Goal: Information Seeking & Learning: Learn about a topic

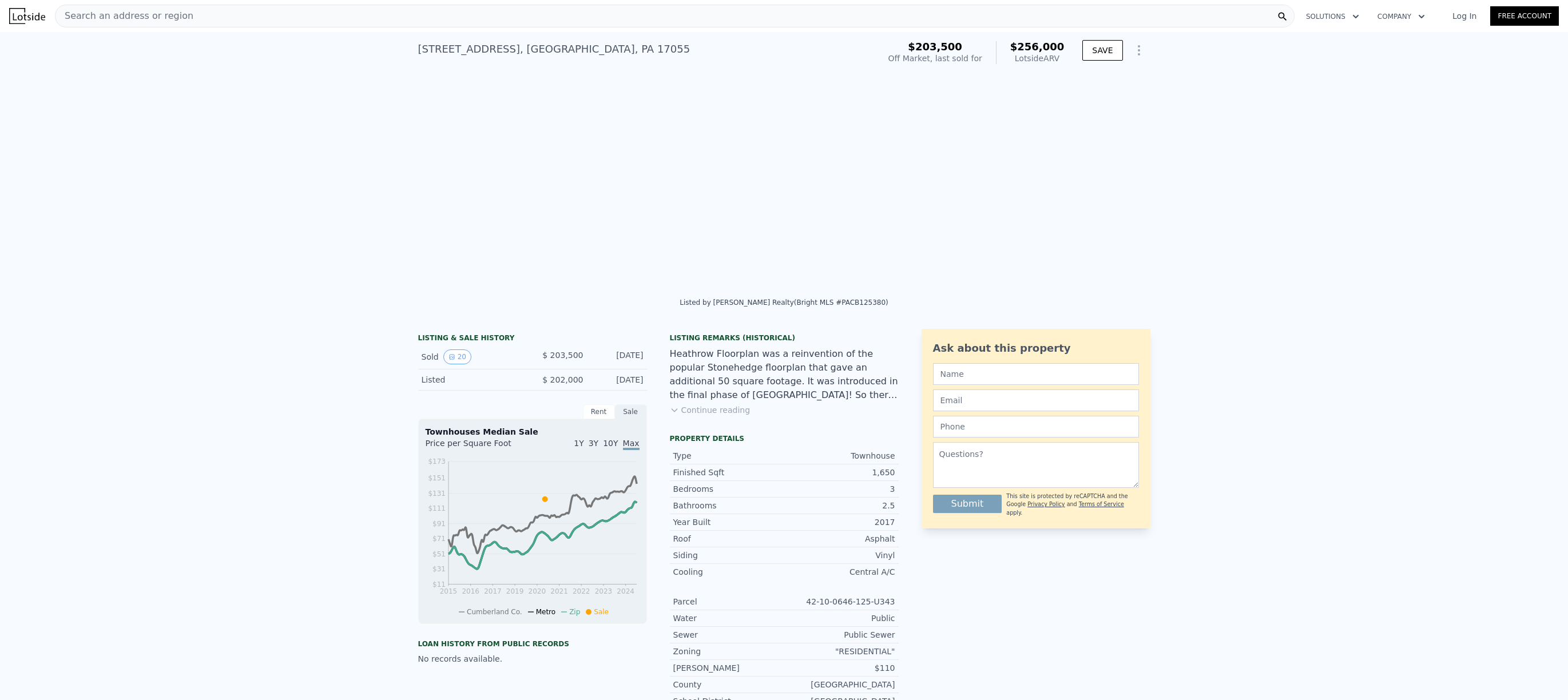
scroll to position [0, 1047]
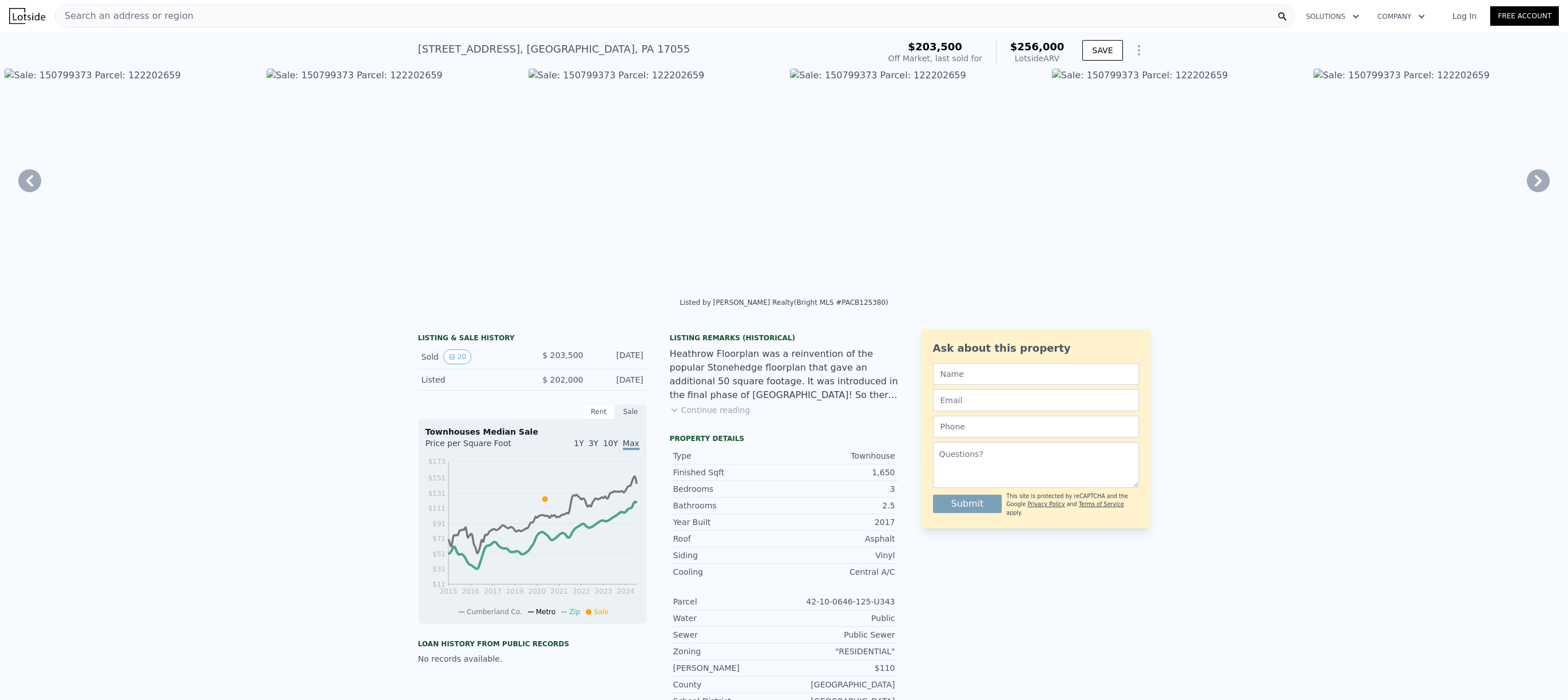
click at [33, 15] on img at bounding box center [27, 16] width 36 height 16
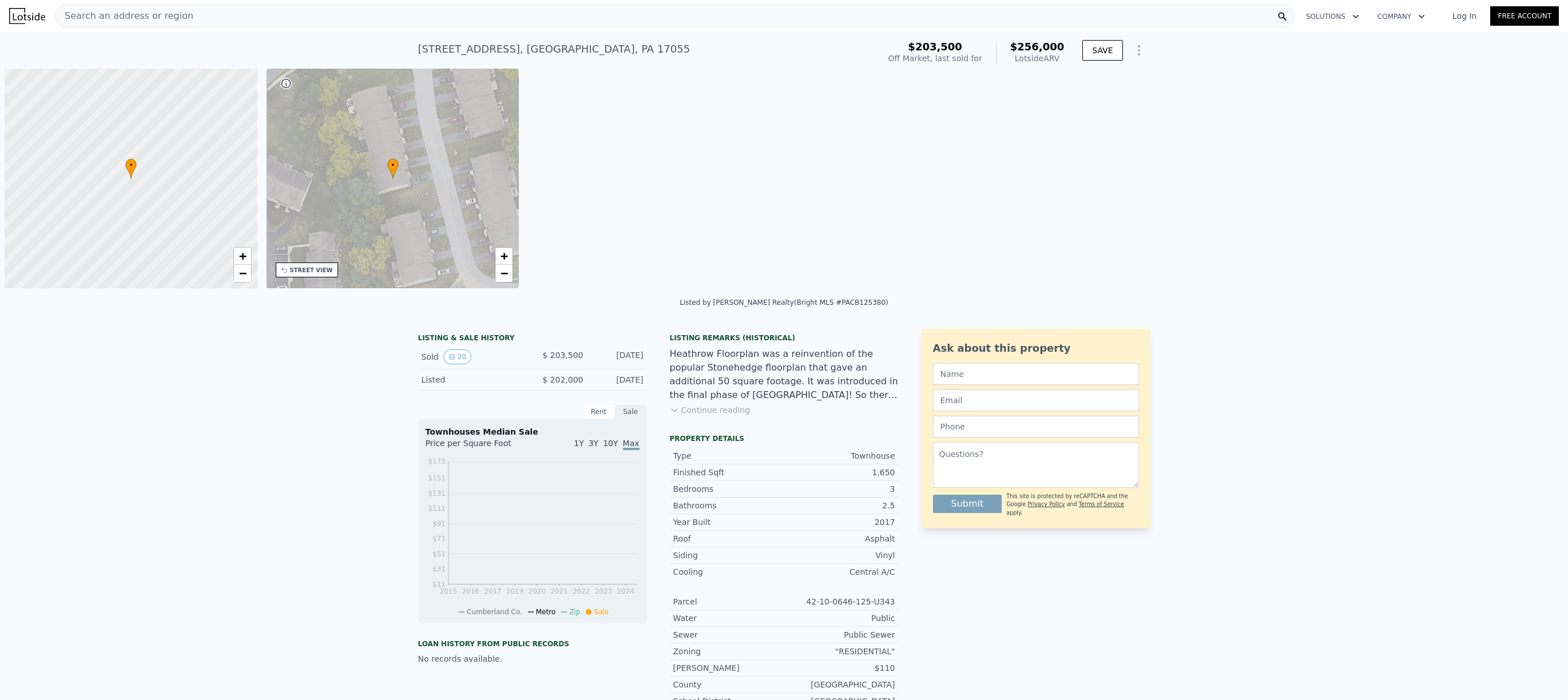
scroll to position [0, 5]
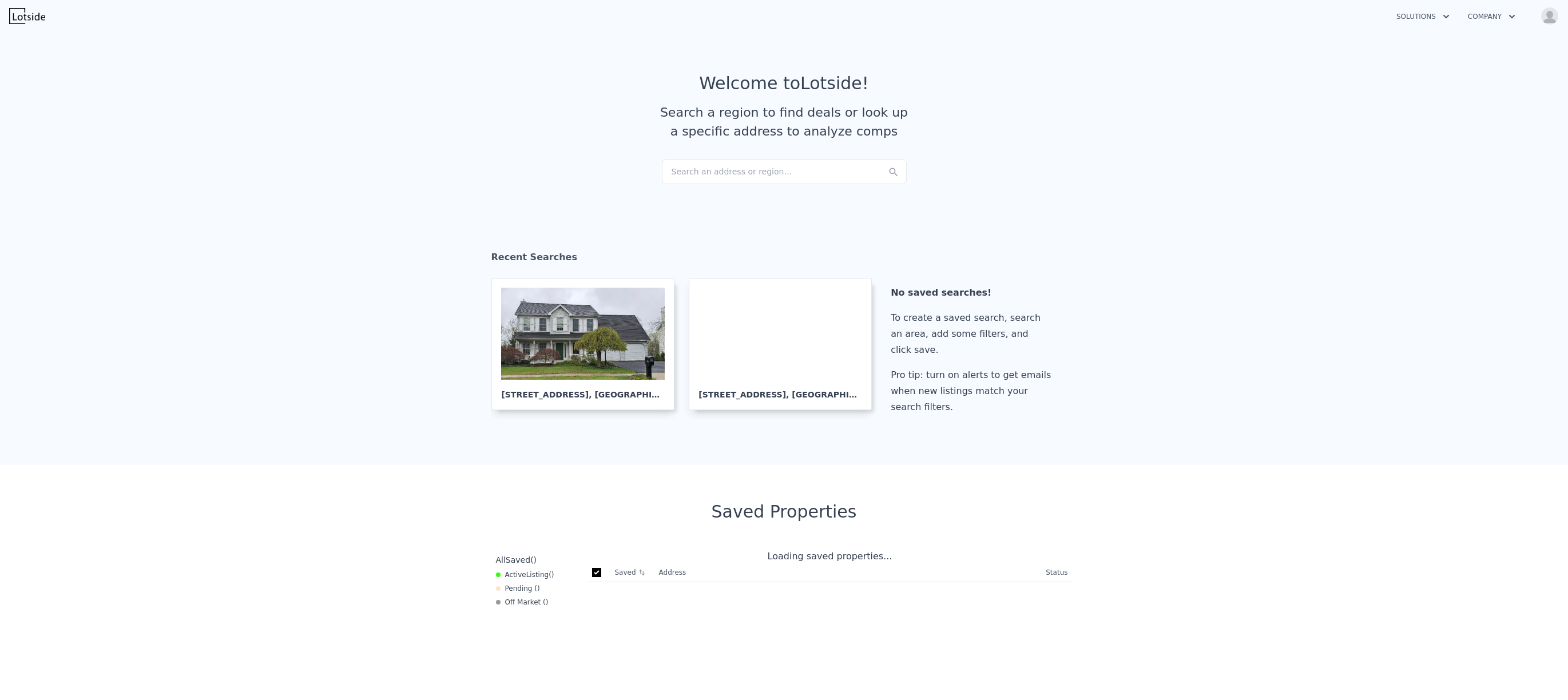
checkbox input "true"
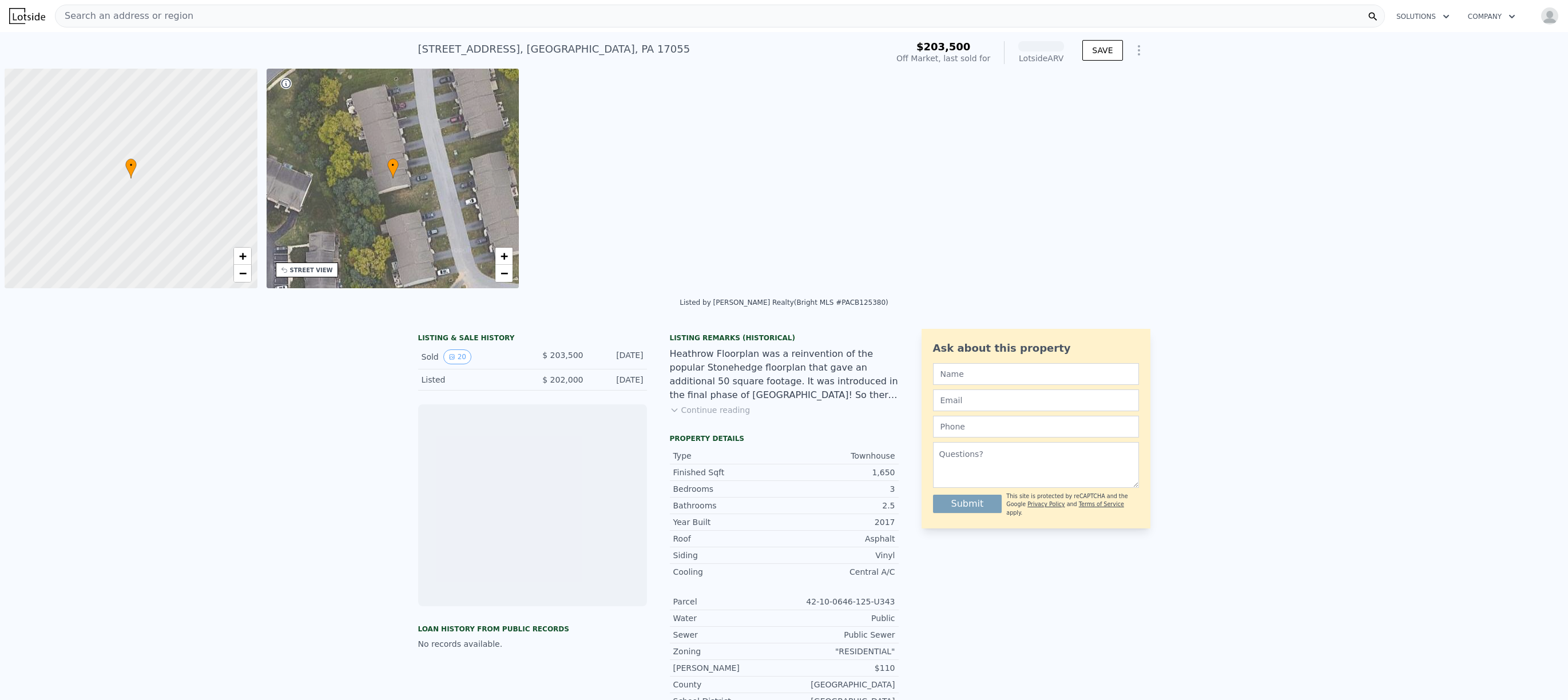
scroll to position [0, 5]
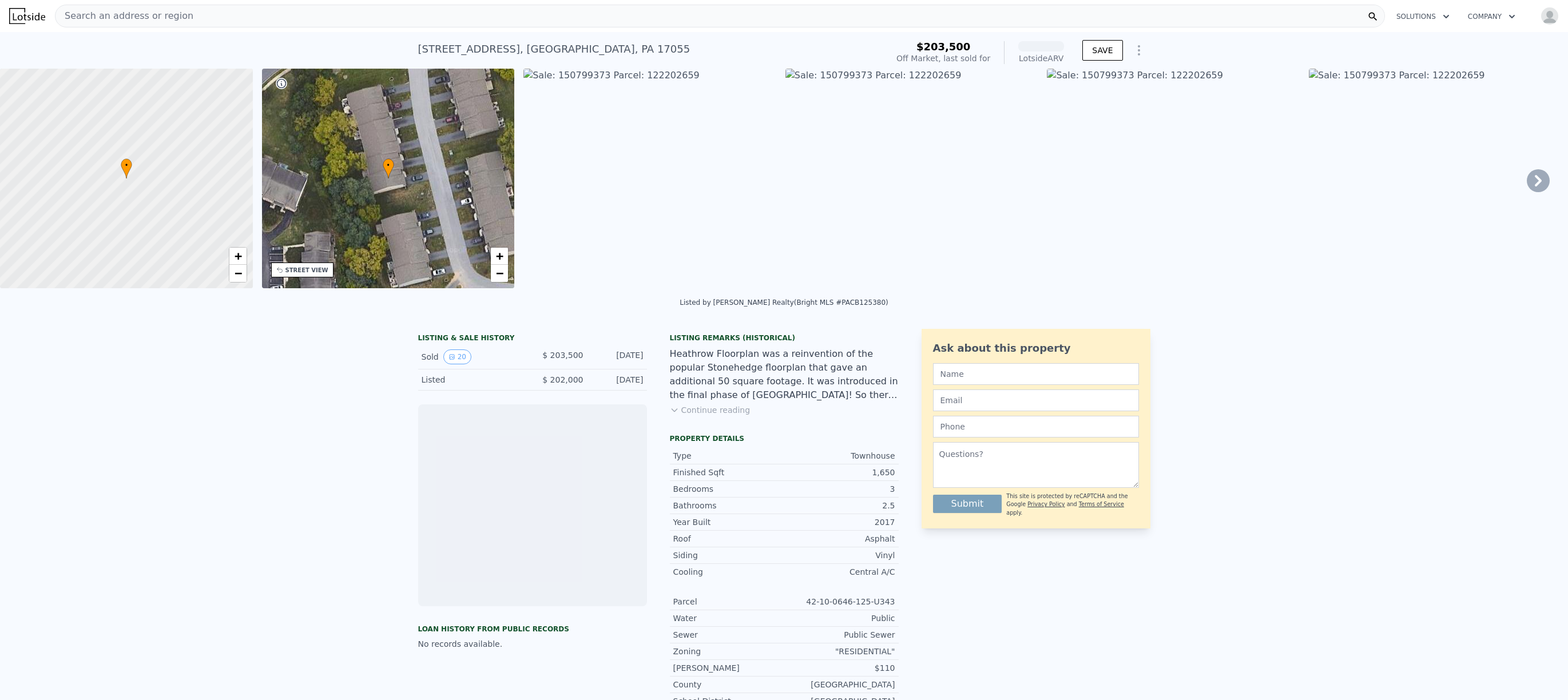
click at [536, 78] on img at bounding box center [649, 178] width 253 height 220
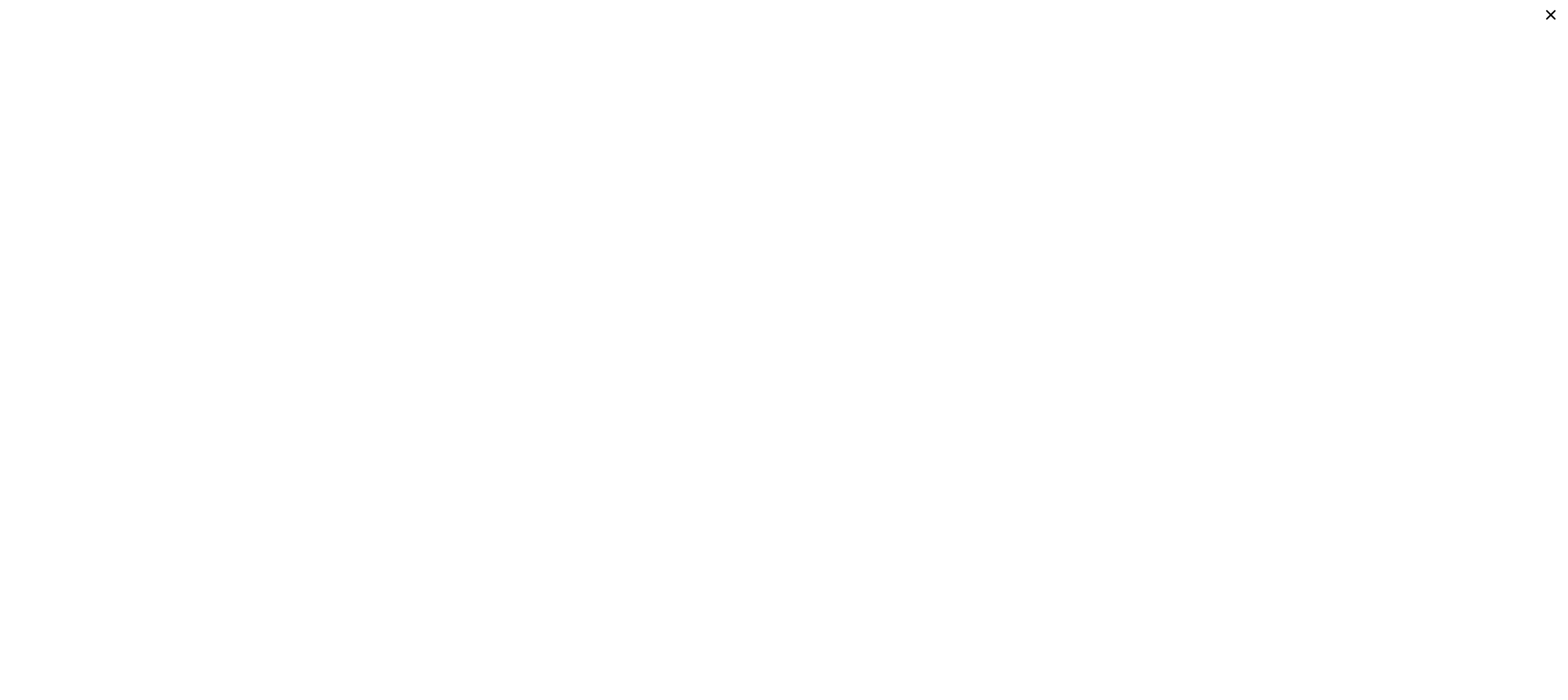
click at [1548, 15] on icon at bounding box center [1551, 15] width 21 height 21
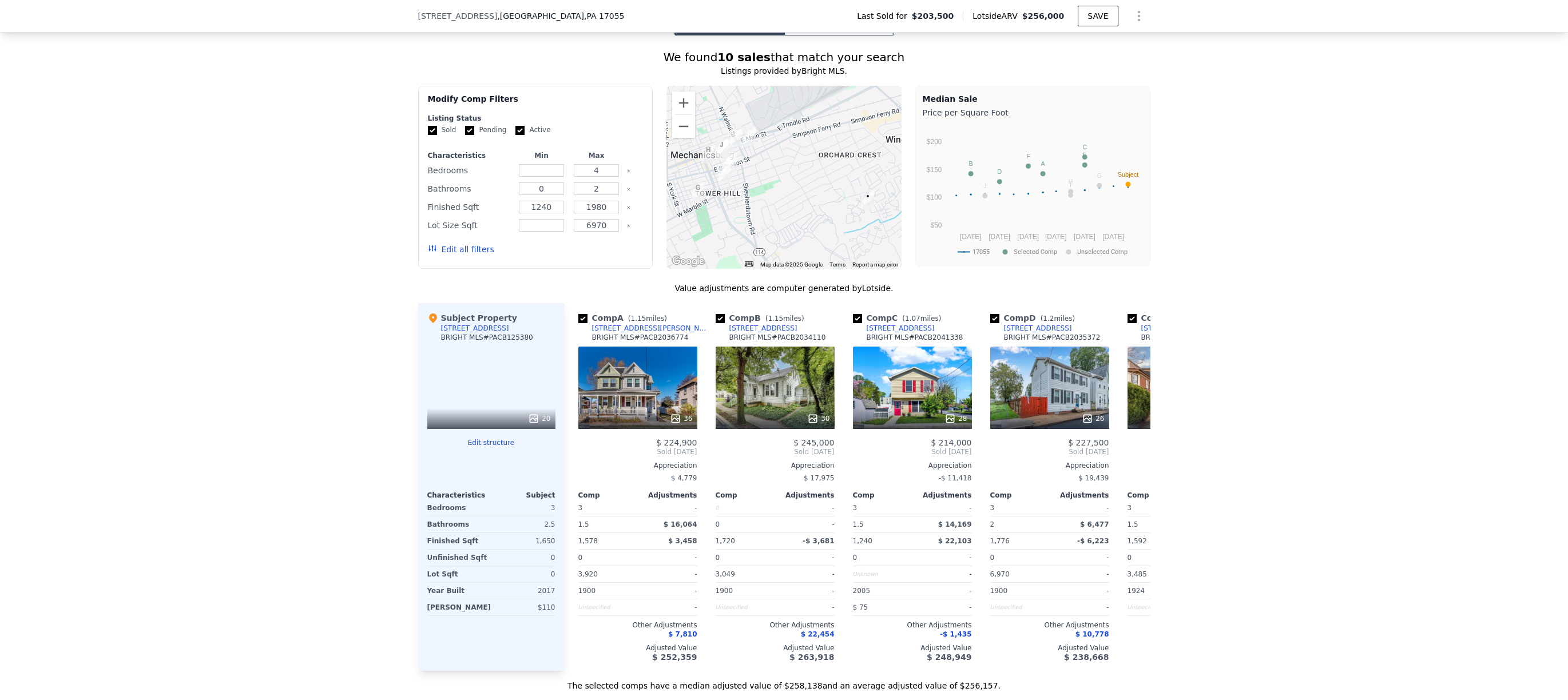
scroll to position [0, 0]
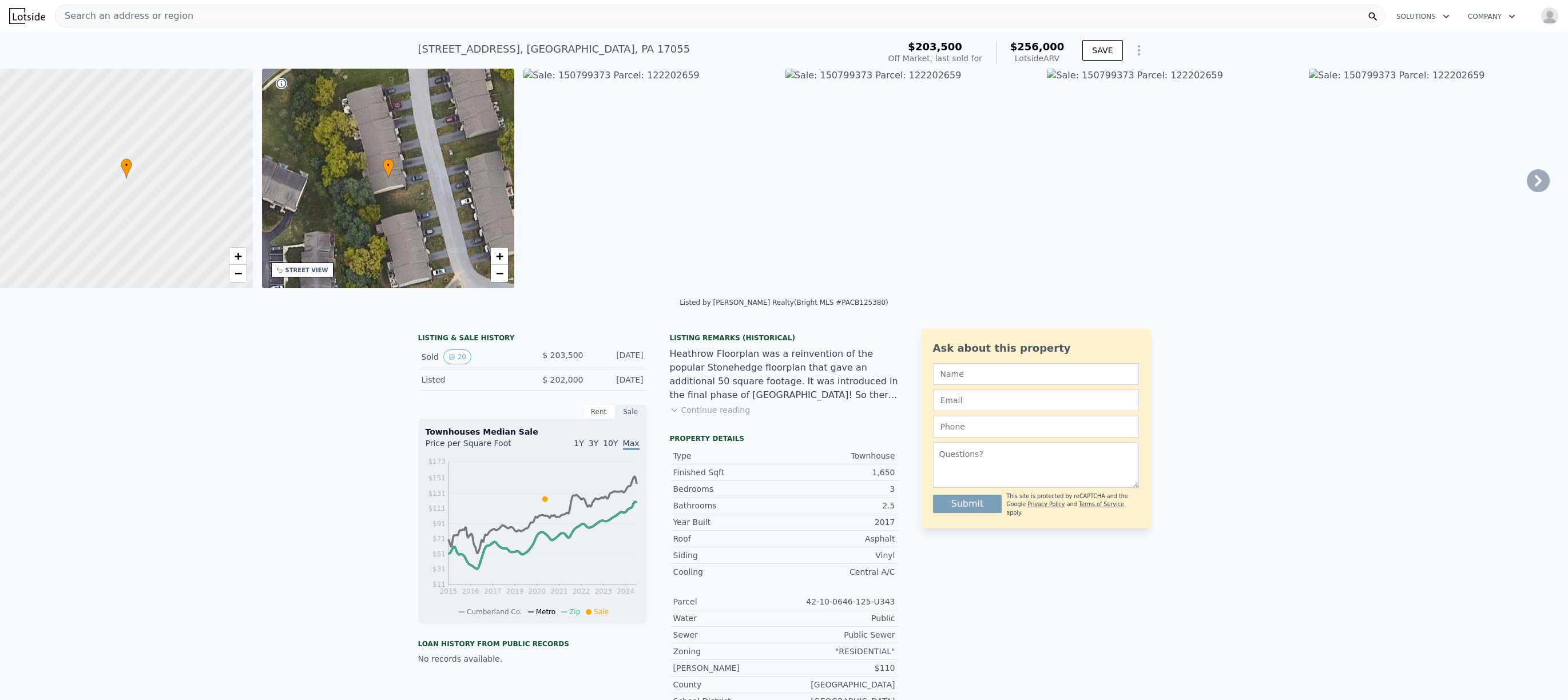
click at [1536, 182] on icon at bounding box center [1538, 181] width 23 height 23
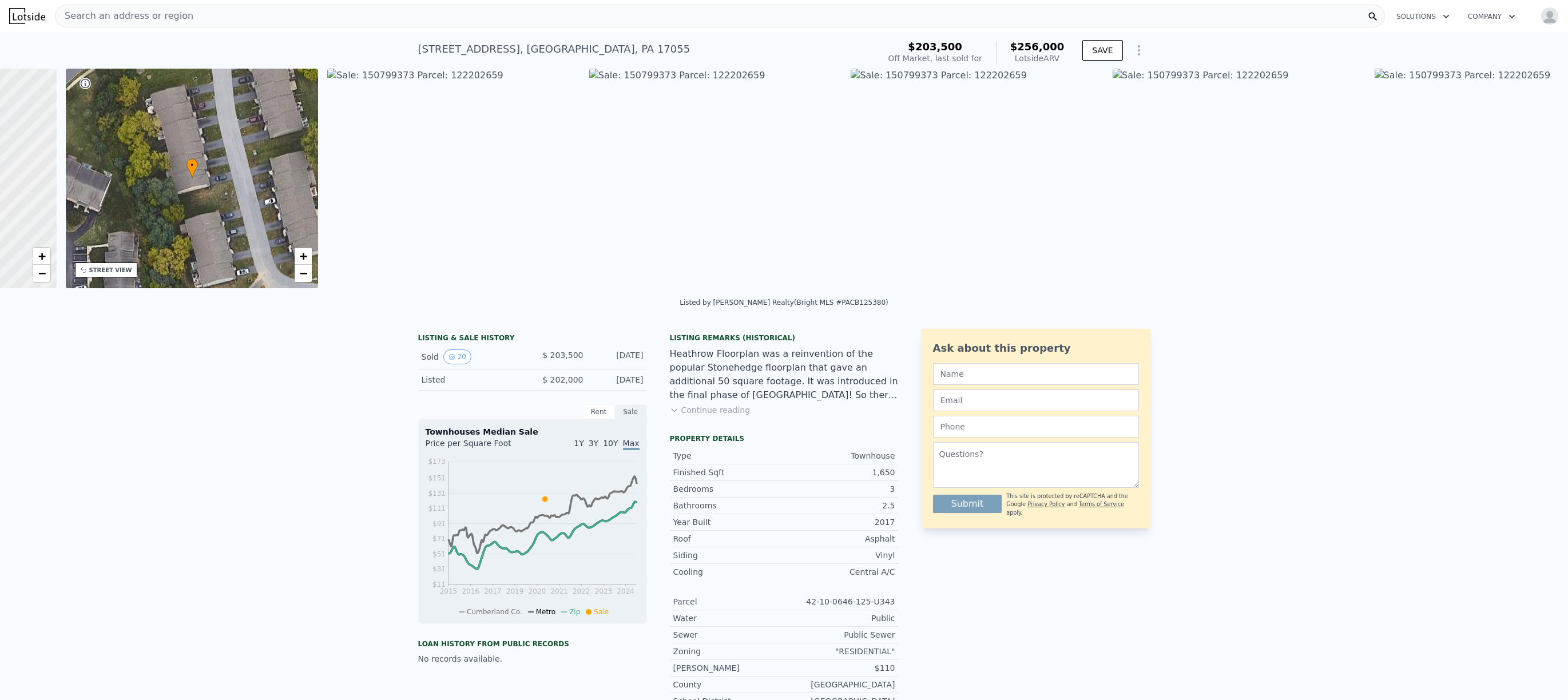
scroll to position [0, 267]
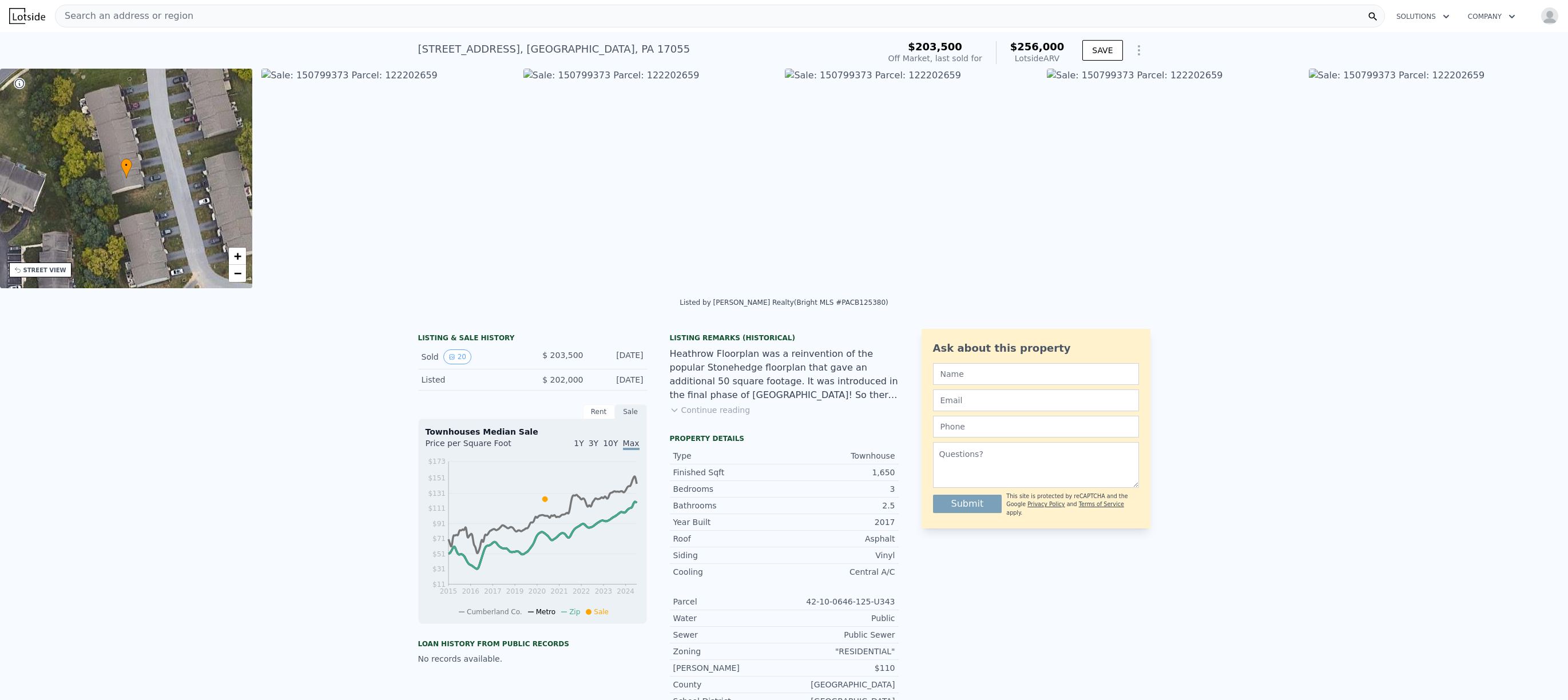
click at [1536, 182] on img at bounding box center [1435, 178] width 253 height 220
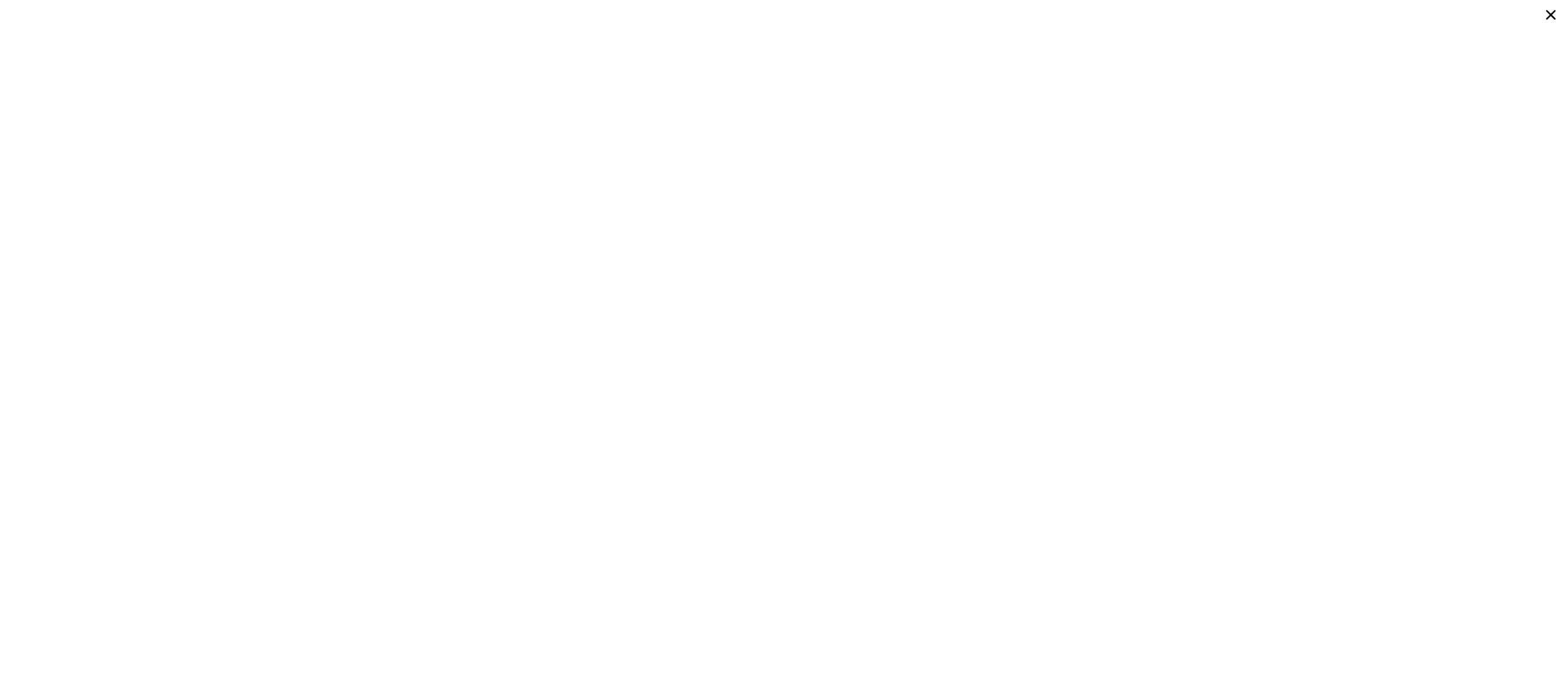
click at [1536, 182] on div at bounding box center [784, 350] width 1568 height 700
click at [1554, 11] on icon at bounding box center [1551, 15] width 10 height 10
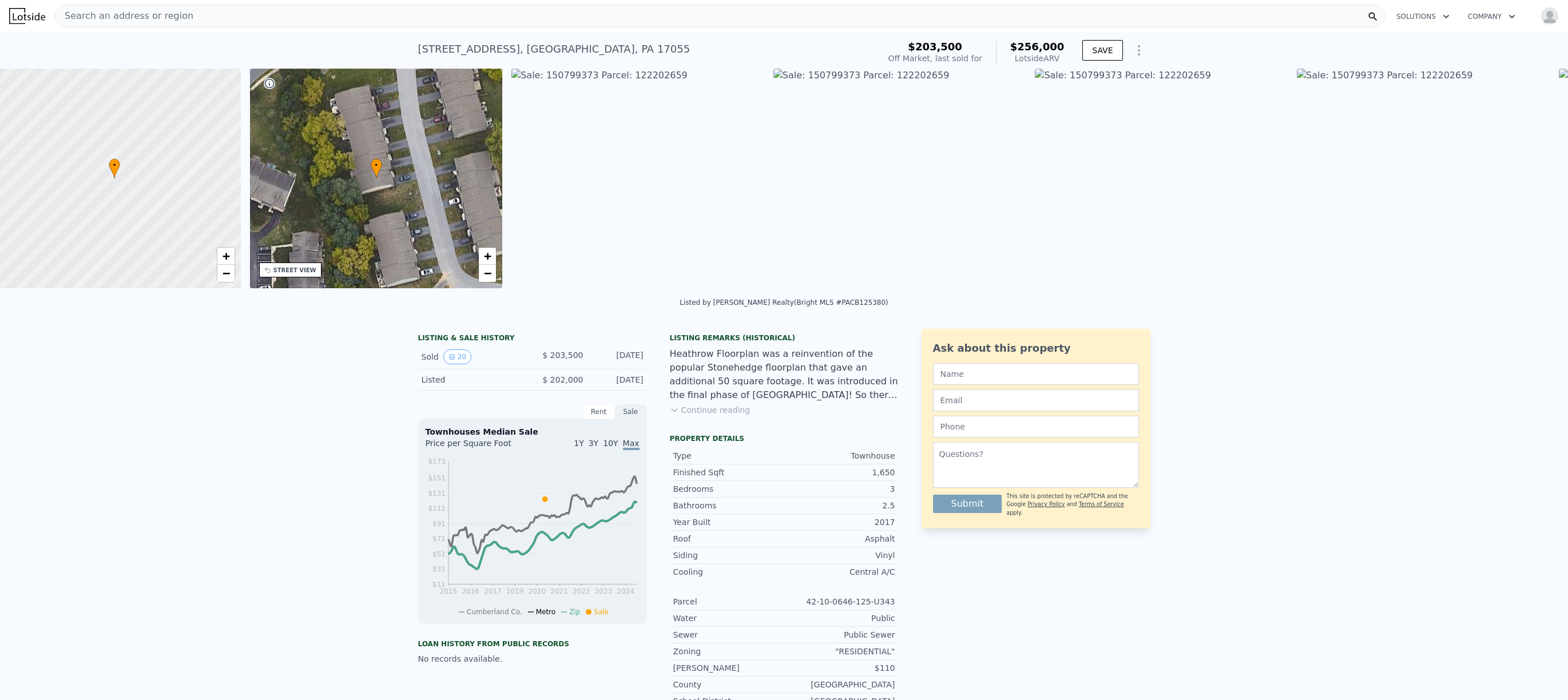
scroll to position [0, 5]
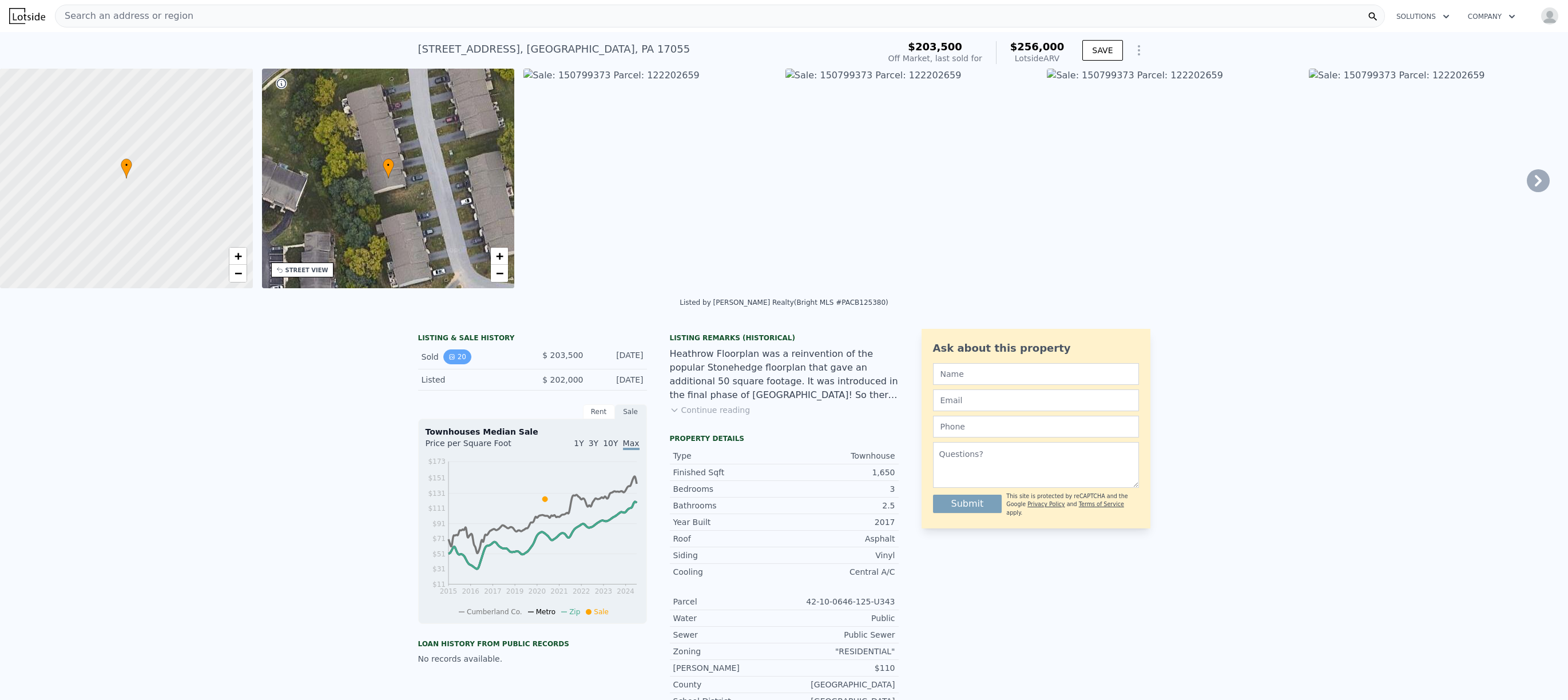
click at [453, 359] on button "20" at bounding box center [457, 357] width 28 height 15
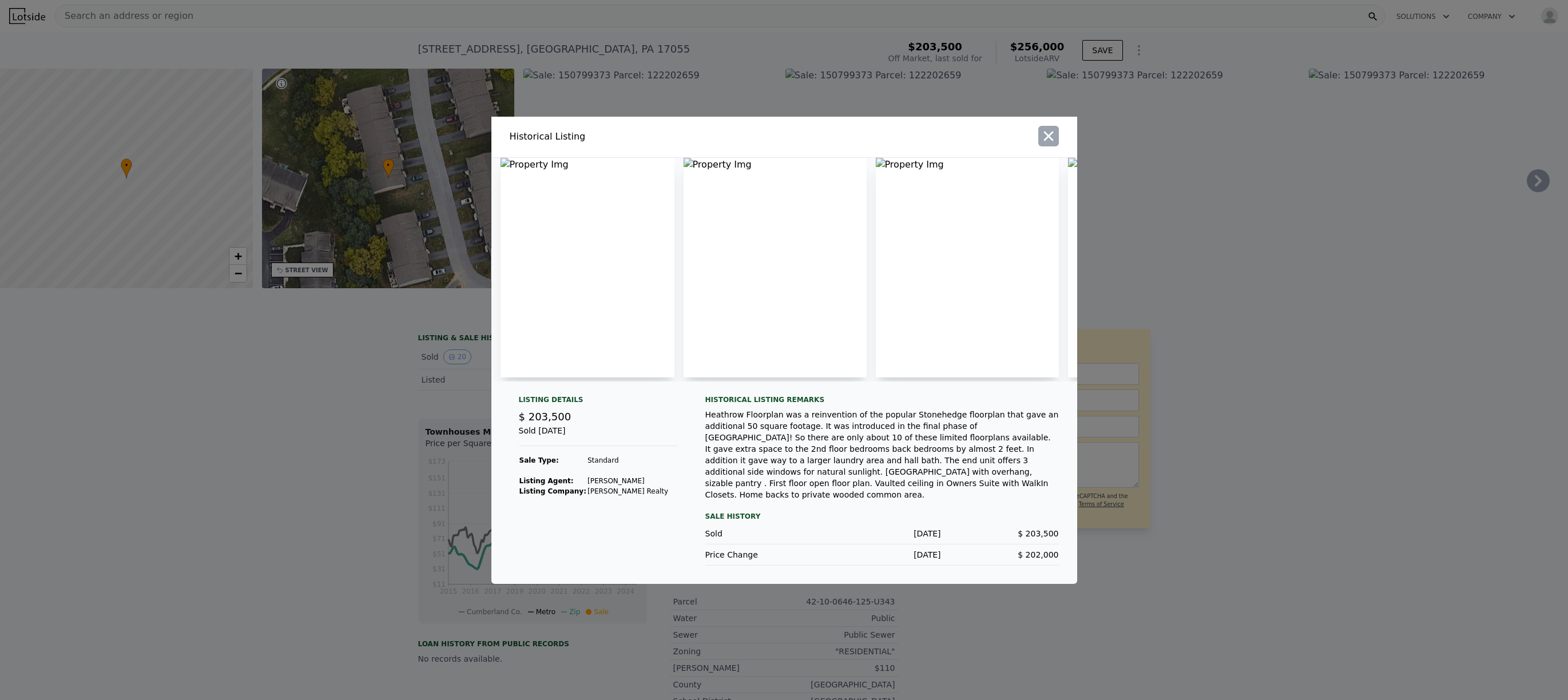
click at [1050, 138] on icon "button" at bounding box center [1048, 136] width 16 height 16
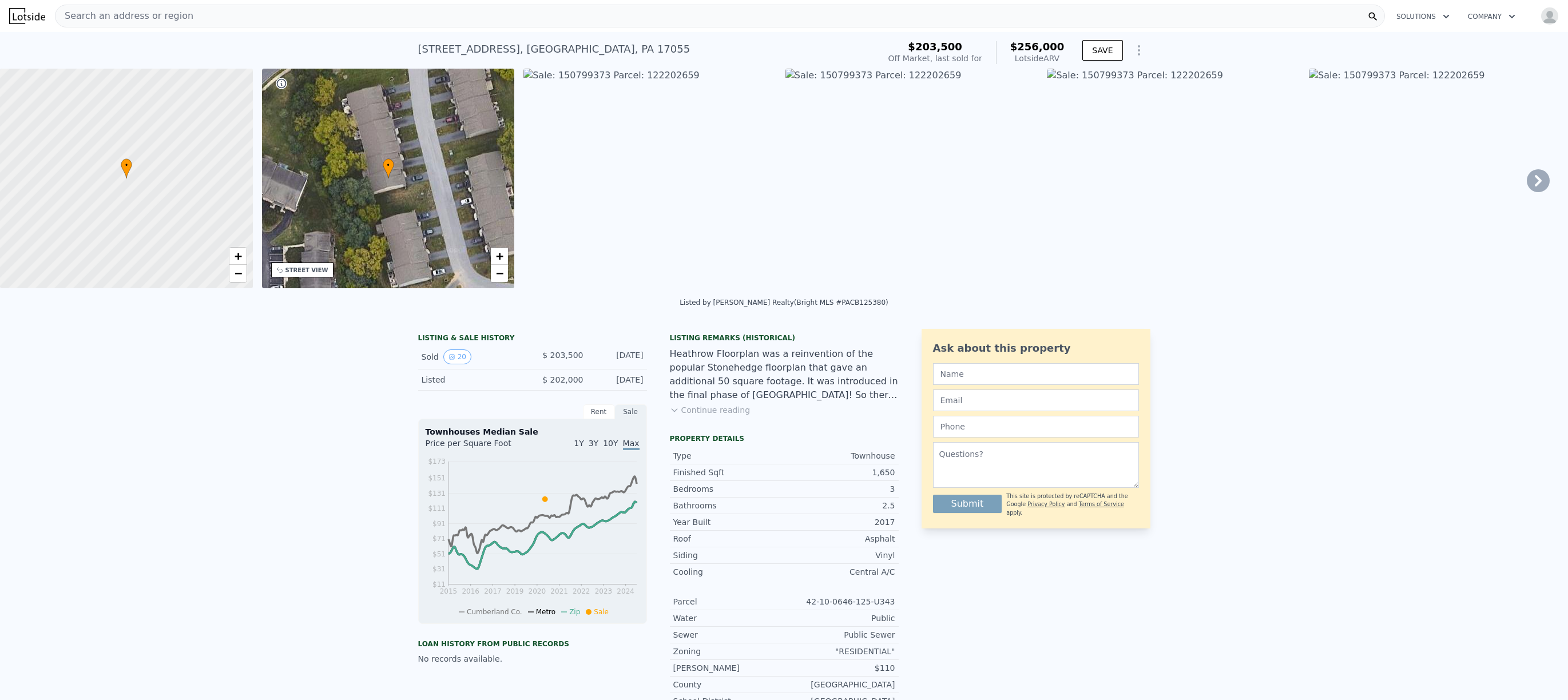
scroll to position [208, 0]
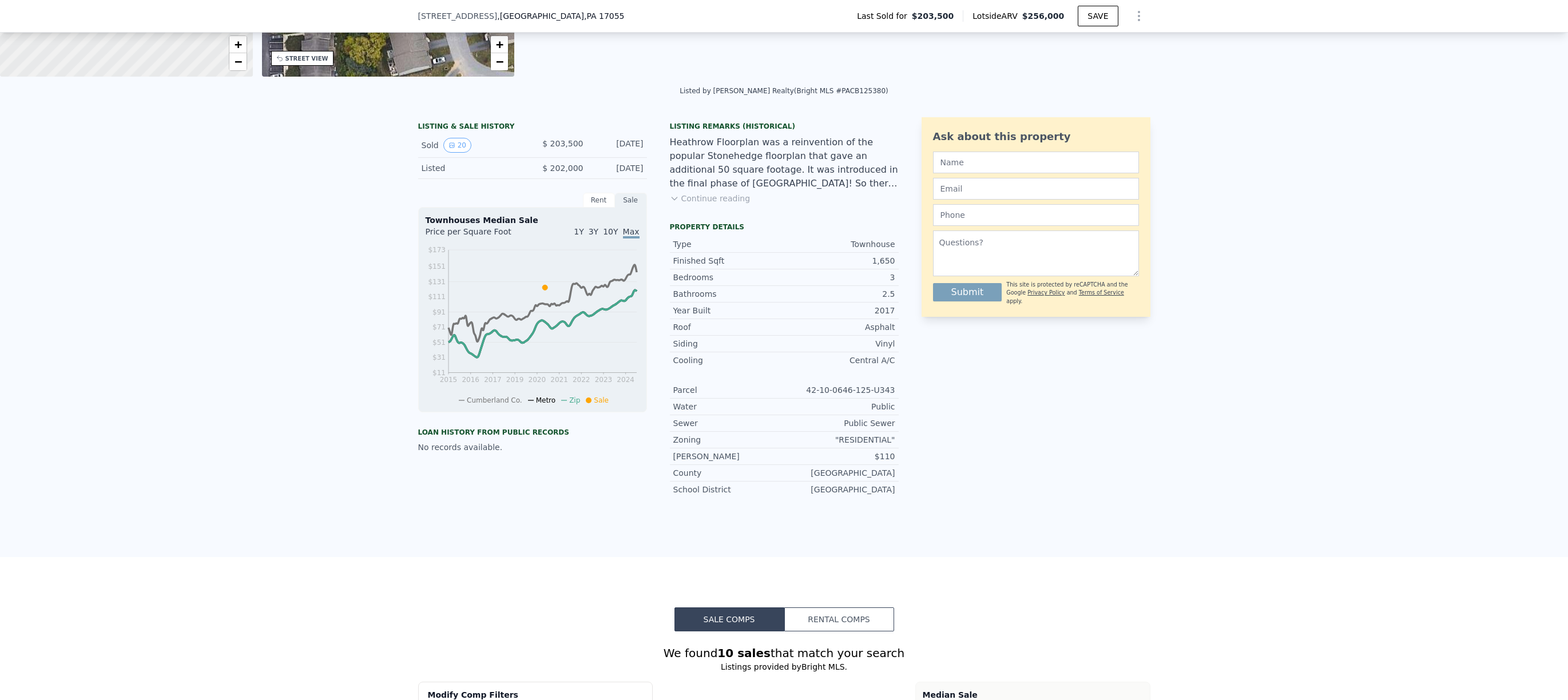
click at [594, 208] on div "Rent" at bounding box center [599, 200] width 32 height 15
click at [578, 236] on span "1Y" at bounding box center [579, 231] width 10 height 9
click at [594, 236] on span "3Y" at bounding box center [593, 231] width 10 height 9
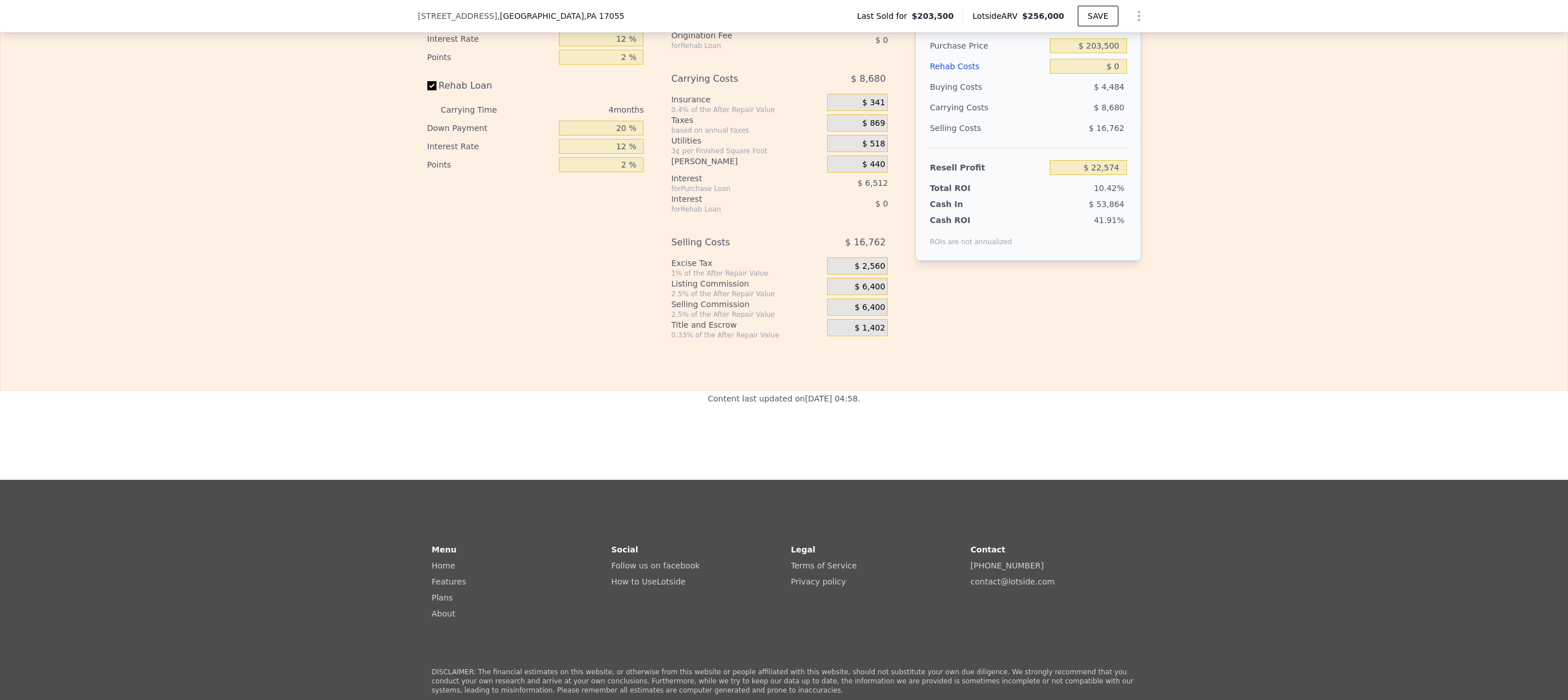
scroll to position [1494, 0]
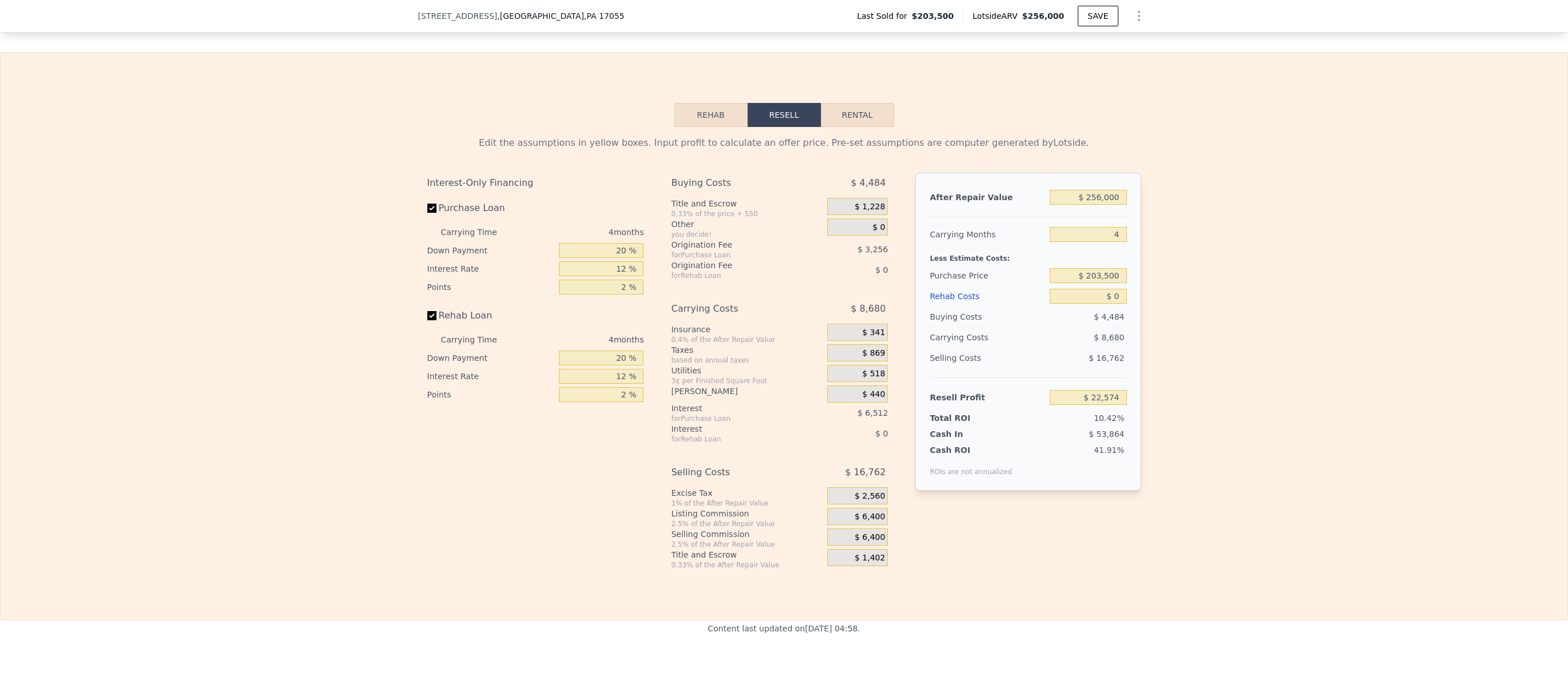
click at [844, 127] on button "Rental" at bounding box center [858, 114] width 73 height 24
select select "30"
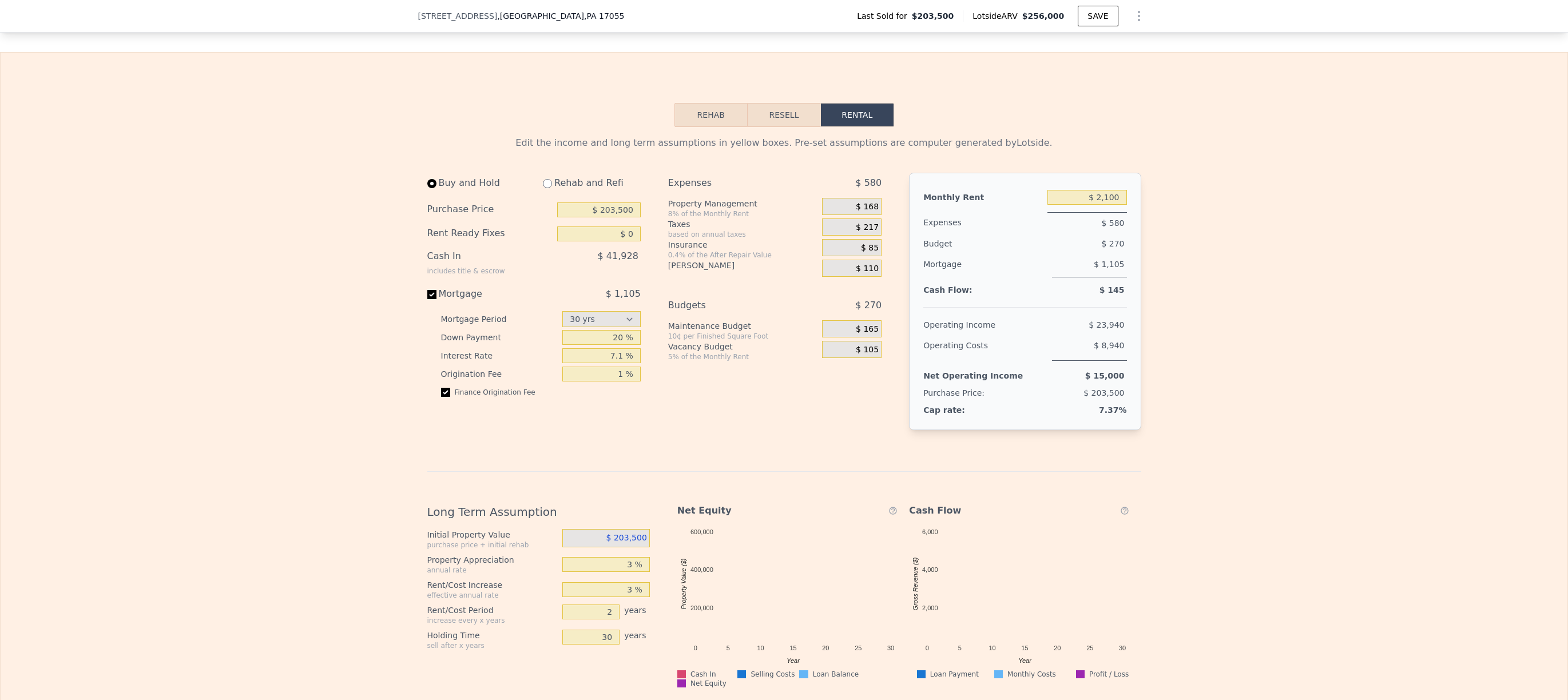
click at [714, 127] on button "Rehab" at bounding box center [711, 114] width 73 height 24
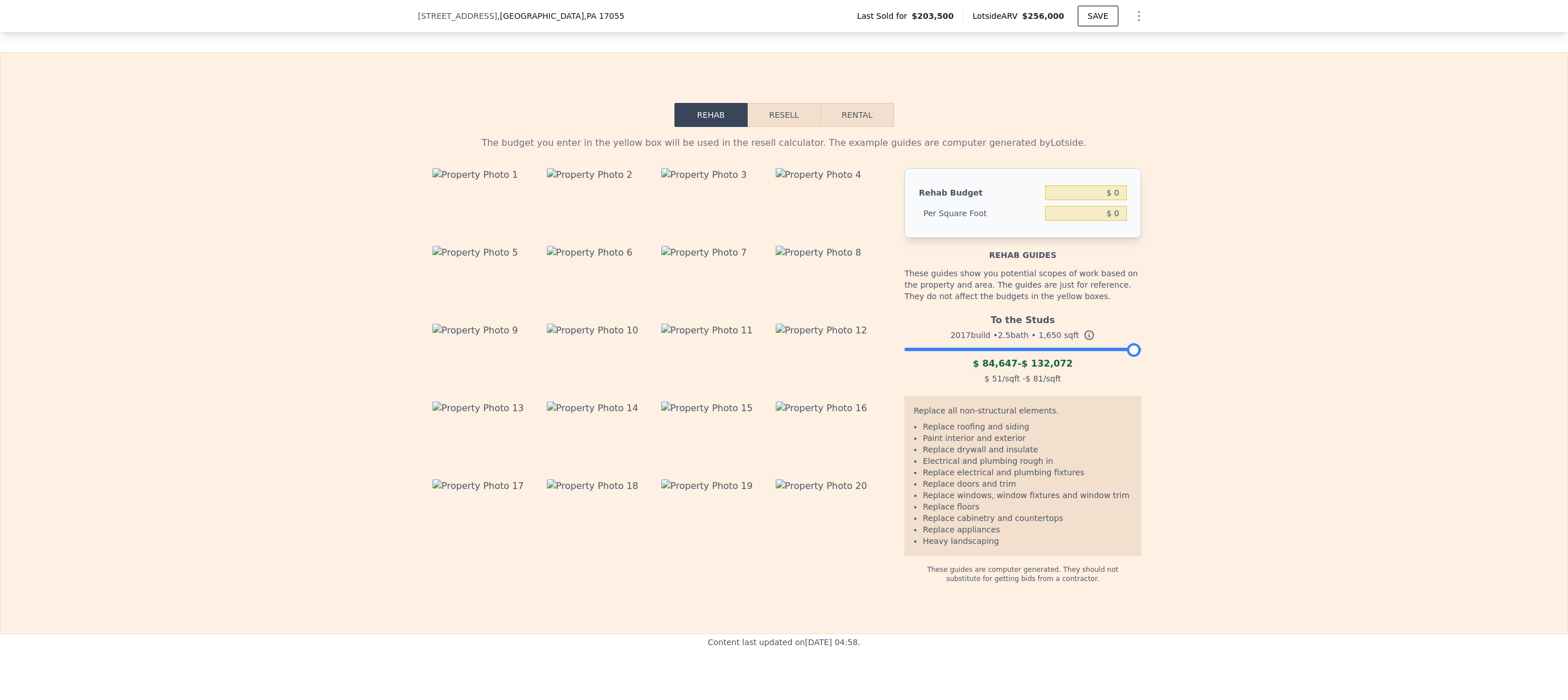
click at [778, 127] on button "Resell" at bounding box center [783, 114] width 72 height 24
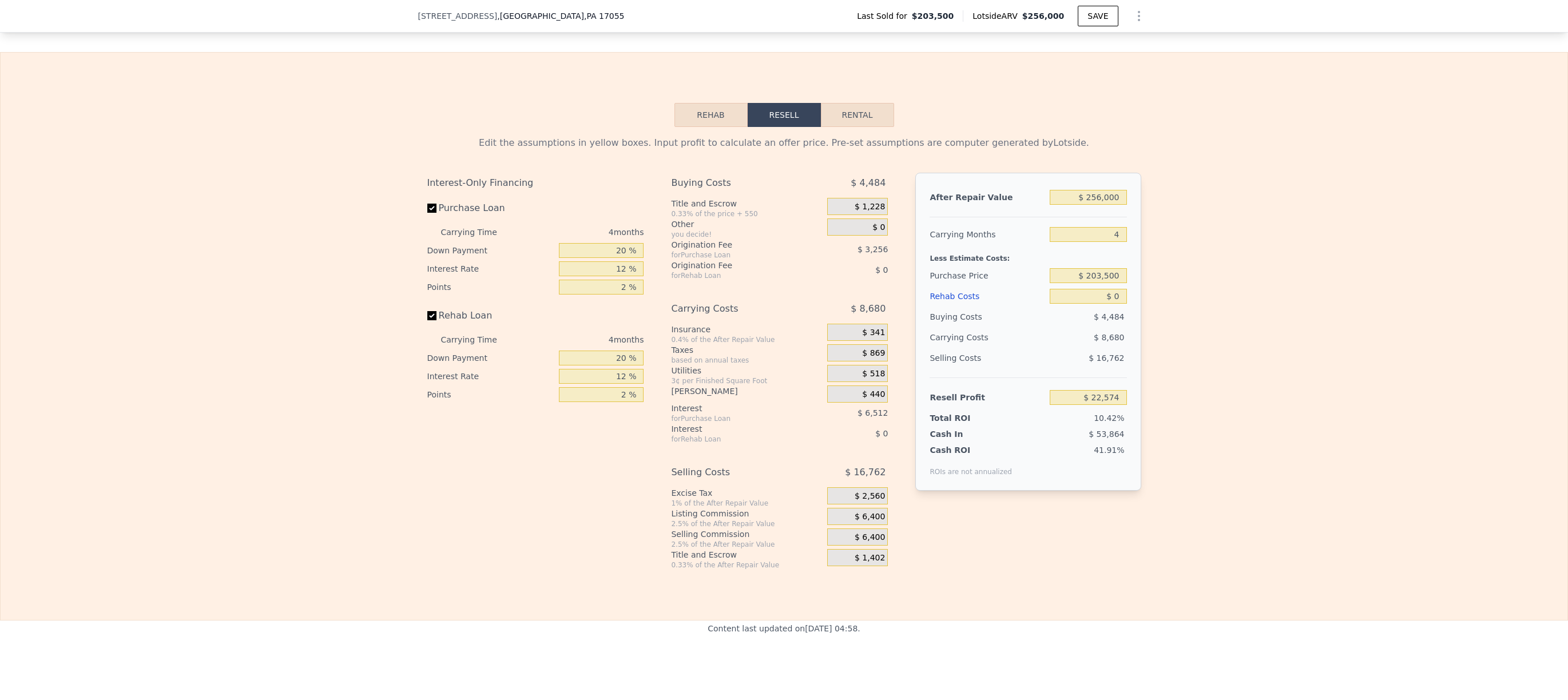
click at [716, 127] on button "Rehab" at bounding box center [711, 114] width 73 height 24
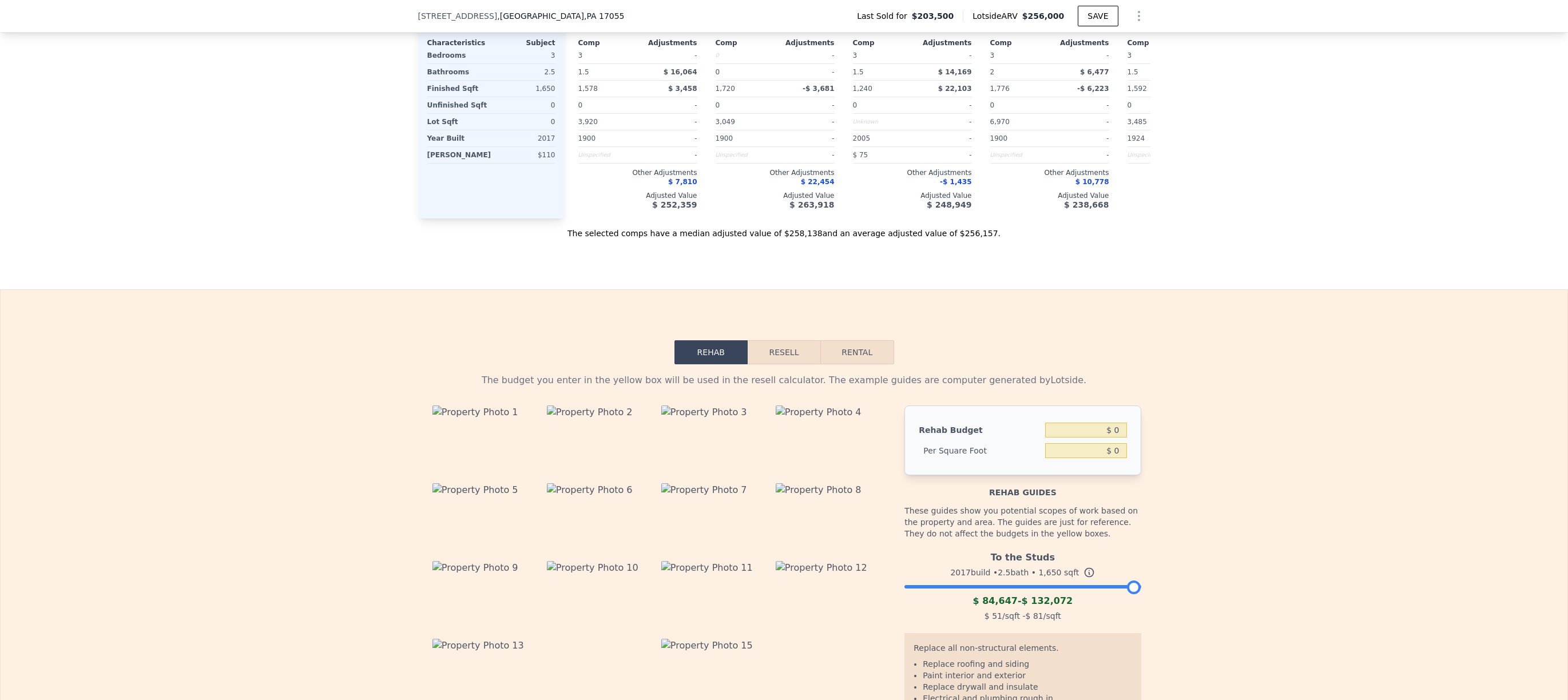
scroll to position [1304, 0]
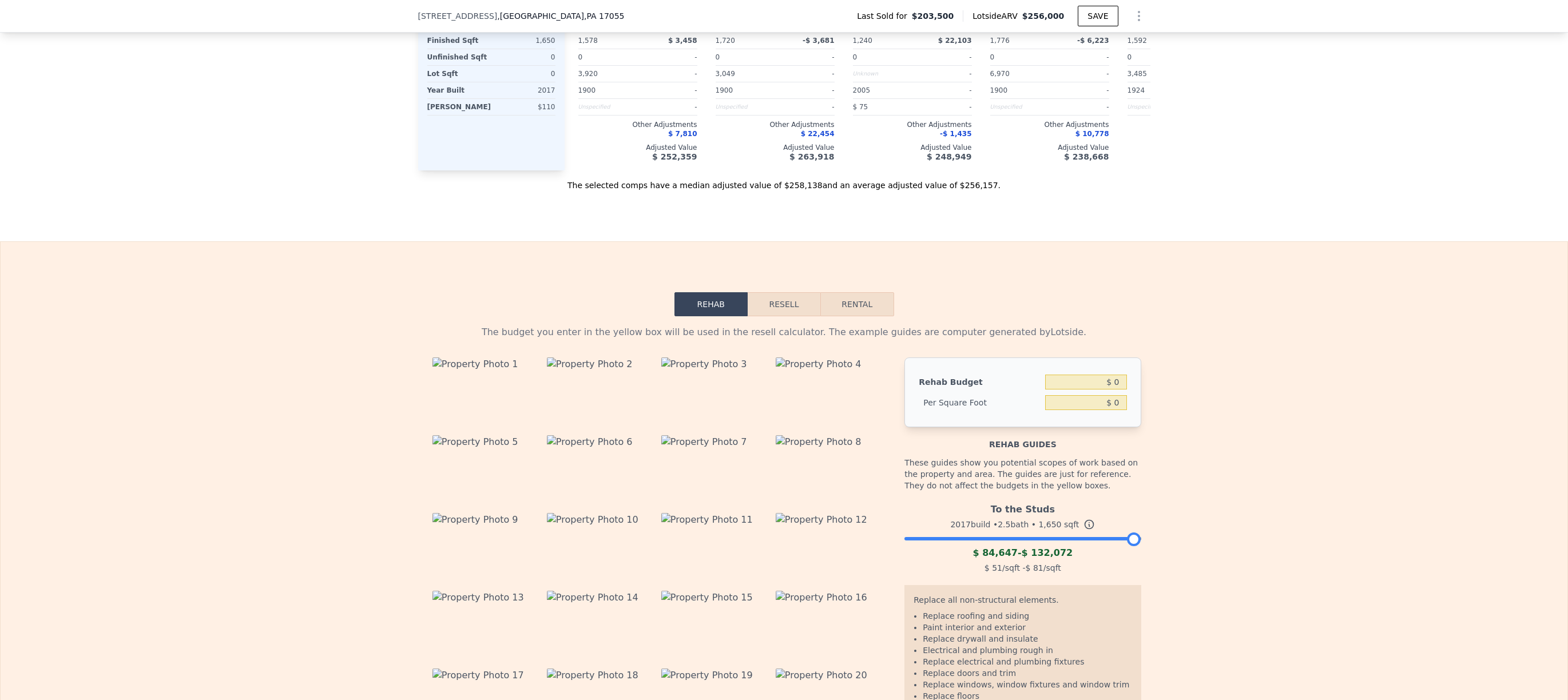
click at [785, 317] on button "Resell" at bounding box center [783, 304] width 72 height 24
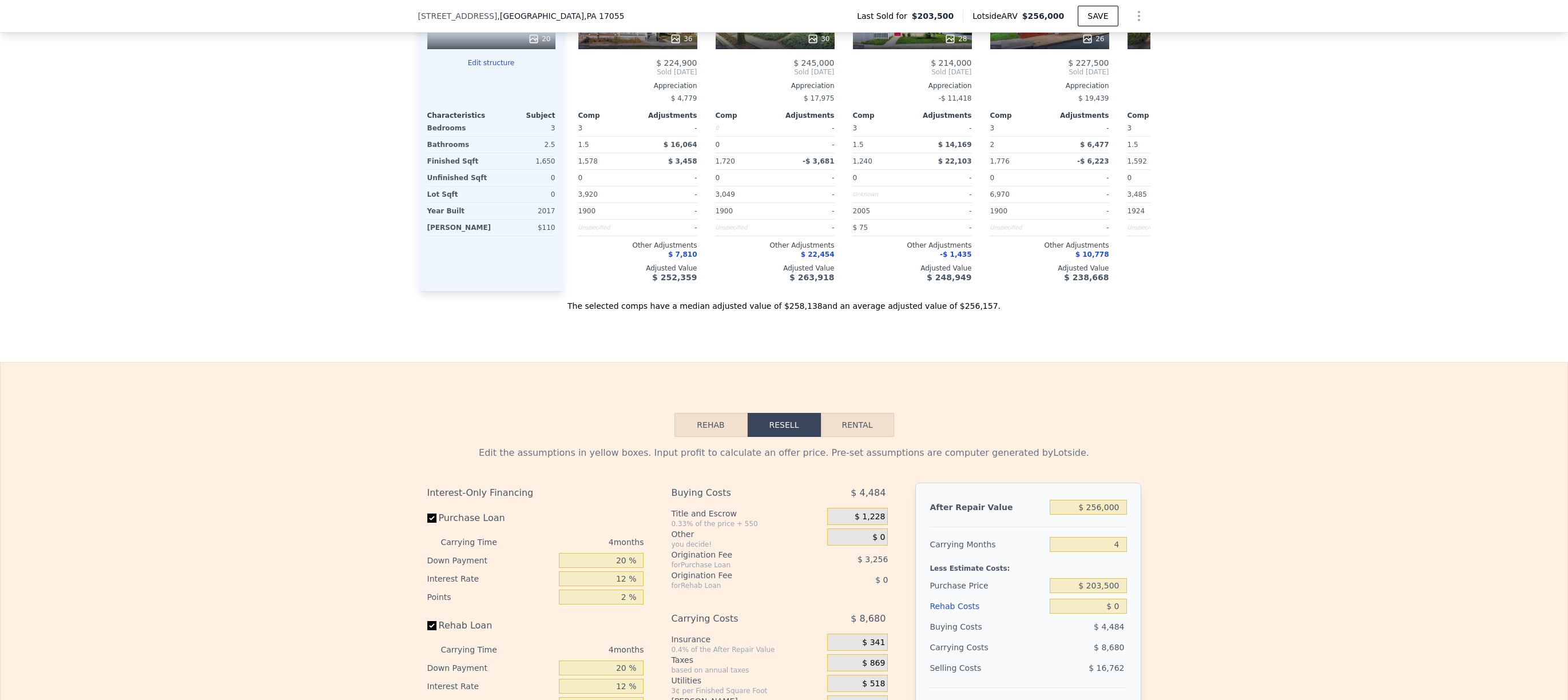
scroll to position [1279, 0]
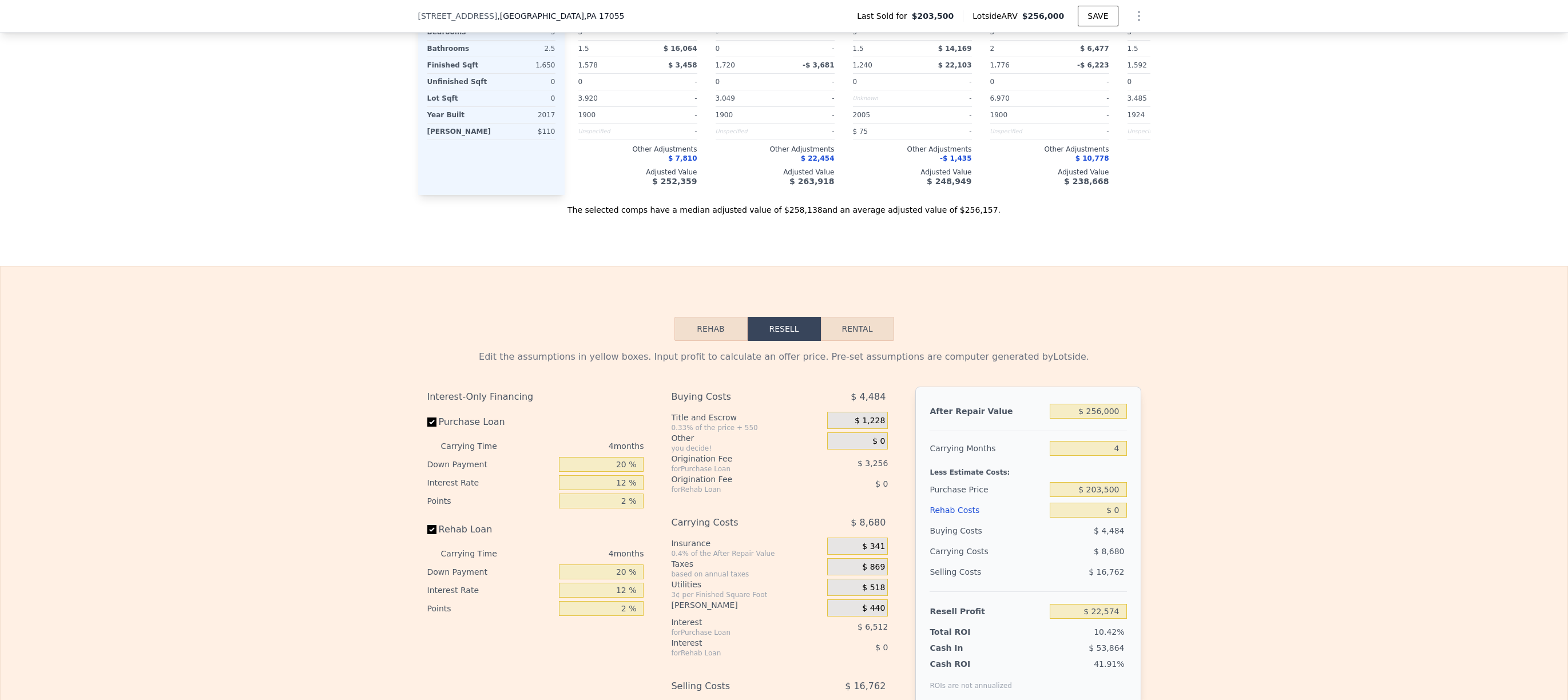
click at [827, 341] on button "Rental" at bounding box center [858, 329] width 73 height 24
select select "30"
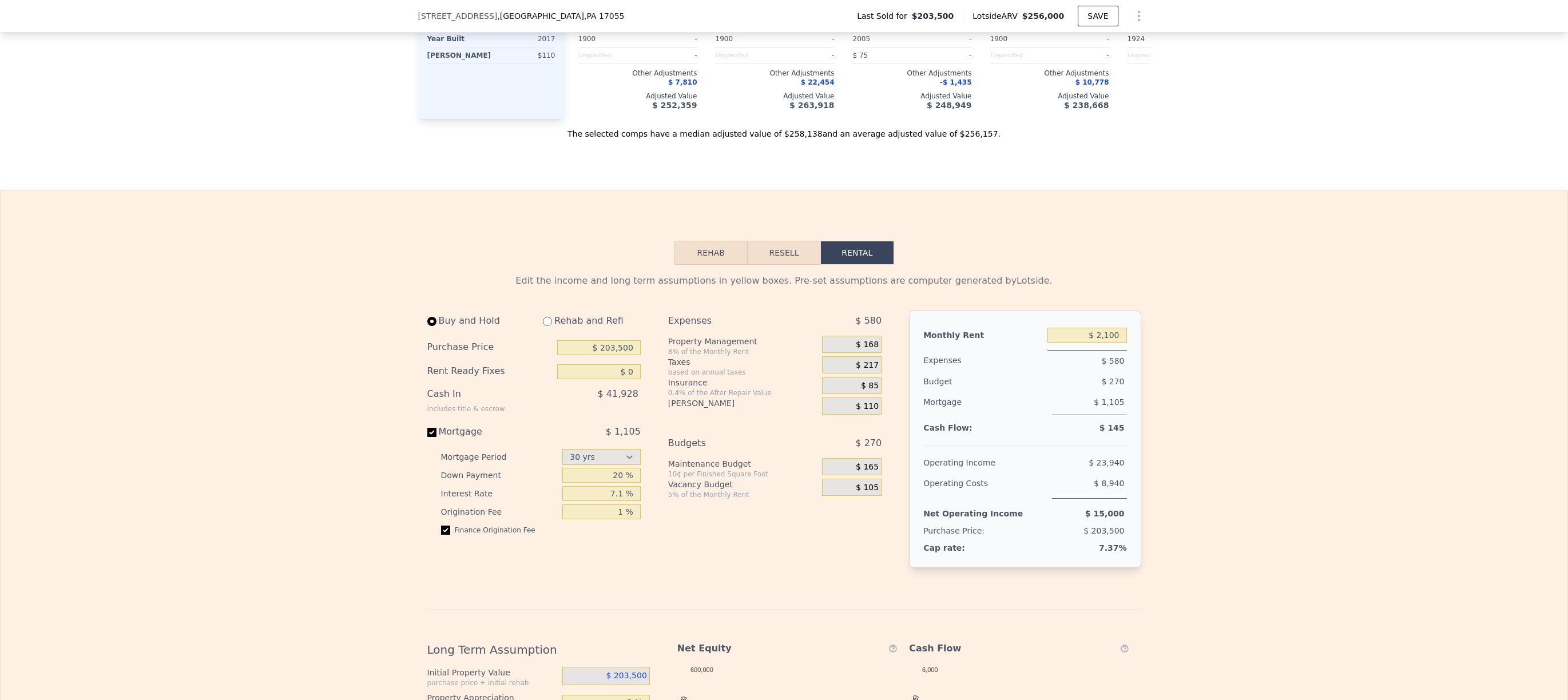
scroll to position [1371, 0]
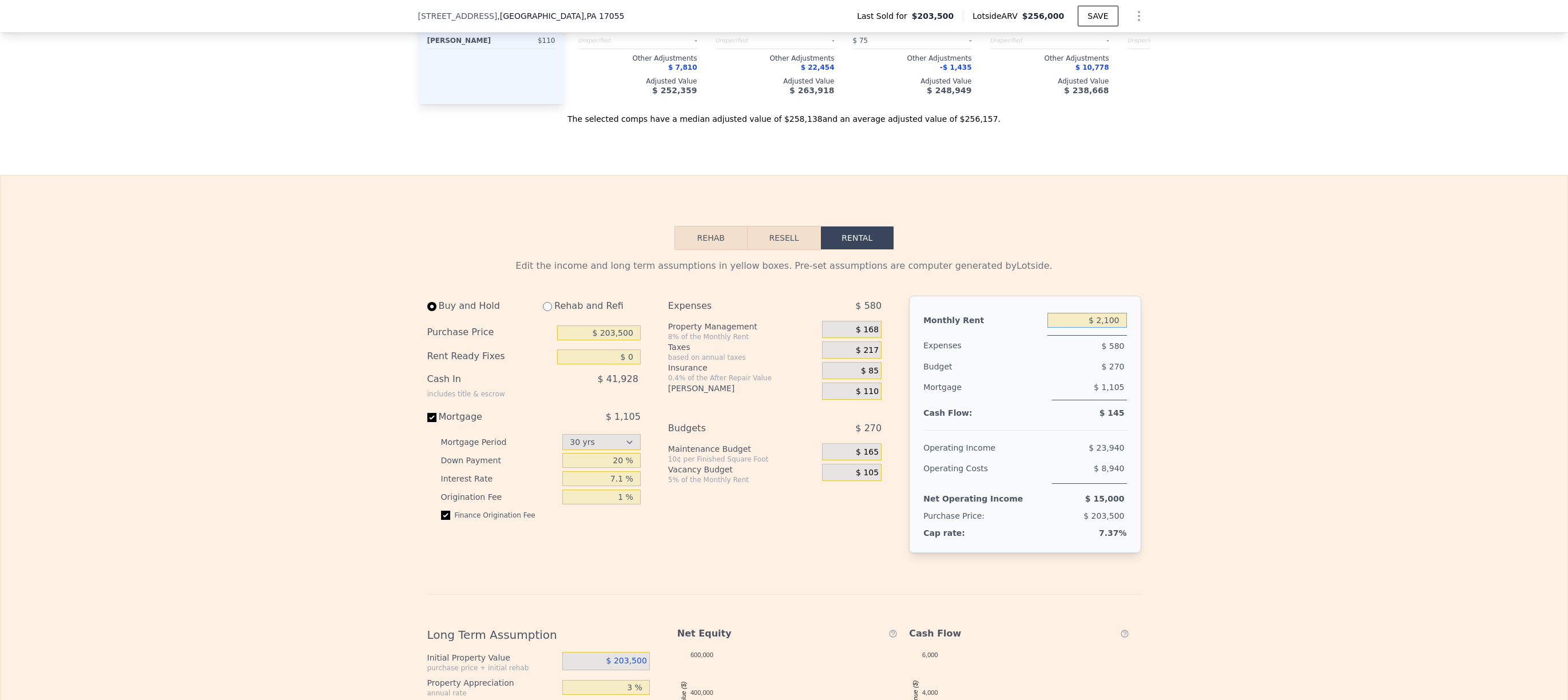
click at [1093, 327] on input "$ 2,100" at bounding box center [1087, 320] width 80 height 15
click at [1138, 317] on div "Edit the income and long term assumptions in yellow boxes. Pre-set assumptions …" at bounding box center [784, 623] width 732 height 746
click at [1102, 392] on span "$ 1,105" at bounding box center [1109, 387] width 30 height 9
click at [611, 340] on input "$ 203,500" at bounding box center [598, 333] width 83 height 15
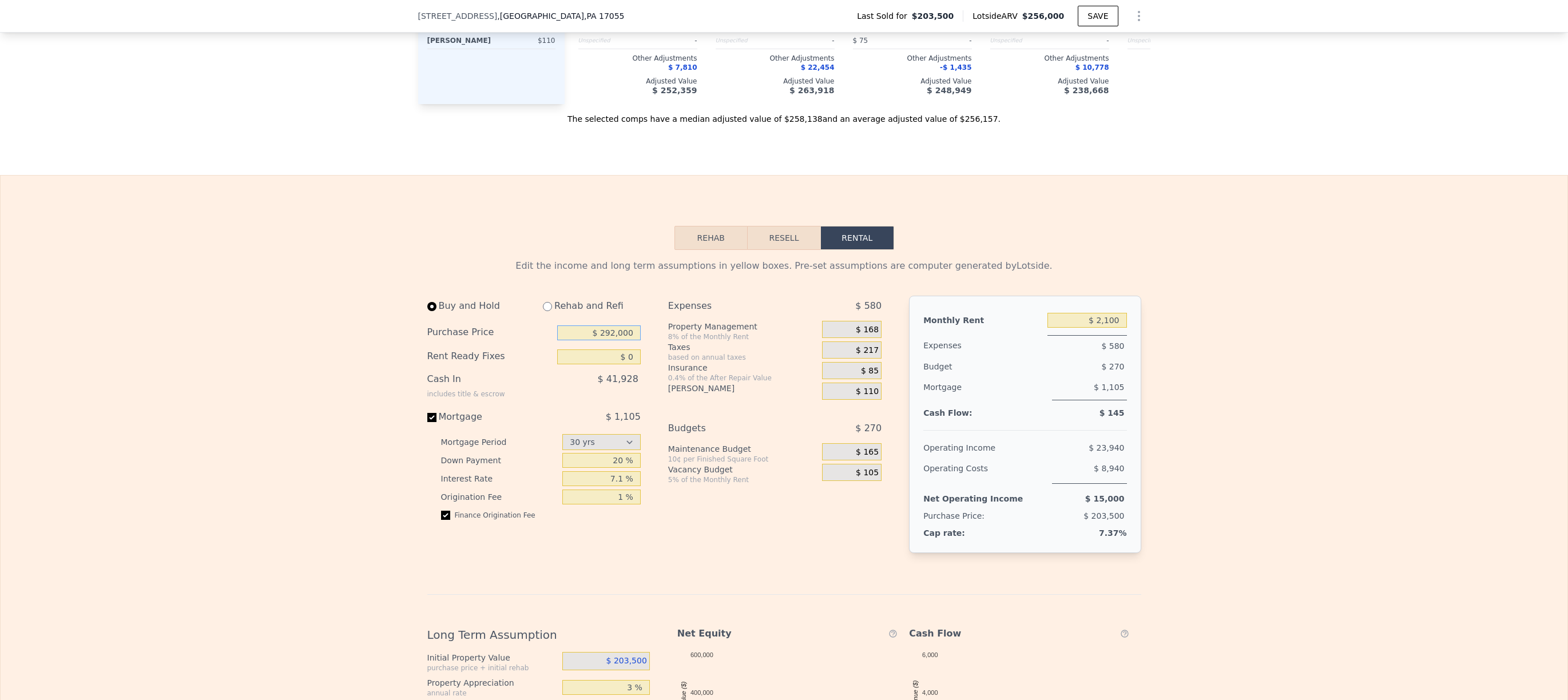
type input "$ 292,000"
click at [477, 398] on div "Cash In includes title & escrow" at bounding box center [466, 383] width 78 height 30
click at [489, 399] on div "Cash In includes title & escrow" at bounding box center [466, 383] width 78 height 30
click at [478, 401] on div "Cash In includes title & escrow $ 59,922" at bounding box center [534, 385] width 214 height 32
click at [592, 399] on div "$ 59,922" at bounding box center [575, 383] width 131 height 30
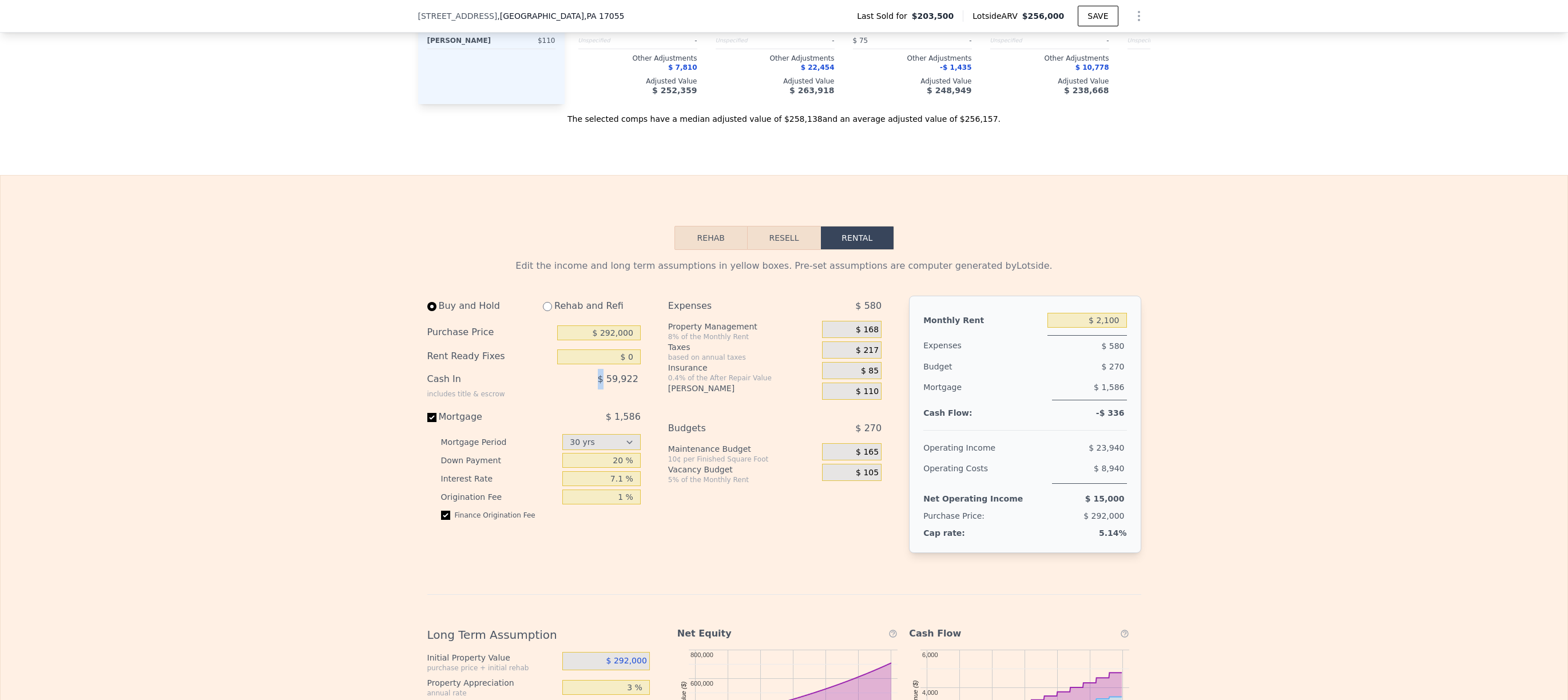
click at [592, 399] on div "$ 59,922" at bounding box center [575, 383] width 131 height 30
click at [602, 340] on input "$ 292,000" at bounding box center [598, 333] width 83 height 15
click at [480, 365] on div "Rent Ready Fixes" at bounding box center [490, 357] width 125 height 15
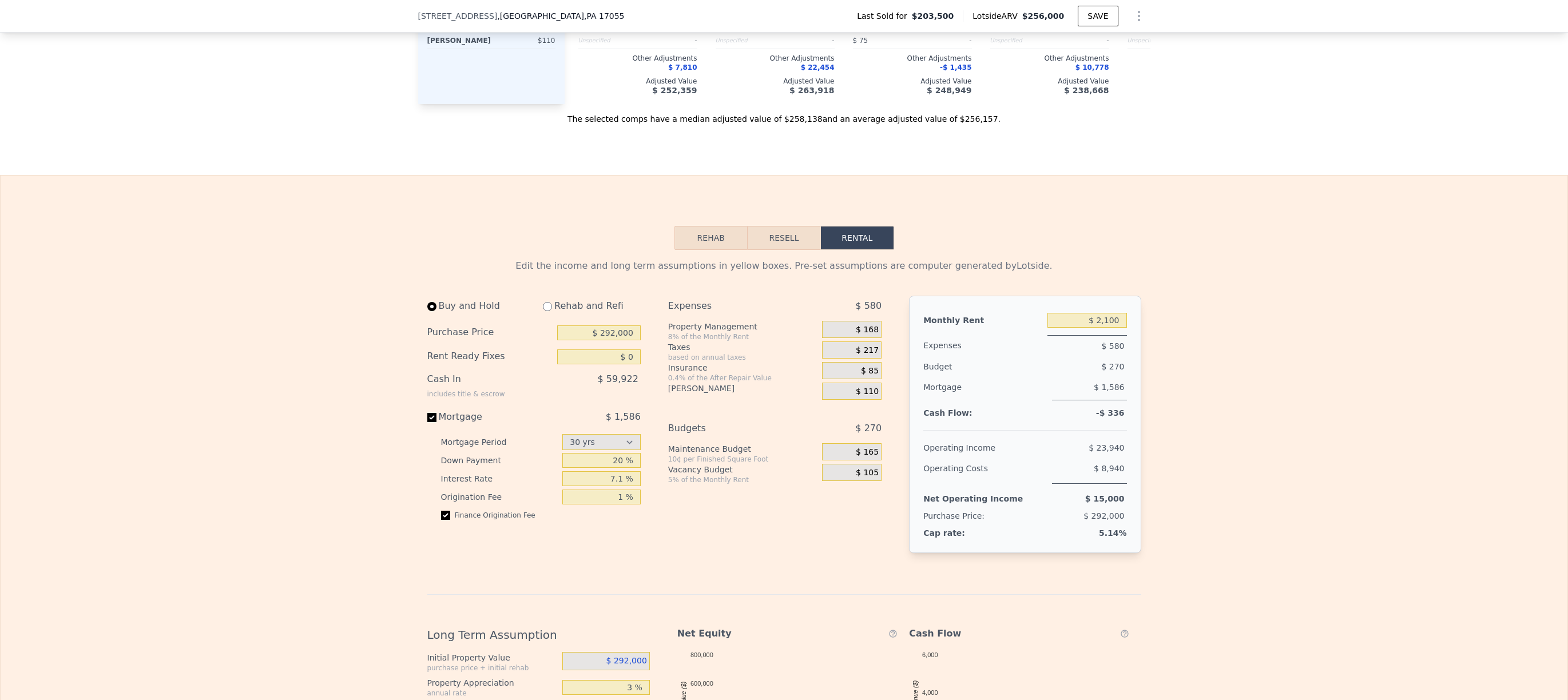
click at [474, 399] on div "includes title & escrow" at bounding box center [466, 394] width 78 height 9
click at [594, 450] on select "15 yrs 30 yrs" at bounding box center [601, 442] width 79 height 16
select select "15"
click at [573, 424] on div "$ 2,134" at bounding box center [598, 417] width 85 height 14
click at [436, 422] on input "Mortgage $ 2,134" at bounding box center [432, 418] width 9 height 9
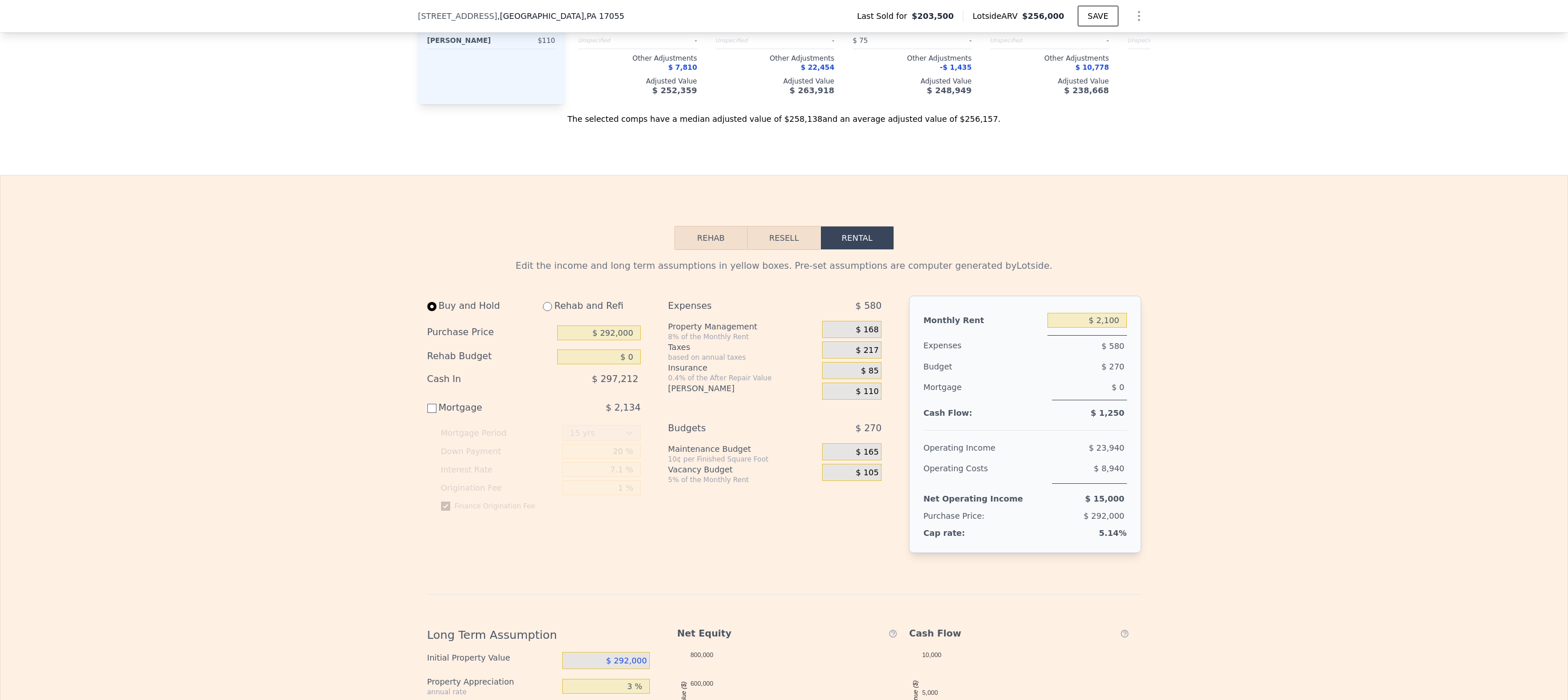
click at [539, 415] on div "Mortgage" at bounding box center [491, 408] width 128 height 14
click at [436, 413] on input "Mortgage $ 2,134" at bounding box center [432, 408] width 9 height 9
checkbox input "true"
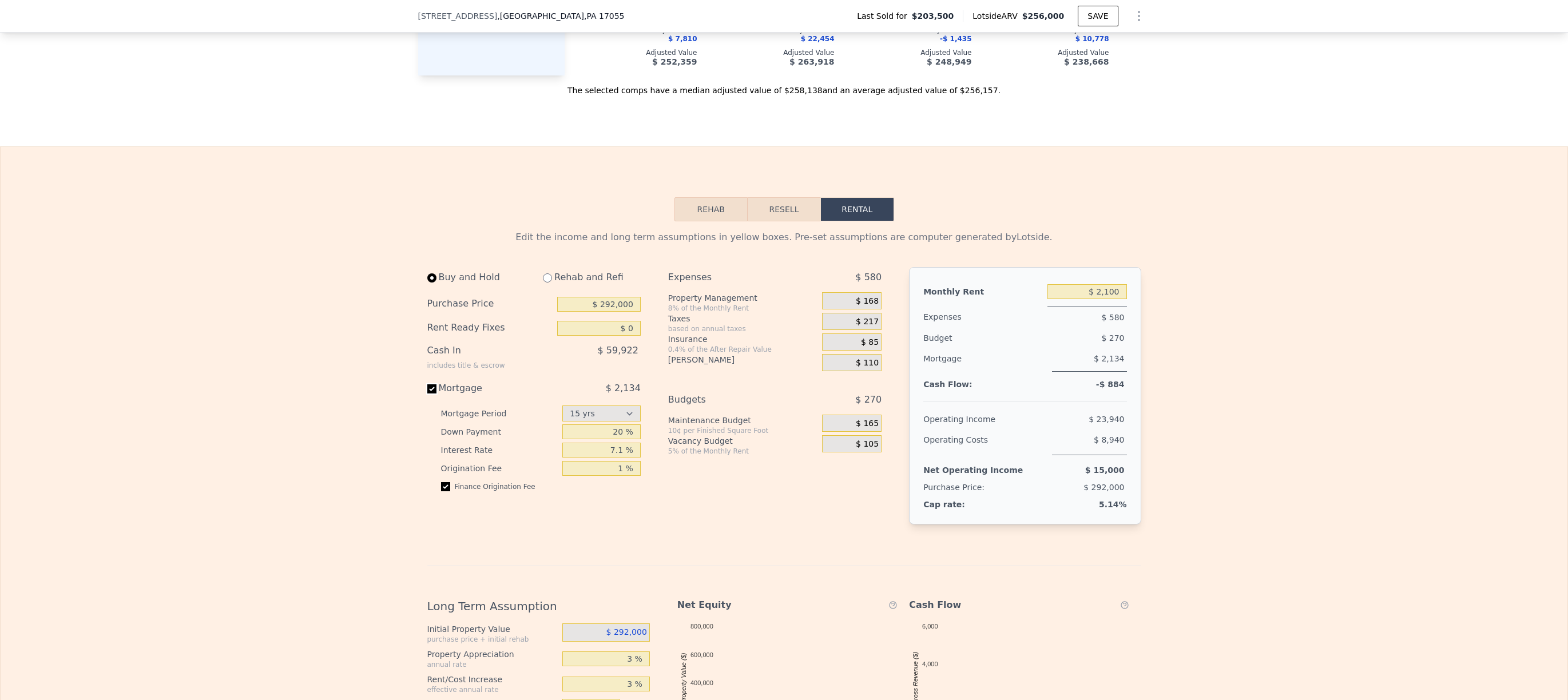
scroll to position [1392, 0]
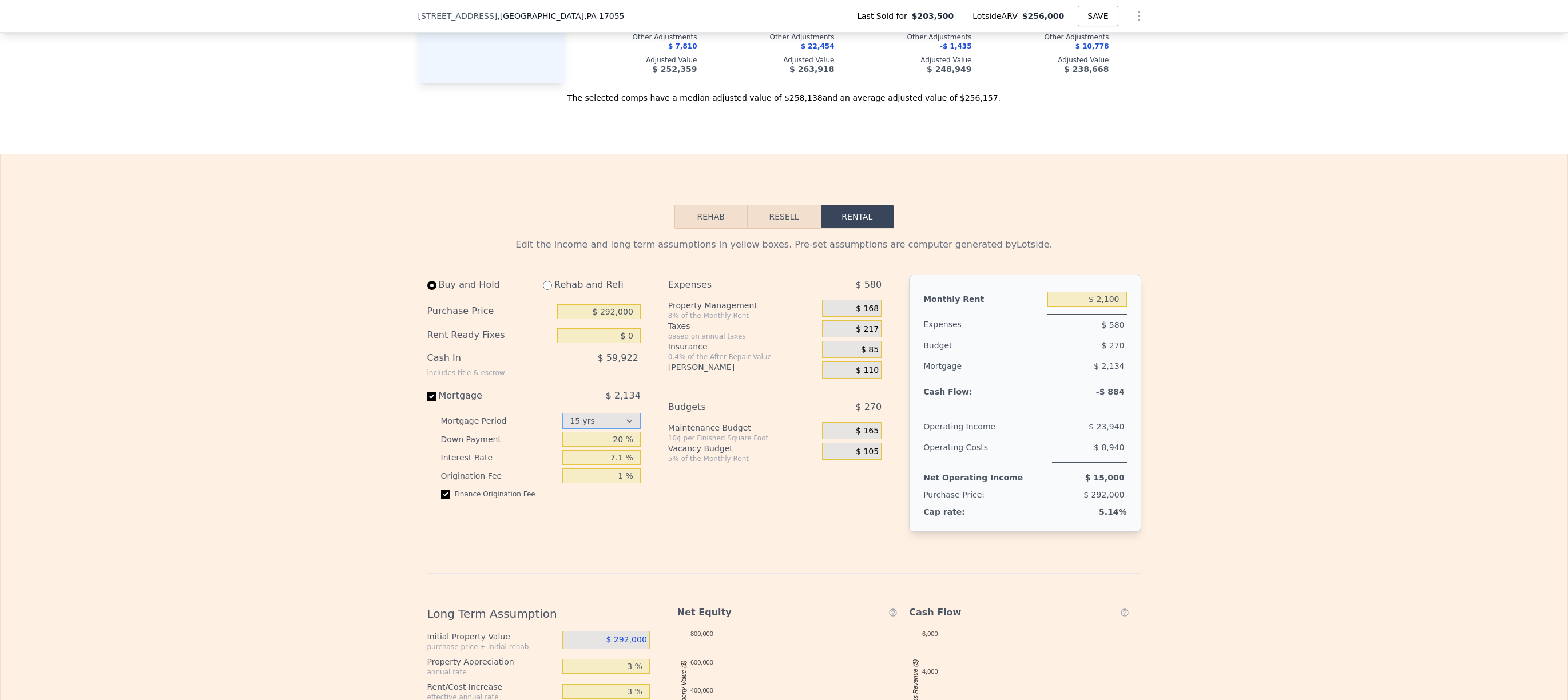
click at [625, 429] on select "15 yrs 30 yrs" at bounding box center [601, 421] width 79 height 16
click at [607, 429] on select "15 yrs 30 yrs" at bounding box center [601, 421] width 79 height 16
select select "15"
click at [732, 524] on div "Expenses $ 580 Property Management 8% of the Monthly Rent $ 168 Taxes based on …" at bounding box center [780, 412] width 223 height 276
click at [623, 319] on input "$ 292,000" at bounding box center [598, 312] width 83 height 15
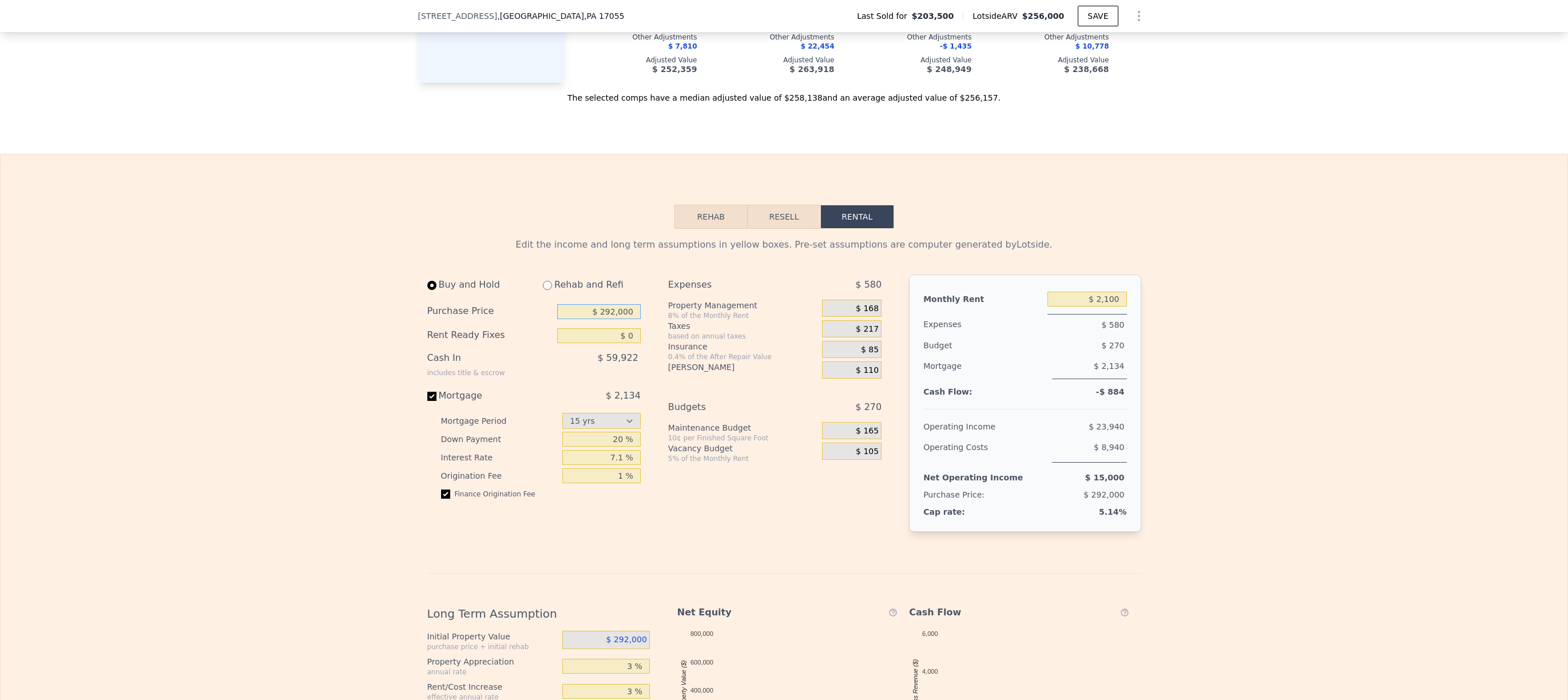
click at [623, 319] on input "$ 292,000" at bounding box center [598, 312] width 83 height 15
type input "$ 200,000"
click at [1202, 224] on div "Rehab Resell Rental Edit the income and long term assumptions in yellow boxes. …" at bounding box center [784, 589] width 1568 height 871
click at [616, 319] on input "$ 200,000" at bounding box center [598, 312] width 83 height 15
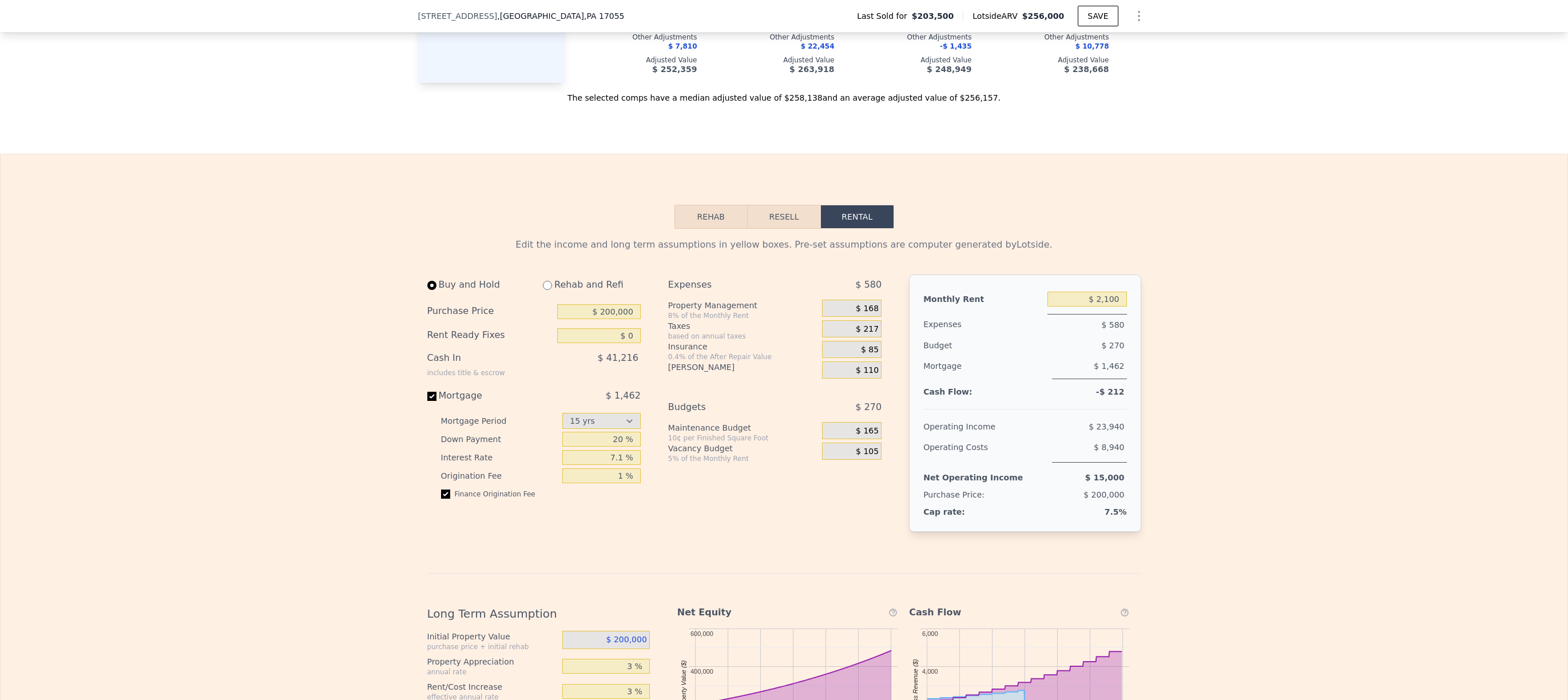
click at [597, 295] on div "Rehab and Refi" at bounding box center [587, 285] width 107 height 21
drag, startPoint x: 567, startPoint y: 311, endPoint x: 537, endPoint y: 312, distance: 30.0
click at [562, 295] on div "Rehab and Refi" at bounding box center [587, 285] width 107 height 21
click at [534, 295] on div "Rehab and Refi" at bounding box center [587, 285] width 107 height 21
click at [543, 290] on input "radio" at bounding box center [547, 285] width 9 height 9
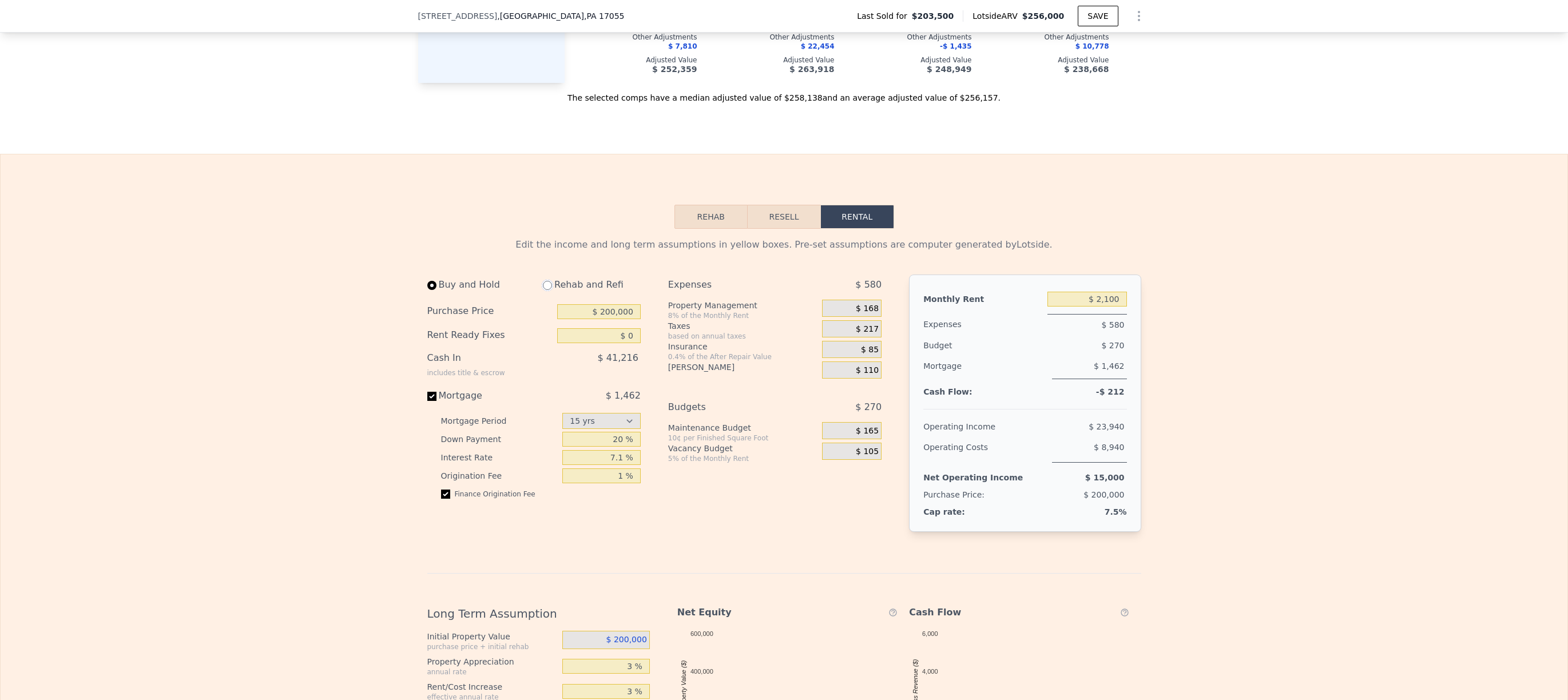
radio input "true"
click at [427, 290] on input "radio" at bounding box center [432, 285] width 9 height 9
radio input "true"
click at [570, 294] on div "Edit the income and long term assumptions in yellow boxes. Pre-set assumptions …" at bounding box center [784, 606] width 714 height 737
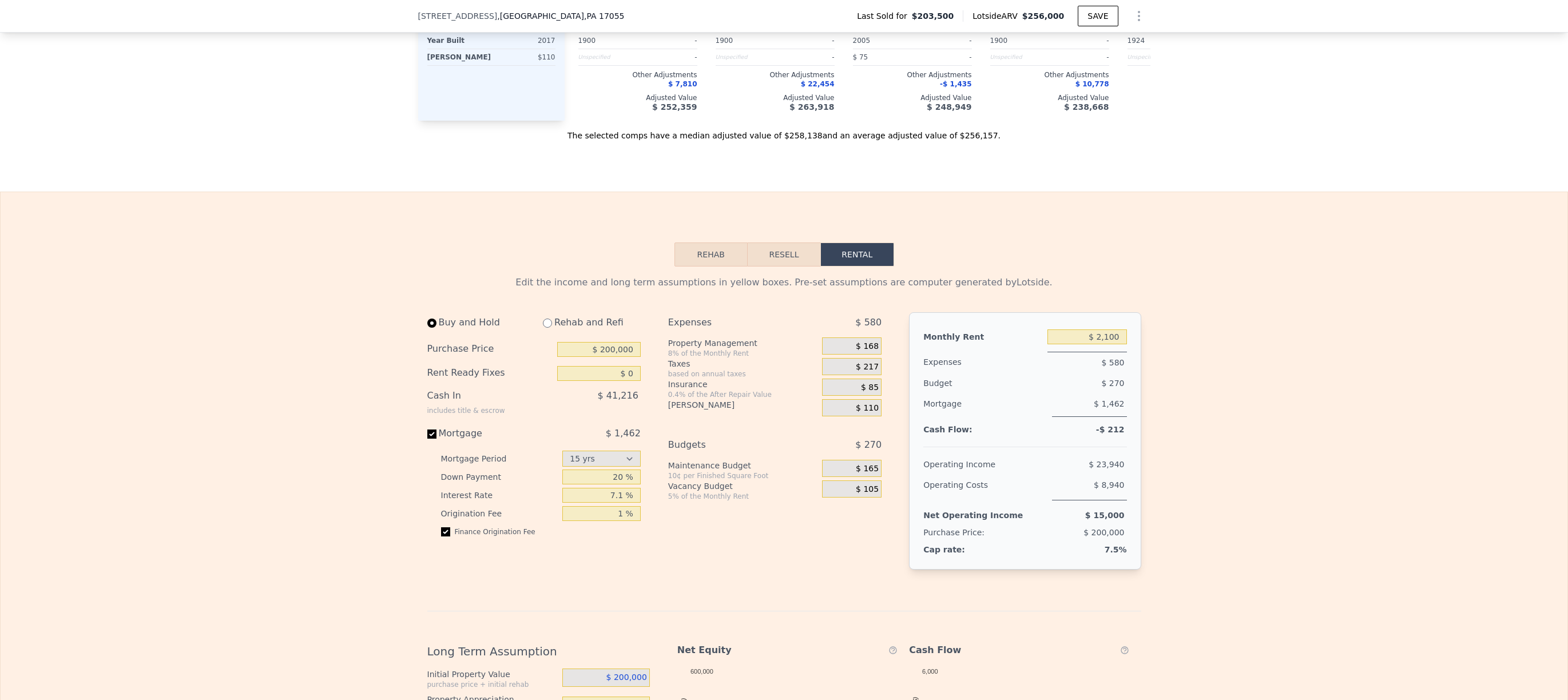
scroll to position [1161, 0]
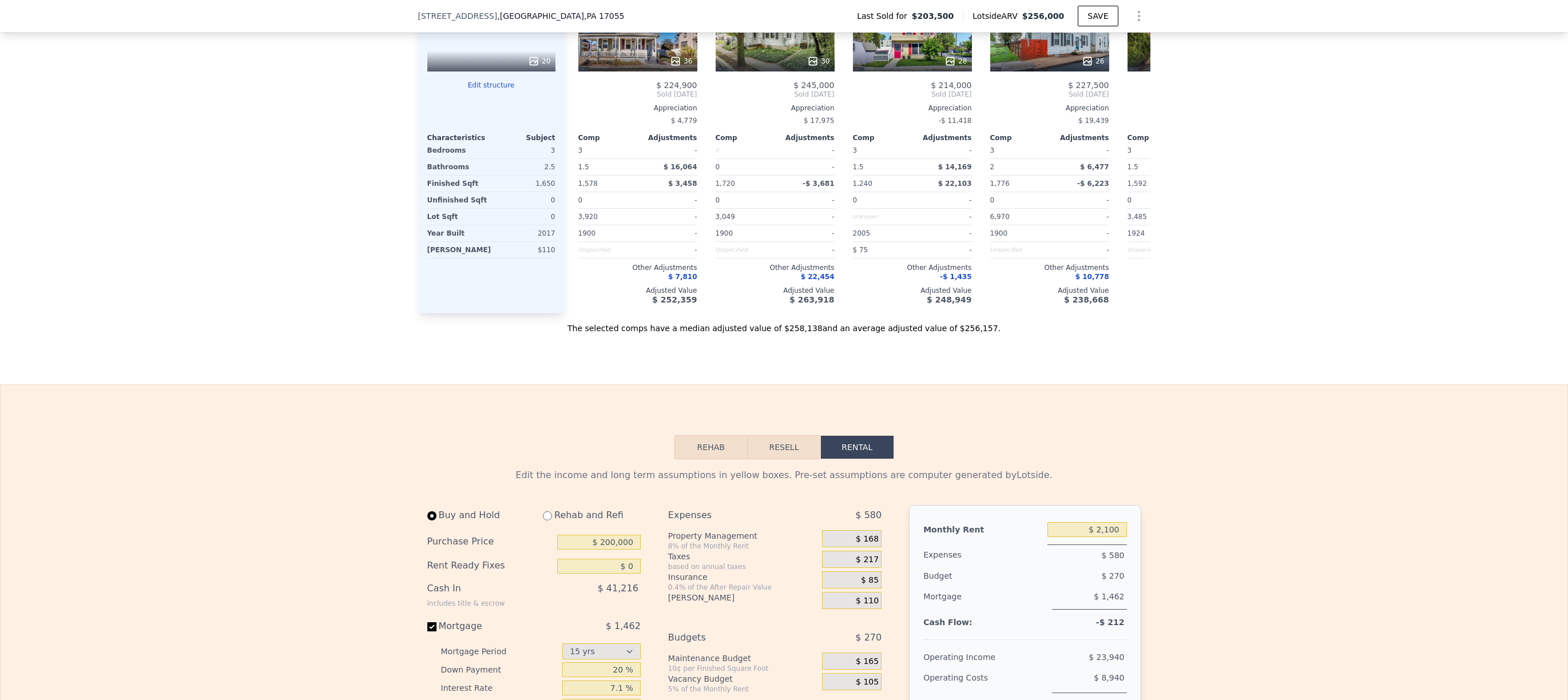
click at [774, 460] on button "Resell" at bounding box center [783, 447] width 72 height 24
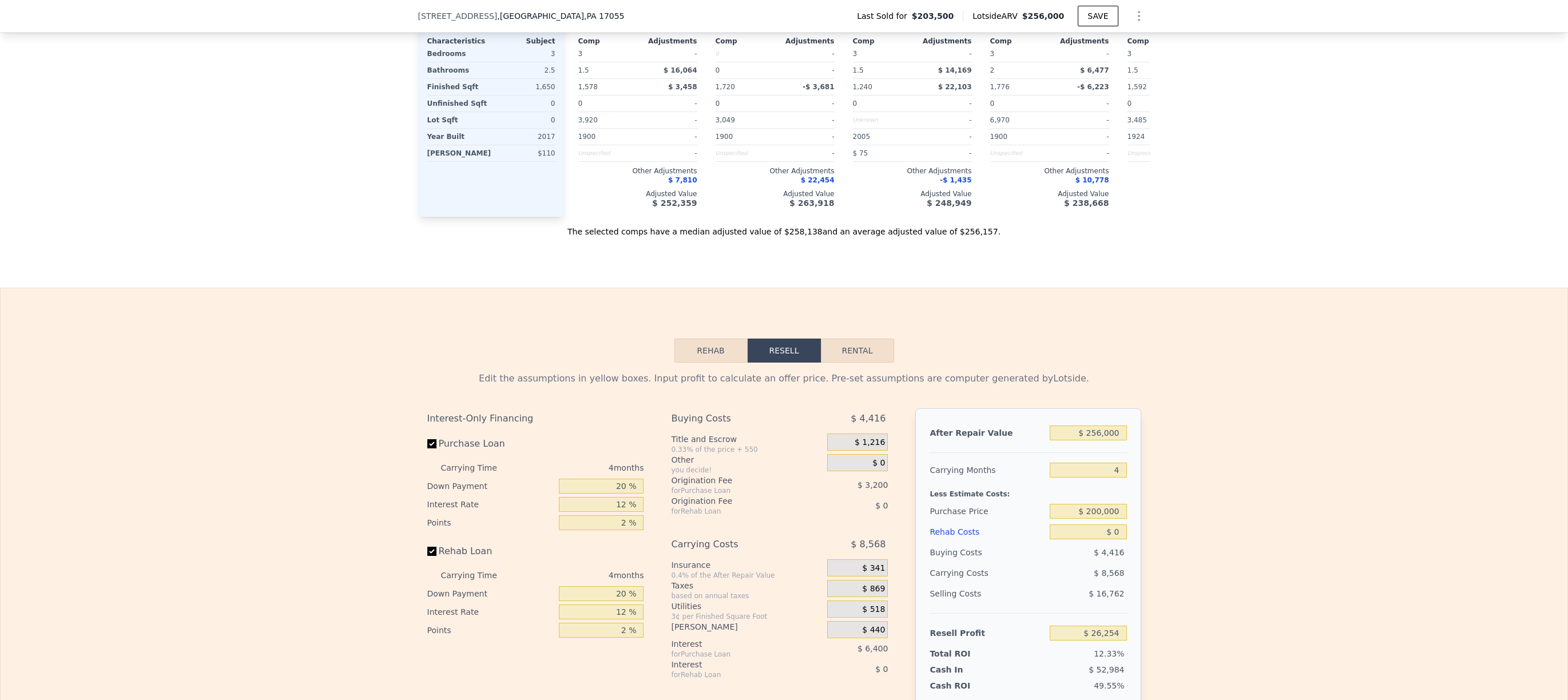
scroll to position [1354, 0]
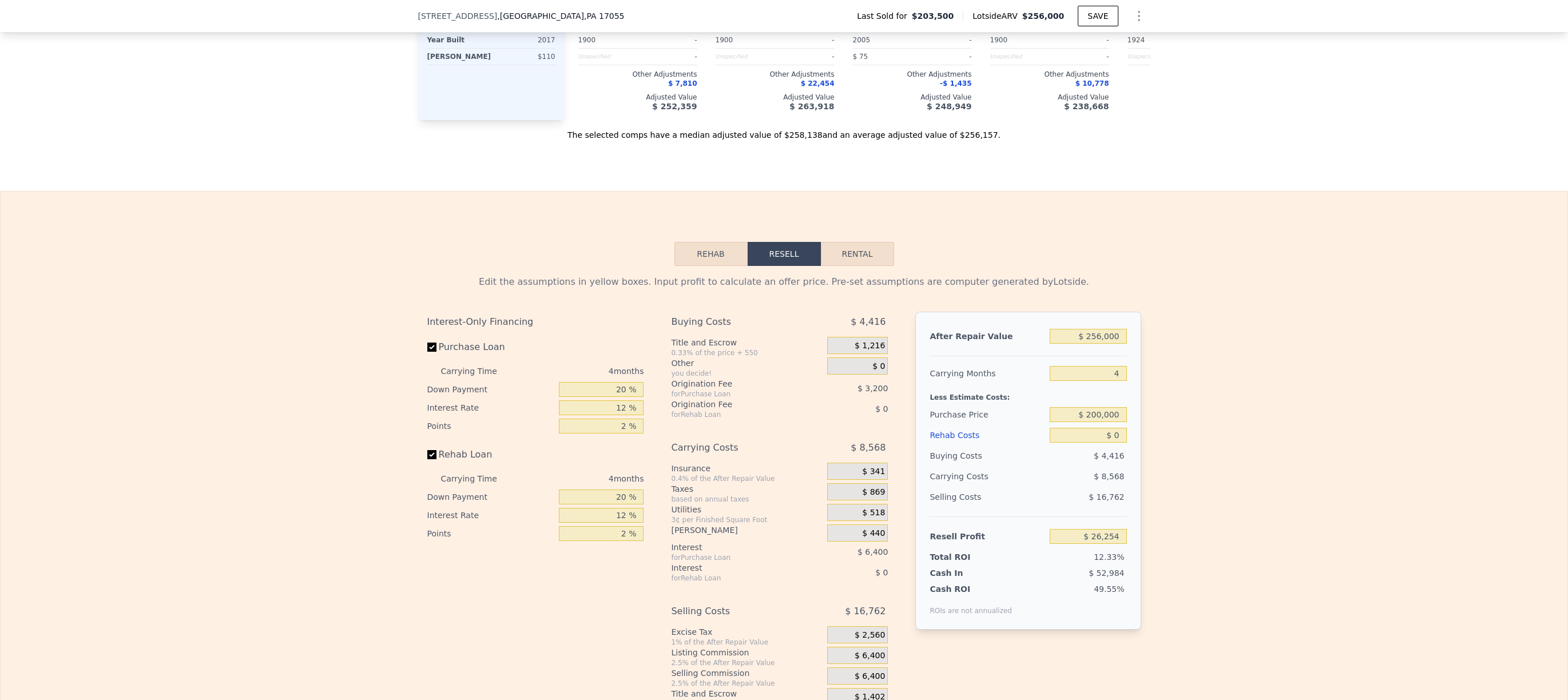
click at [870, 266] on button "Rental" at bounding box center [858, 254] width 73 height 24
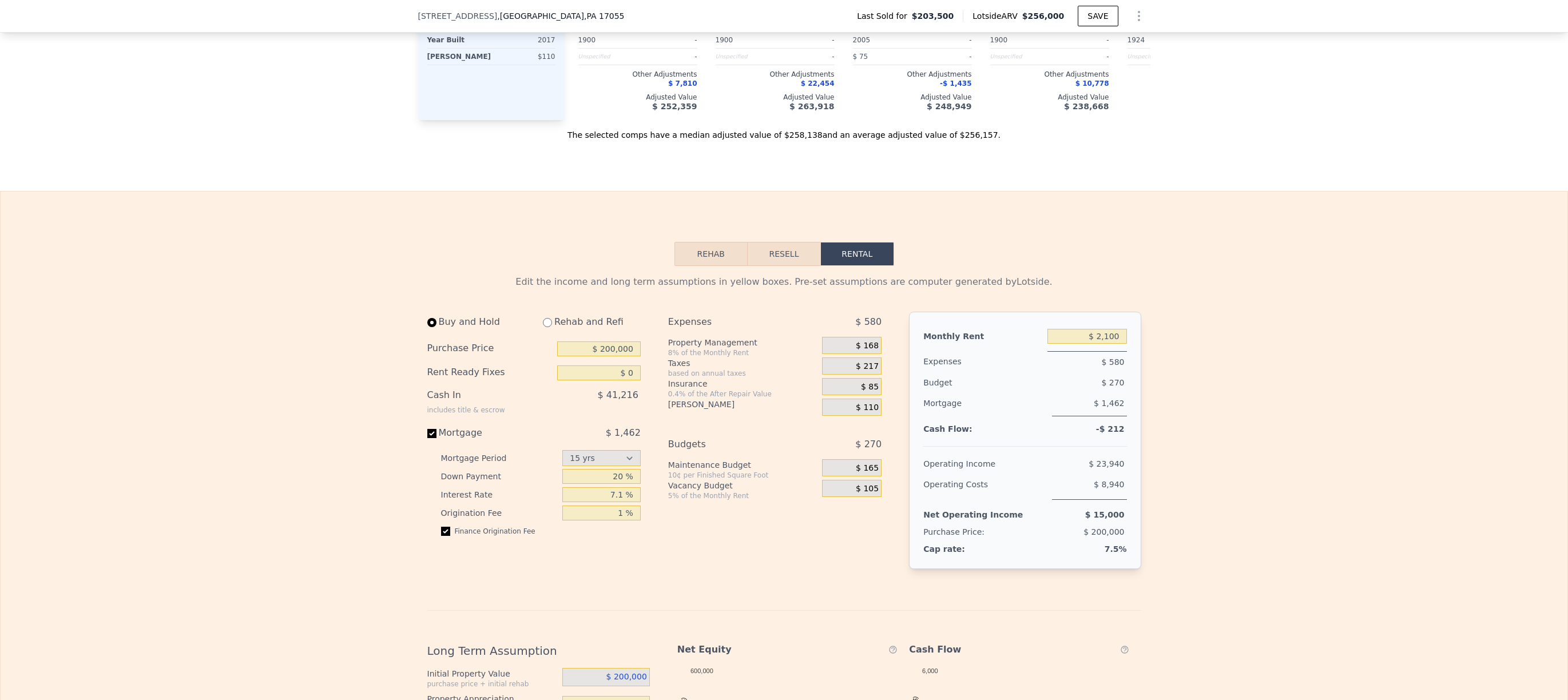
click at [710, 266] on button "Rehab" at bounding box center [711, 254] width 73 height 24
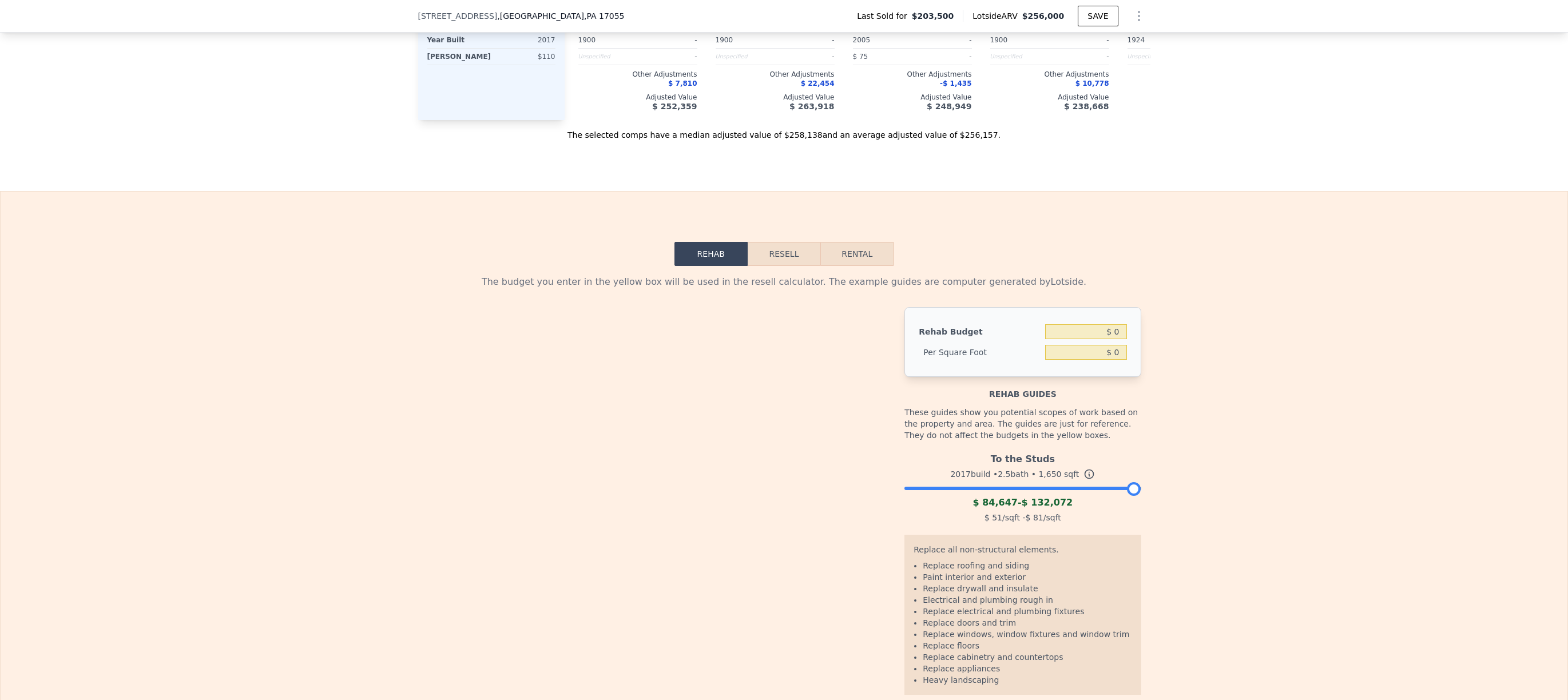
click at [869, 266] on button "Rental" at bounding box center [857, 254] width 73 height 24
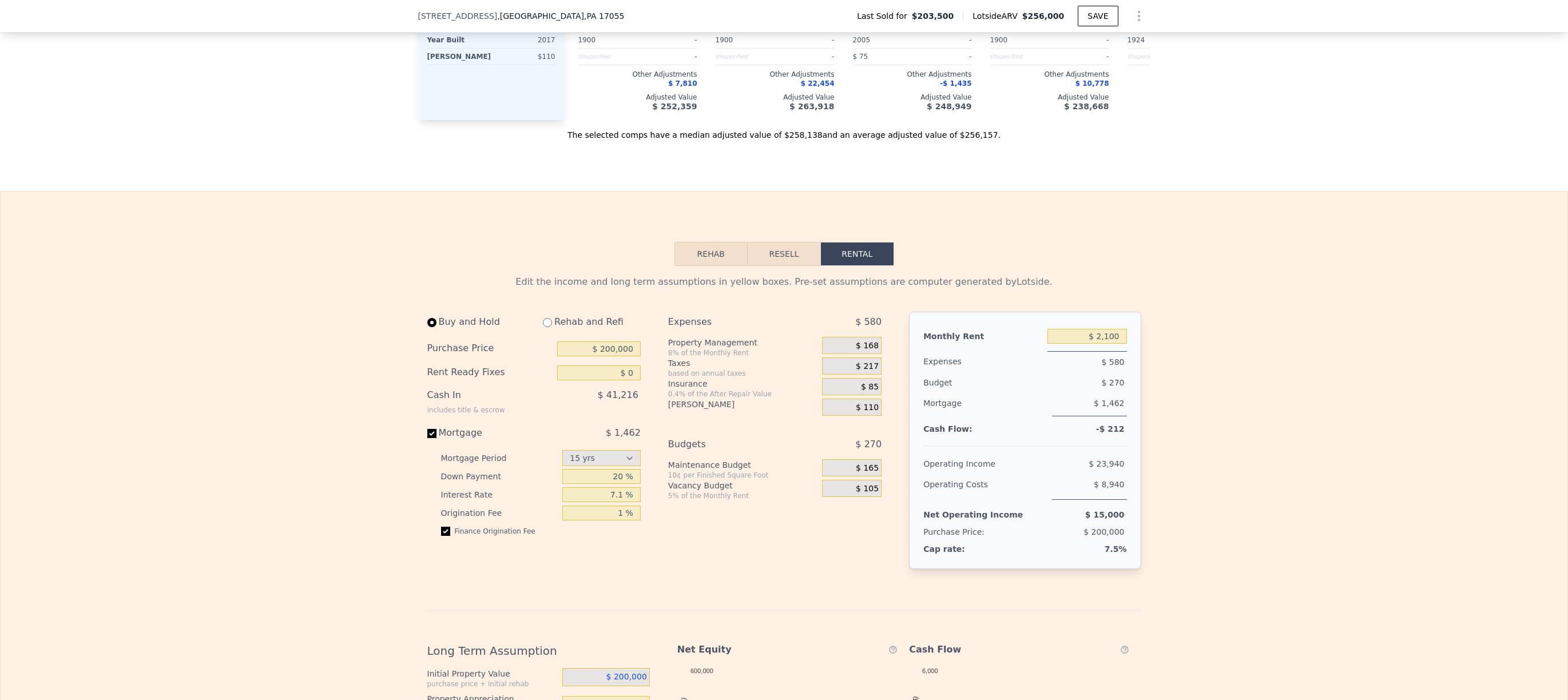
click at [556, 332] on div "Rehab and Refi" at bounding box center [587, 322] width 107 height 21
click at [550, 332] on div "Rehab and Refi" at bounding box center [587, 322] width 107 height 21
click at [545, 327] on input "radio" at bounding box center [547, 323] width 9 height 9
radio input "true"
click at [777, 266] on button "Resell" at bounding box center [783, 254] width 72 height 24
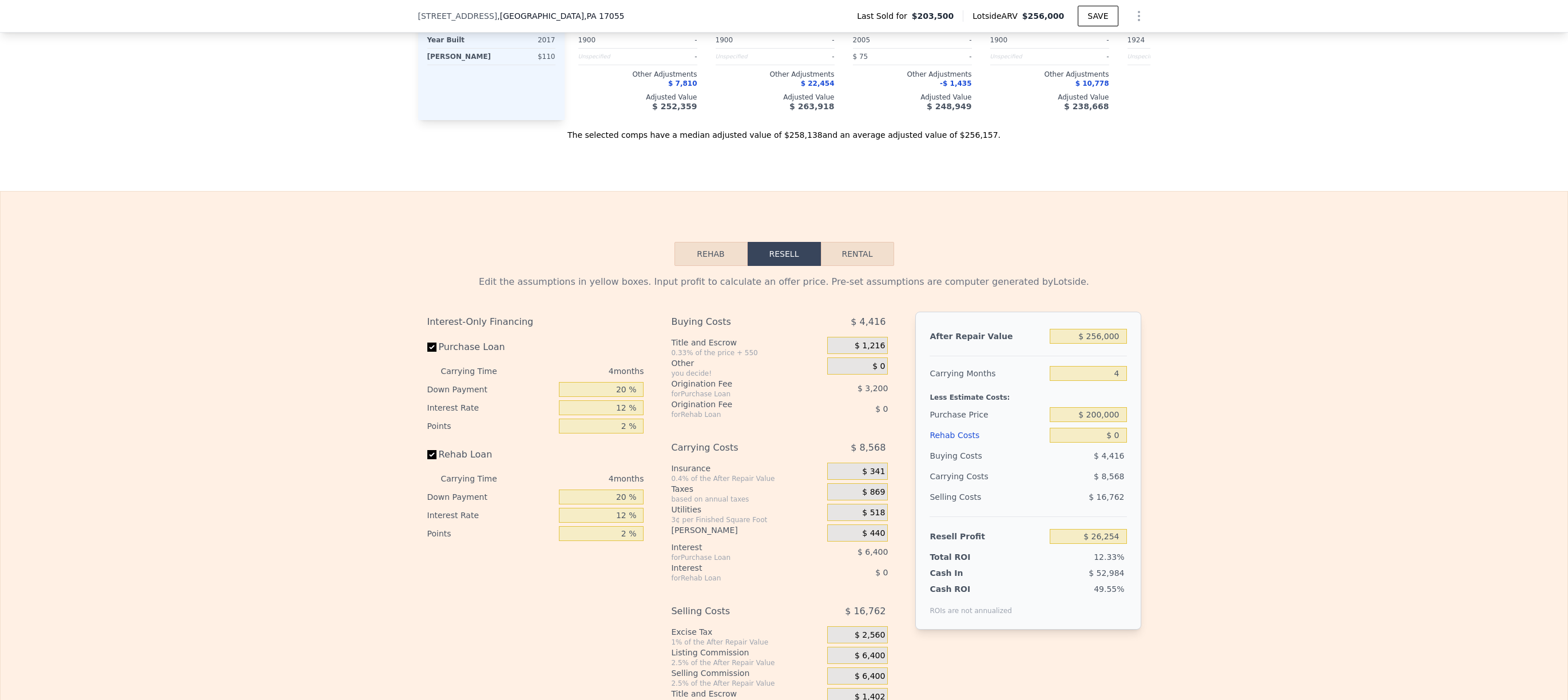
scroll to position [0, 0]
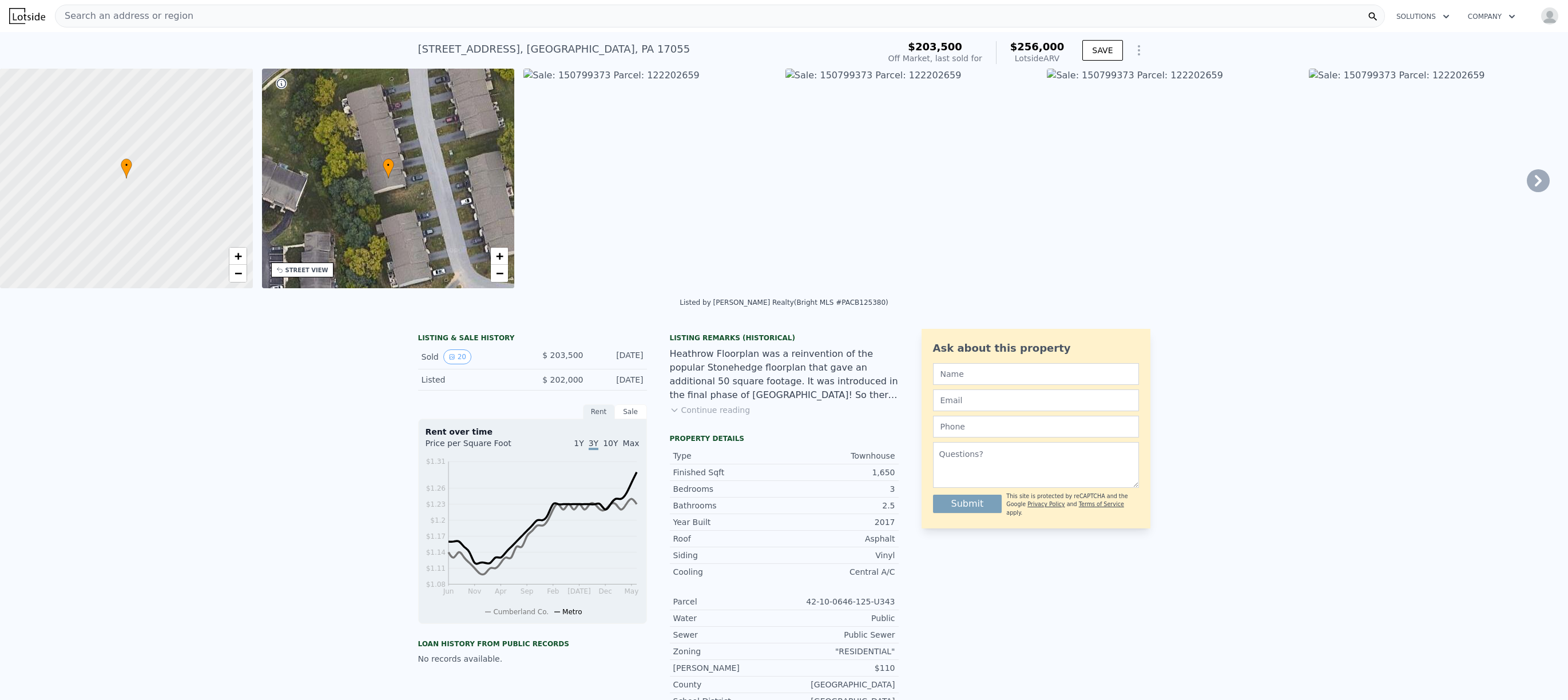
click at [251, 24] on div "Search an address or region" at bounding box center [719, 16] width 1330 height 23
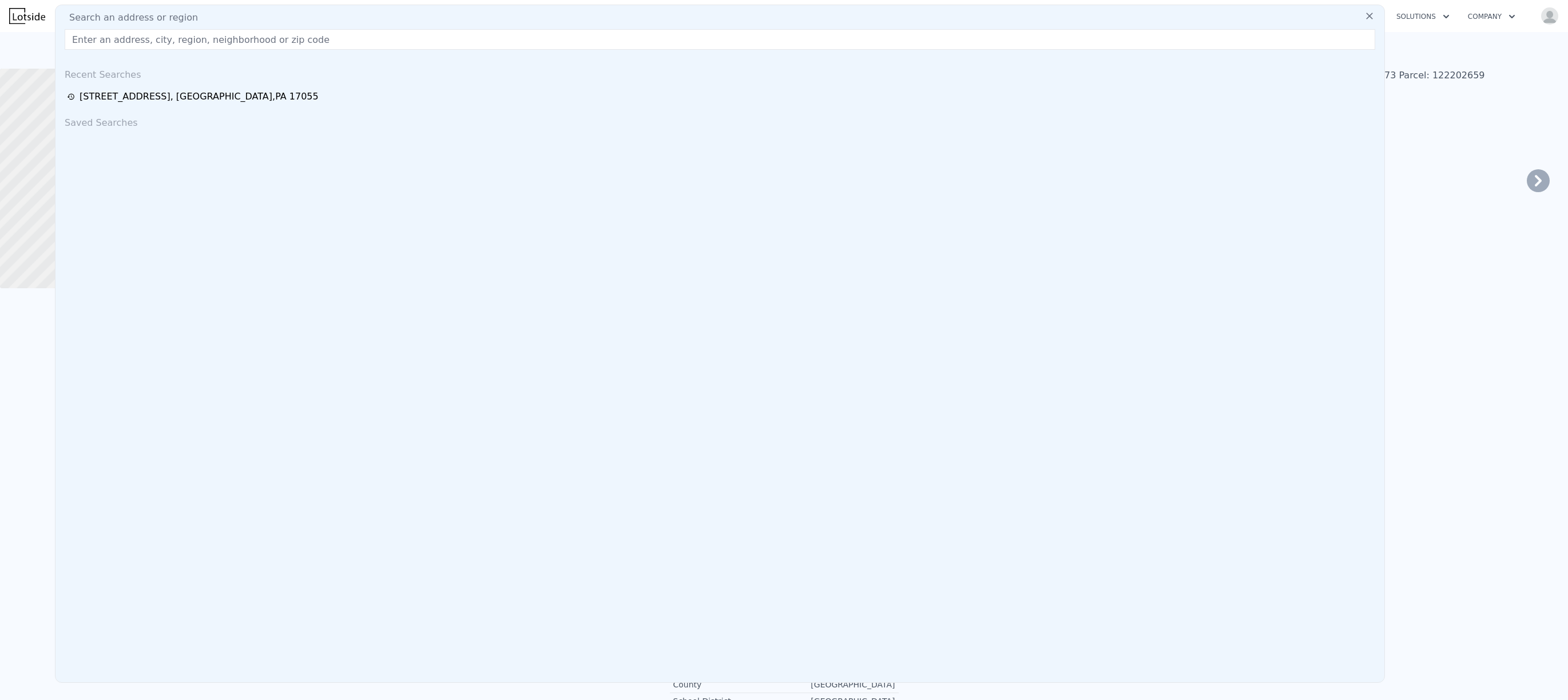
click at [253, 18] on div "Search an address or region" at bounding box center [720, 18] width 1320 height 14
click at [245, 36] on input "text" at bounding box center [719, 40] width 1311 height 21
paste input "5021 Inverness Dr, Mechanicsburg, PA 17050"
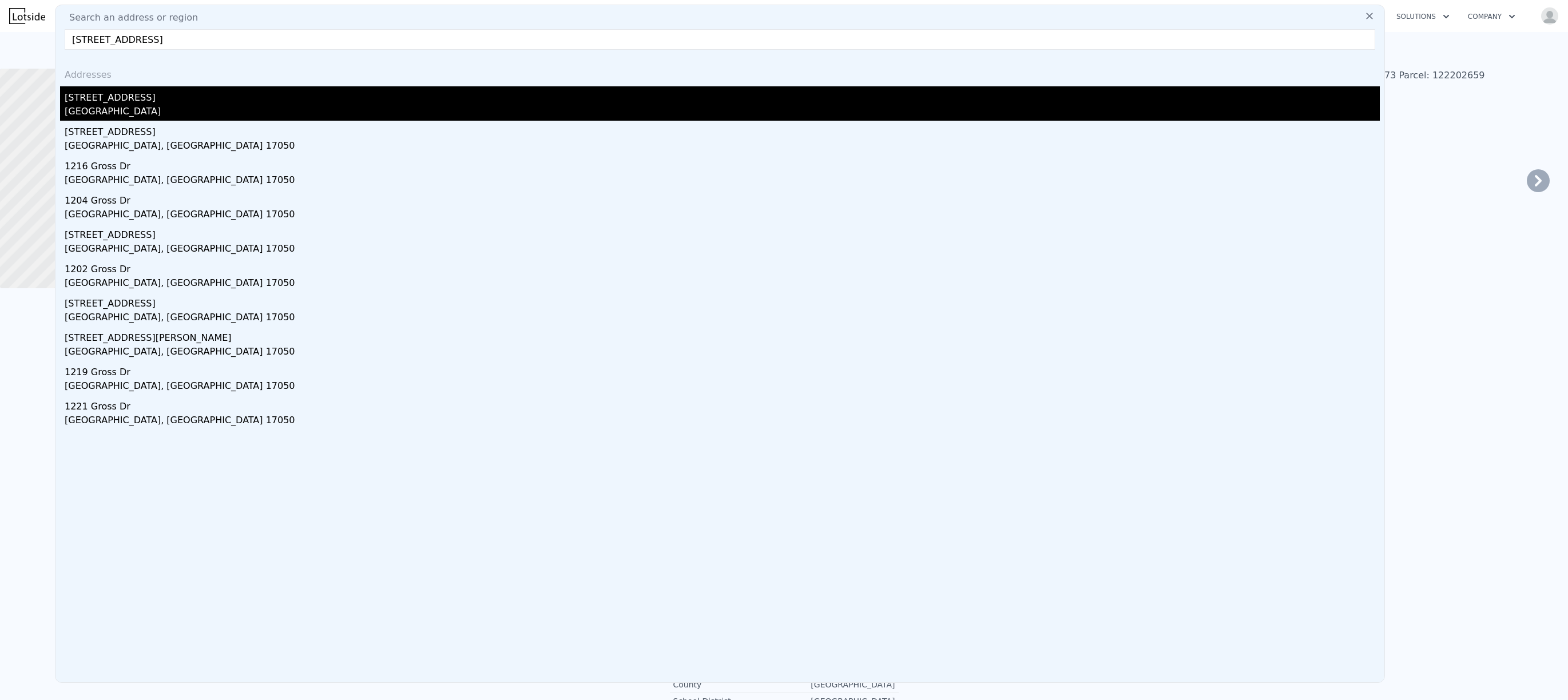
type input "5021 Inverness Dr, Mechanicsburg, PA 17050"
click at [177, 98] on div "5021 Inverness Dr" at bounding box center [722, 96] width 1315 height 18
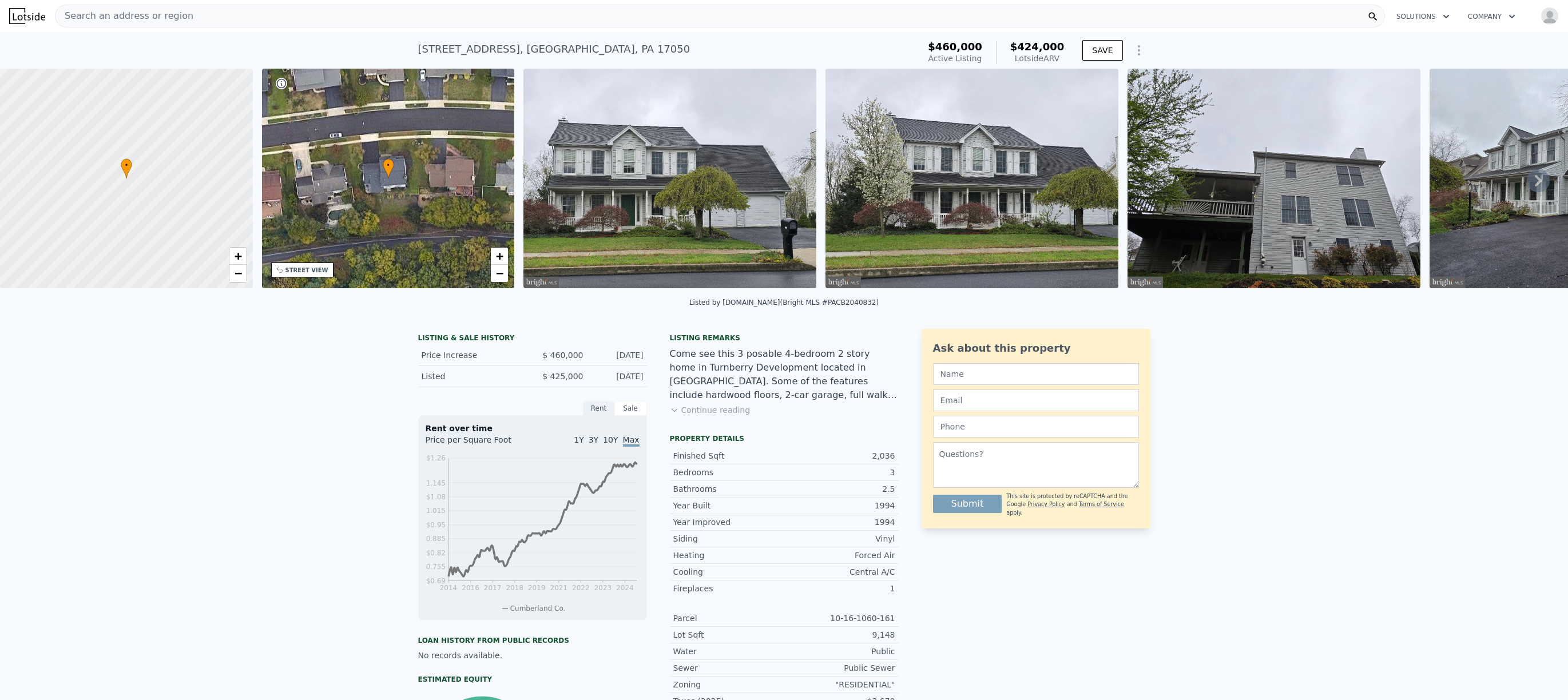
drag, startPoint x: 601, startPoint y: 390, endPoint x: 587, endPoint y: 388, distance: 14.1
click at [587, 388] on div "LISTING & SALE HISTORY Price Increase $ 460,000 Aug 7, 2025 Listed $ 425,000 Ap…" at bounding box center [658, 568] width 480 height 479
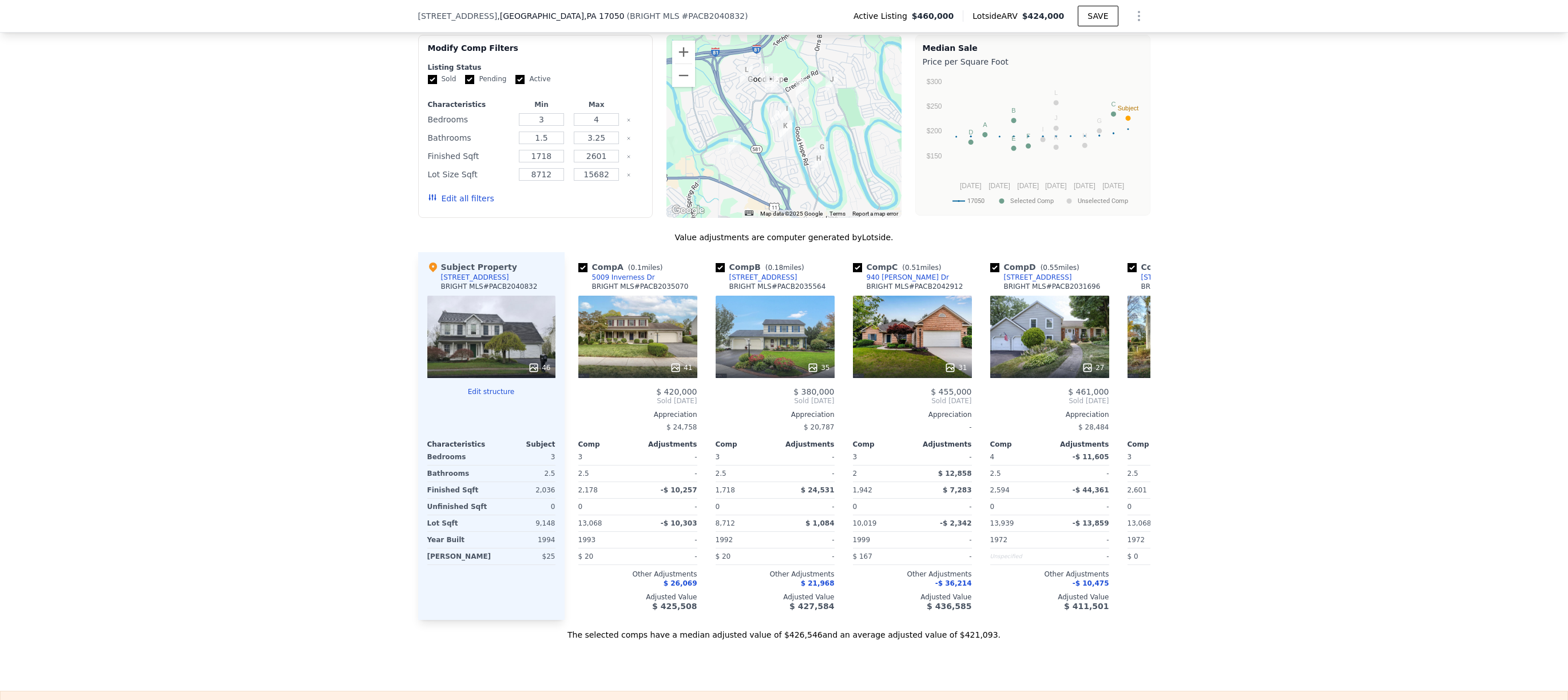
click at [465, 84] on input "Pending" at bounding box center [469, 79] width 9 height 9
checkbox input "false"
click at [516, 84] on input "Active" at bounding box center [520, 79] width 9 height 9
checkbox input "false"
click at [581, 204] on button "Update Search" at bounding box center [600, 198] width 86 height 16
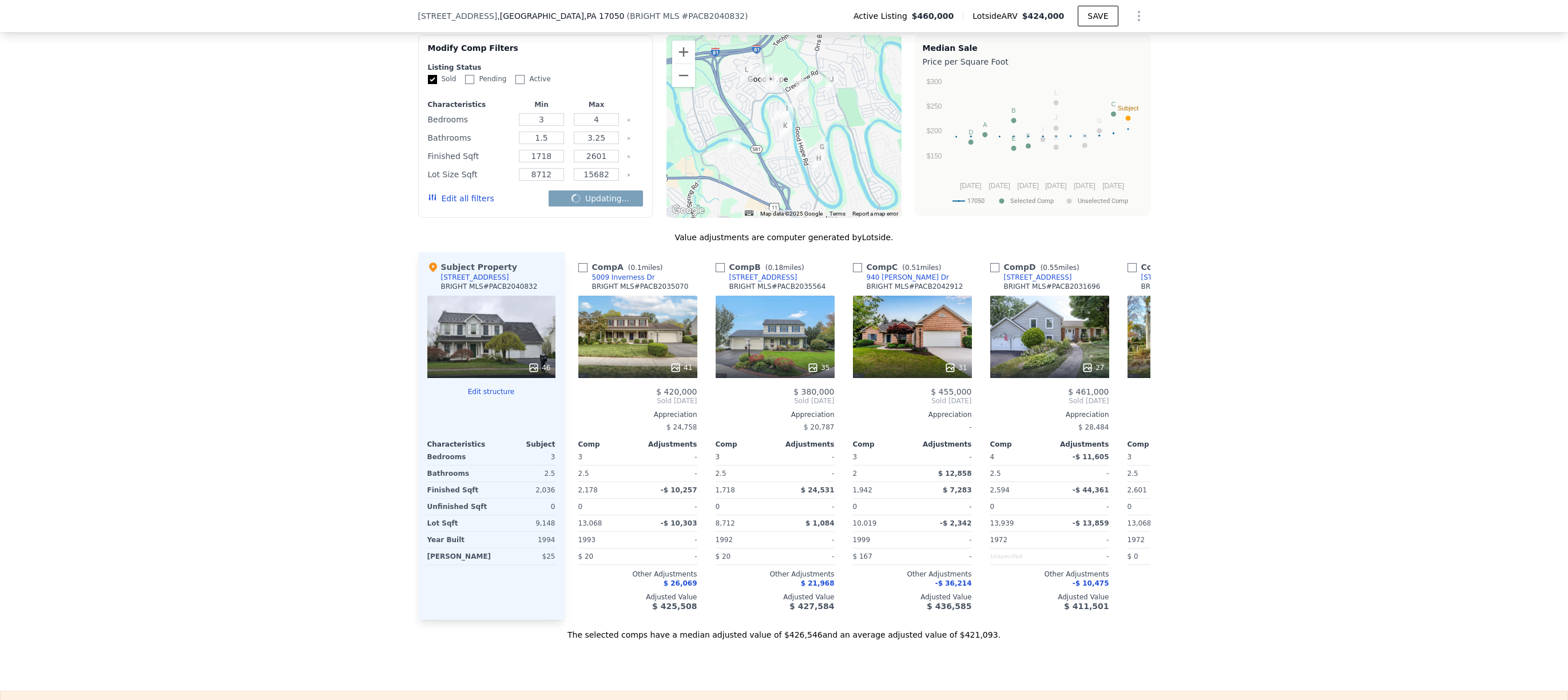
checkbox input "false"
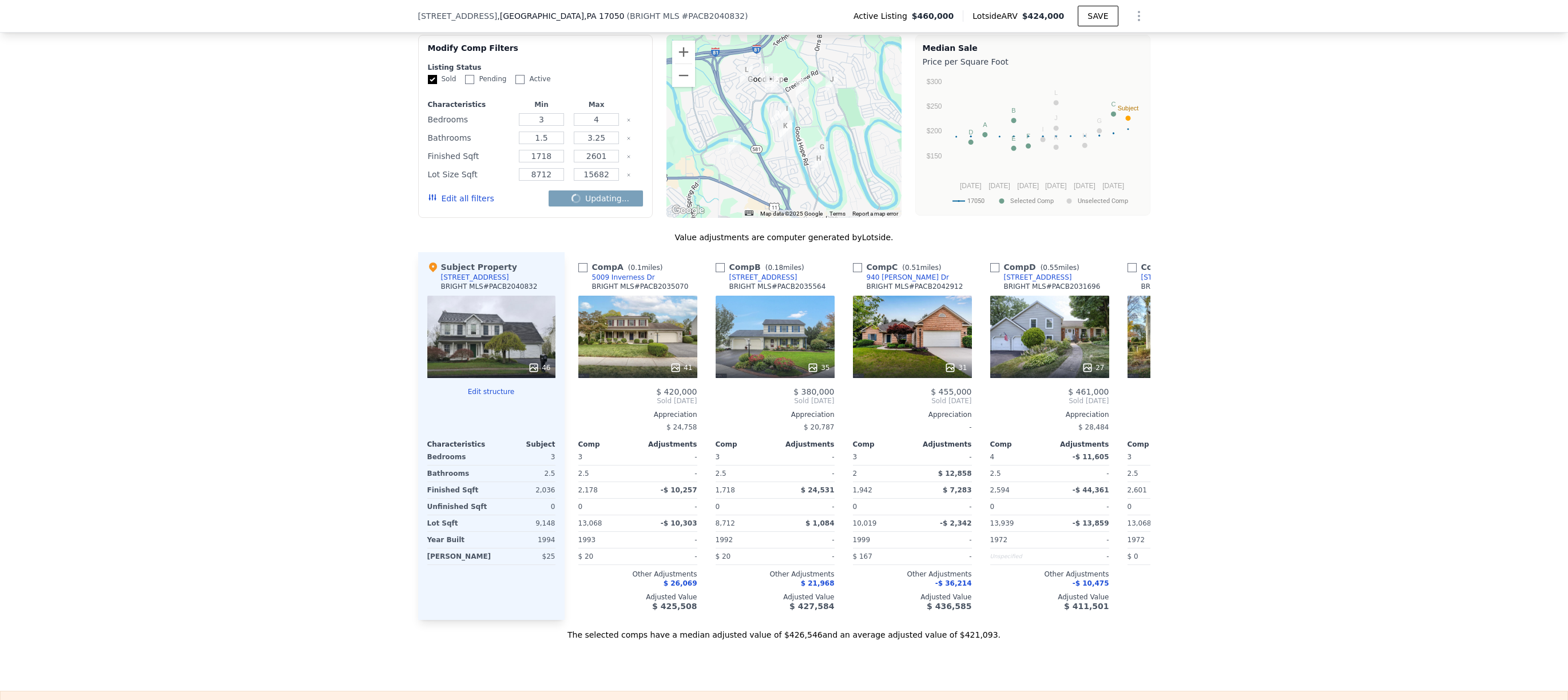
checkbox input "false"
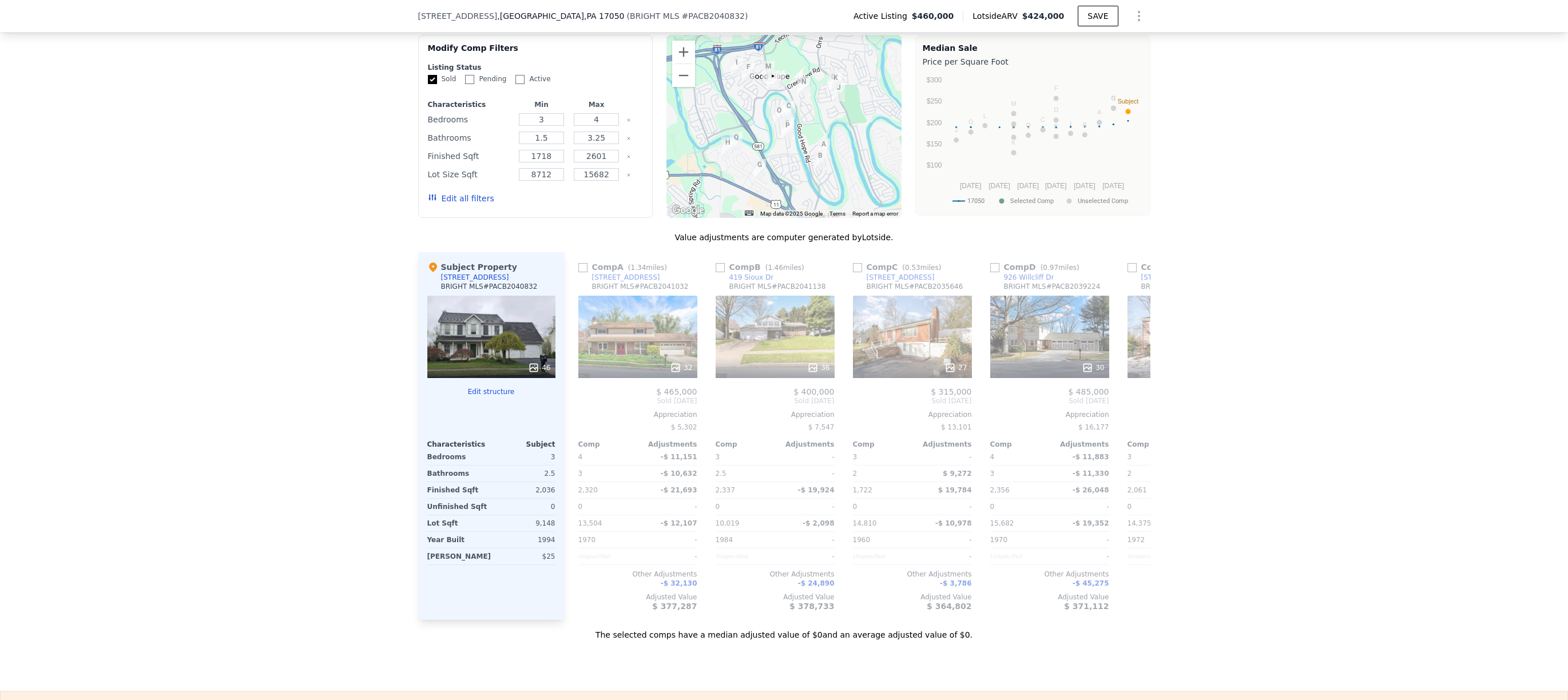
click at [743, 75] on img "6005 Sommerton Dr" at bounding box center [748, 71] width 13 height 19
click at [763, 72] on img "5012 Shetland Ct" at bounding box center [768, 71] width 13 height 19
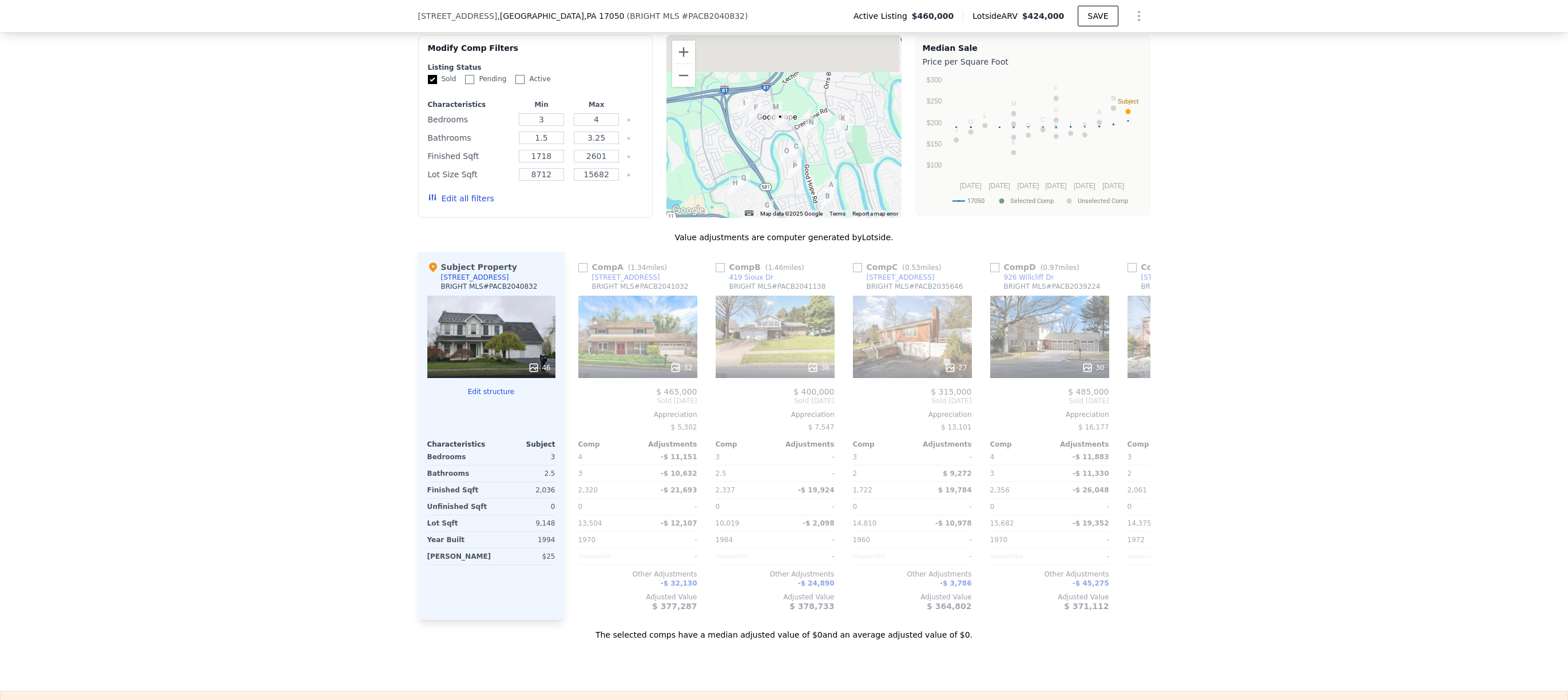
drag, startPoint x: 754, startPoint y: 90, endPoint x: 761, endPoint y: 131, distance: 41.6
click at [761, 131] on div at bounding box center [784, 126] width 235 height 183
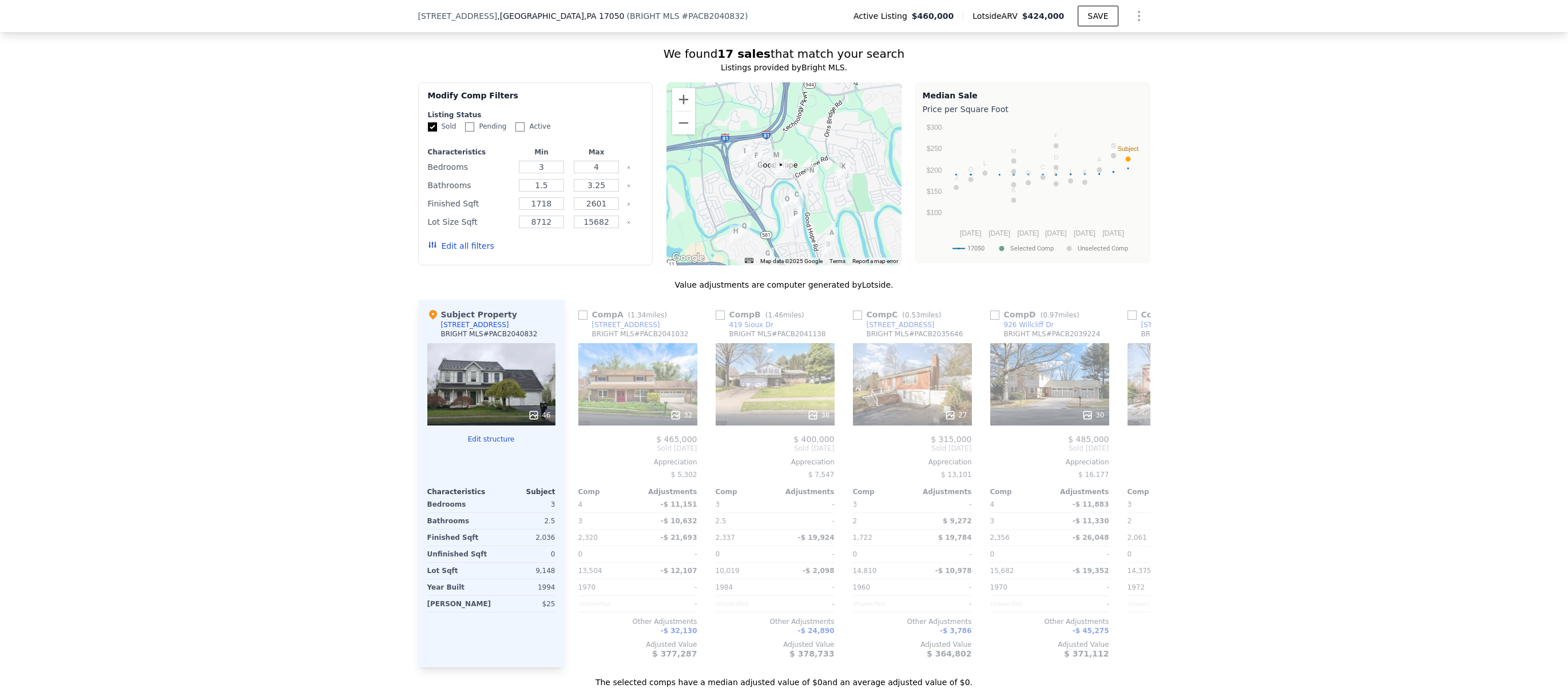
scroll to position [889, 0]
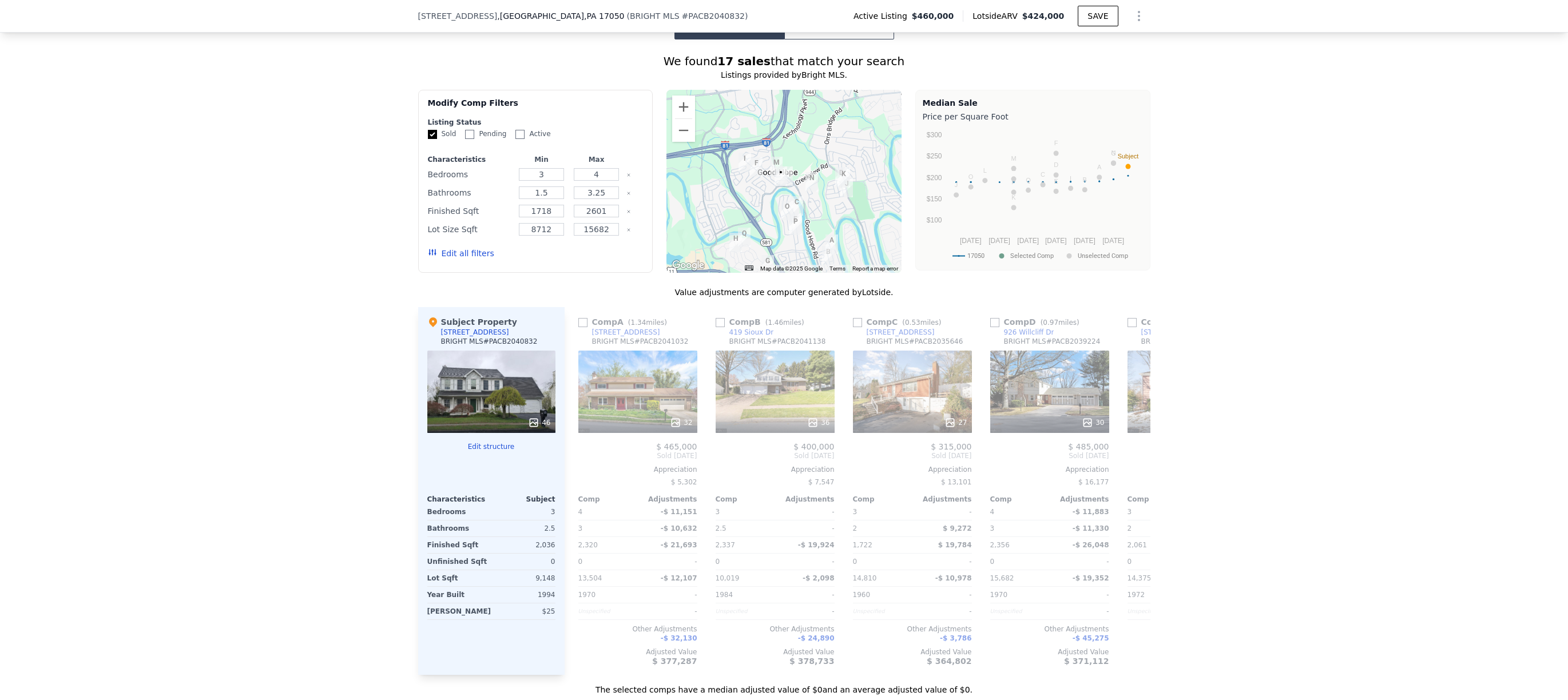
click at [457, 270] on div "Edit all filters" at bounding box center [461, 253] width 66 height 32
click at [457, 259] on button "Edit all filters" at bounding box center [461, 253] width 66 height 12
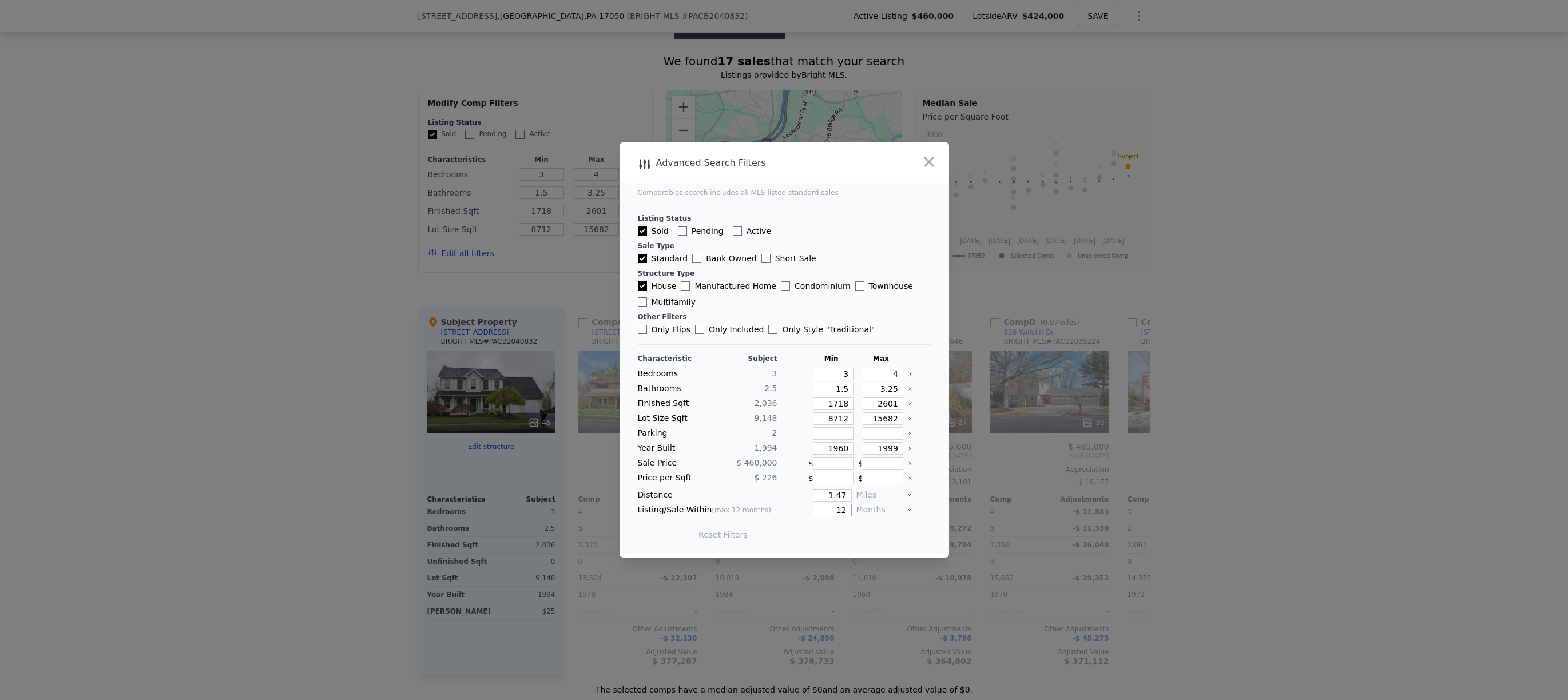
click at [824, 511] on input "12" at bounding box center [831, 510] width 38 height 13
type input "12"
click at [932, 156] on icon "button" at bounding box center [929, 162] width 16 height 16
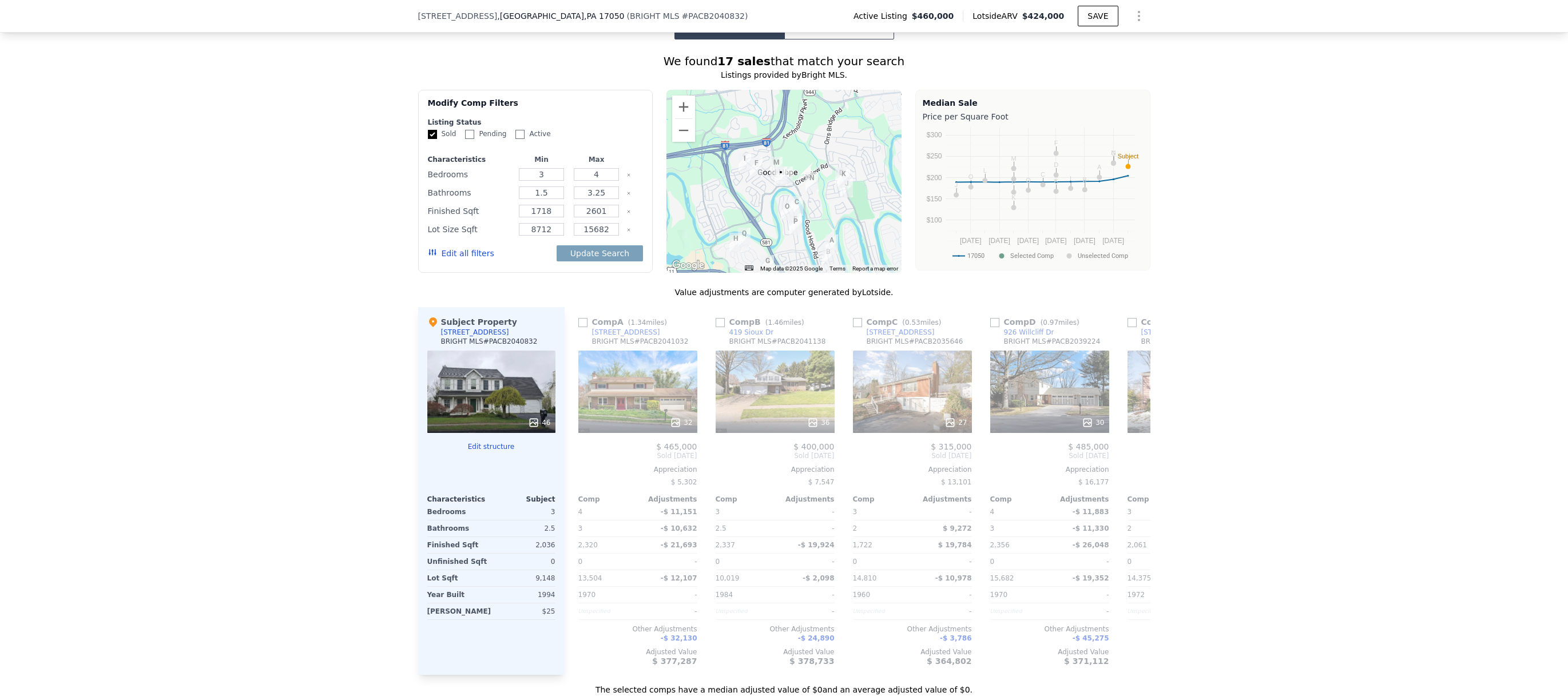
click at [474, 139] on label "Pending" at bounding box center [486, 134] width 41 height 10
click at [474, 139] on input "Pending" at bounding box center [469, 134] width 9 height 9
checkbox input "true"
click at [624, 261] on button "Update Search" at bounding box center [600, 253] width 86 height 16
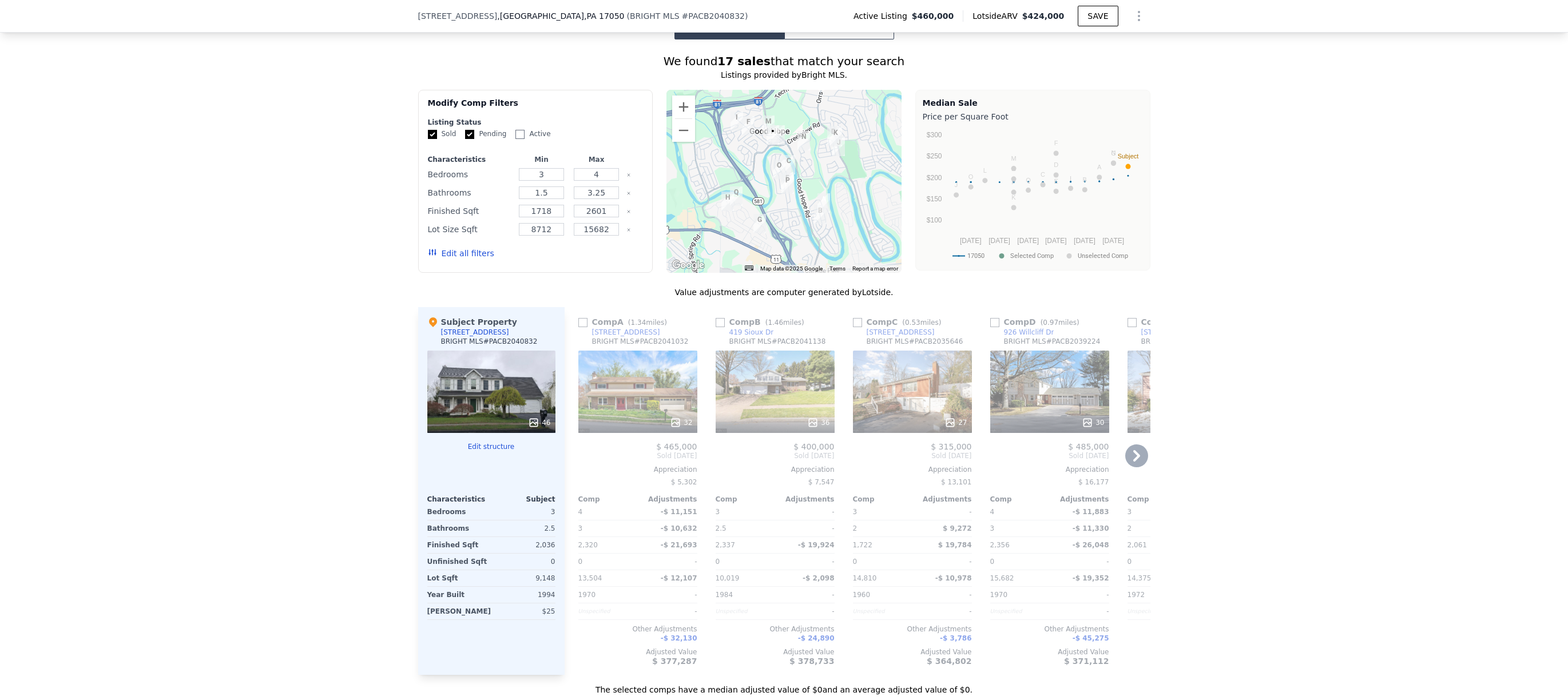
click at [578, 327] on input "checkbox" at bounding box center [583, 323] width 9 height 9
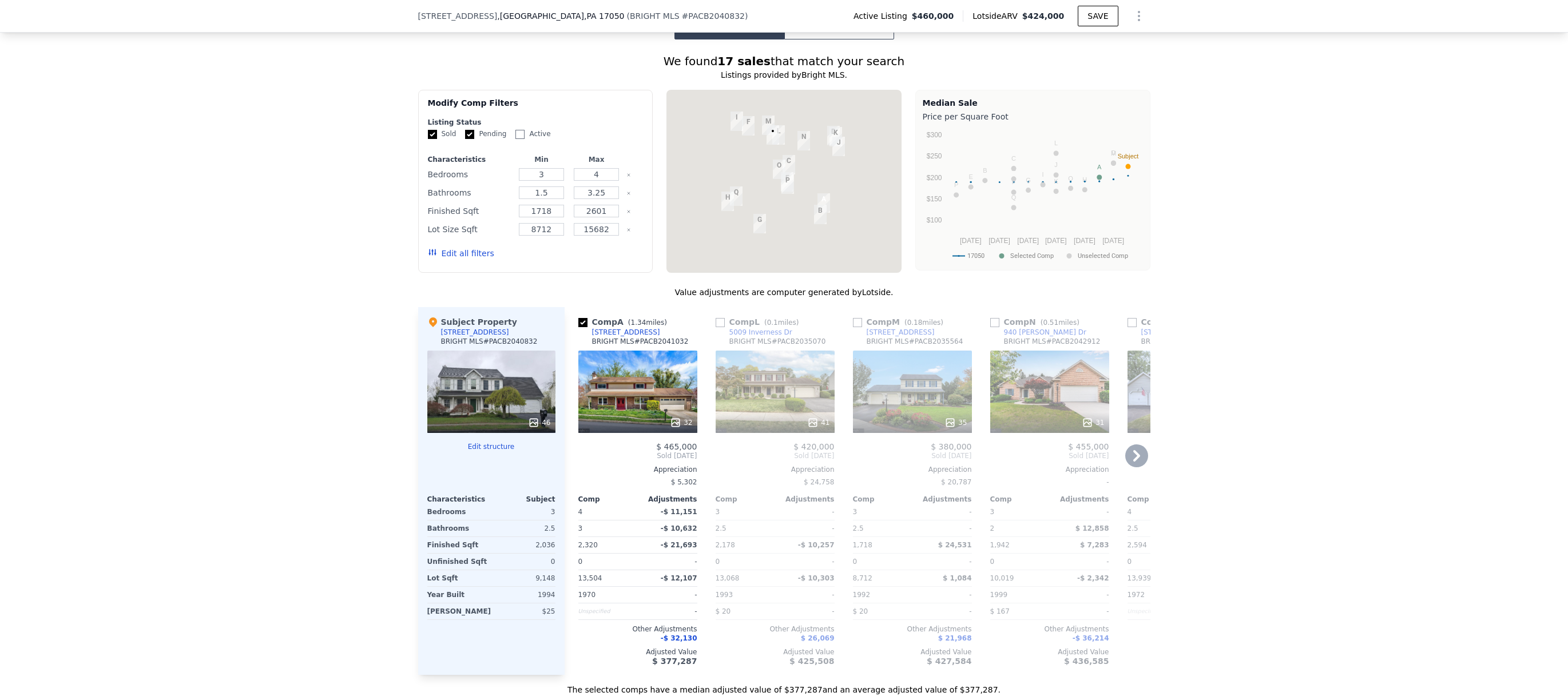
click at [580, 327] on input "checkbox" at bounding box center [583, 323] width 9 height 9
checkbox input "true"
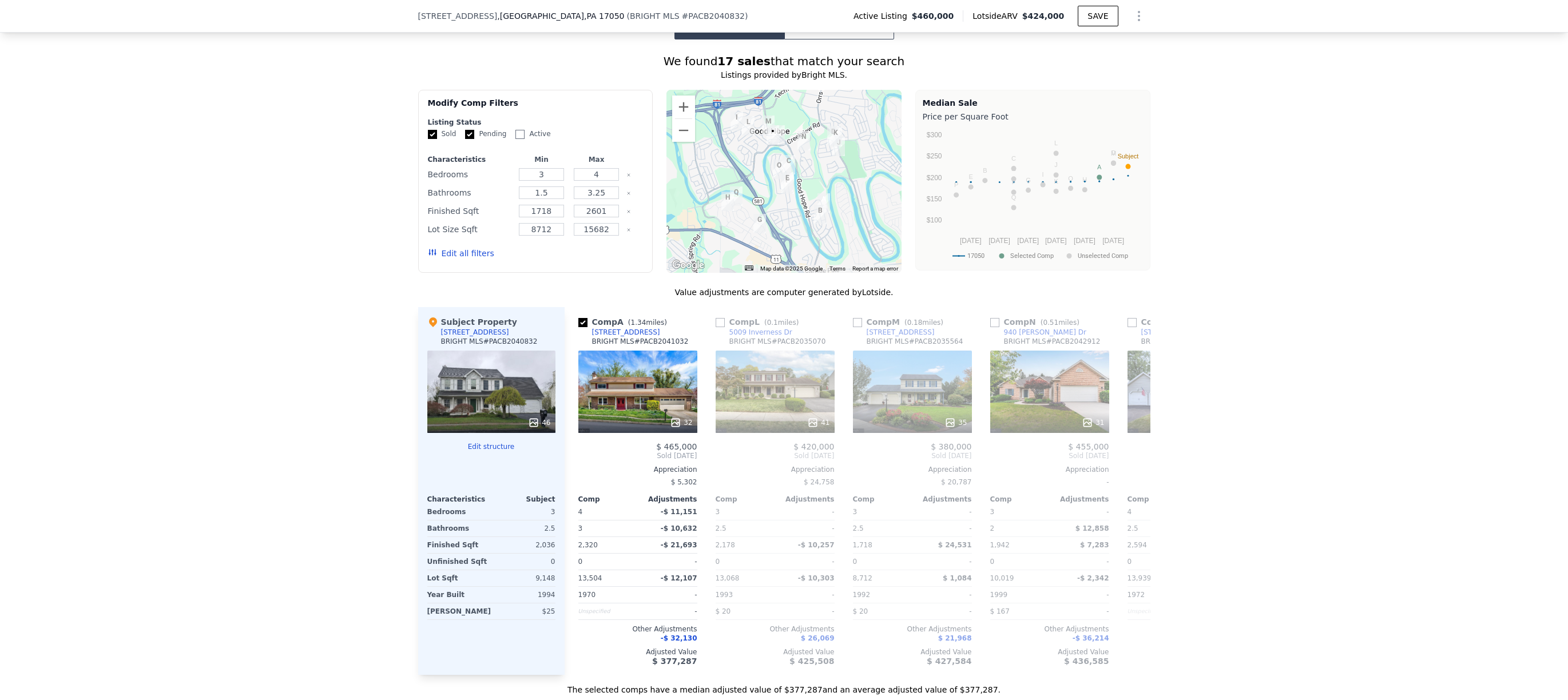
click at [743, 130] on img "6005 Sommerton Dr" at bounding box center [748, 126] width 13 height 19
click at [727, 327] on div "Comp L ( 0.1 miles)" at bounding box center [760, 322] width 88 height 12
click at [721, 327] on div "Comp L ( 0.1 miles)" at bounding box center [760, 322] width 88 height 12
click at [716, 327] on input "checkbox" at bounding box center [720, 323] width 9 height 9
checkbox input "true"
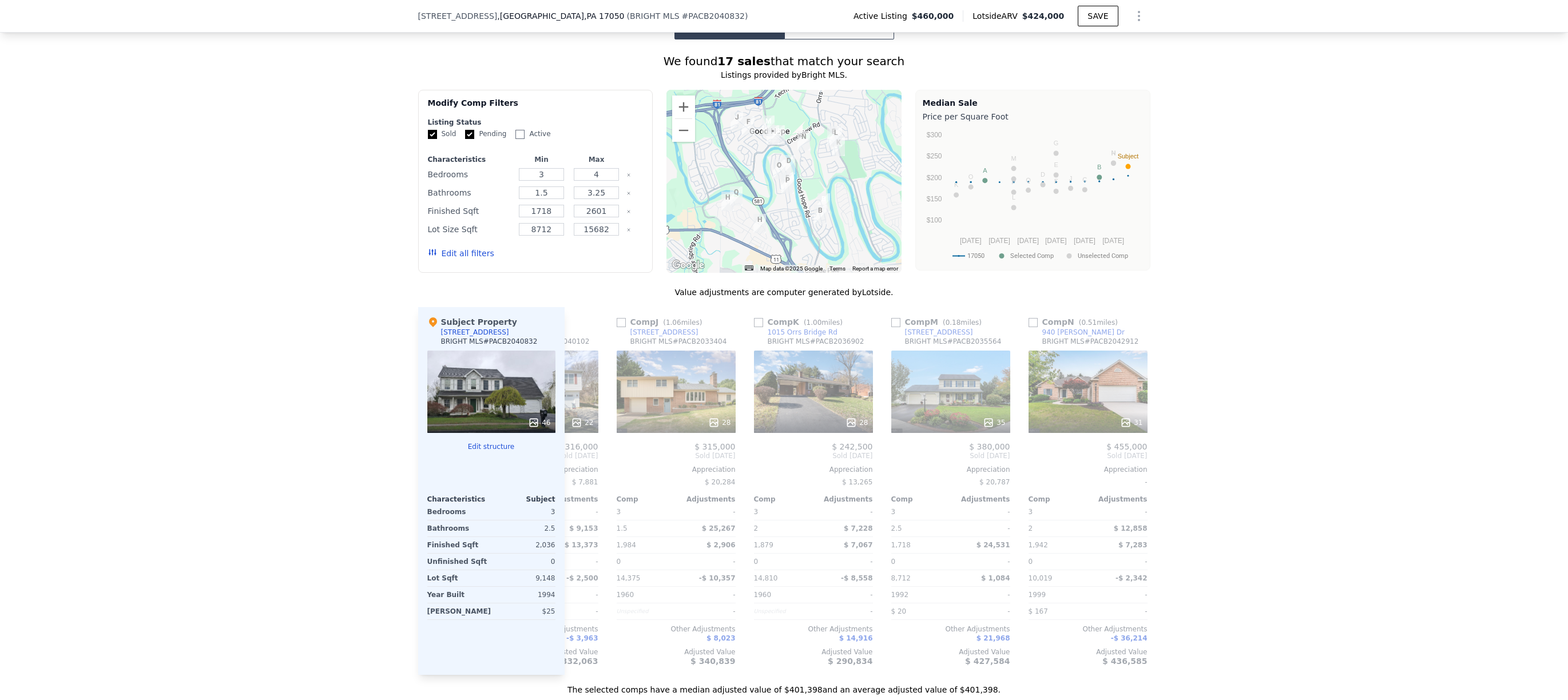
scroll to position [0, 1357]
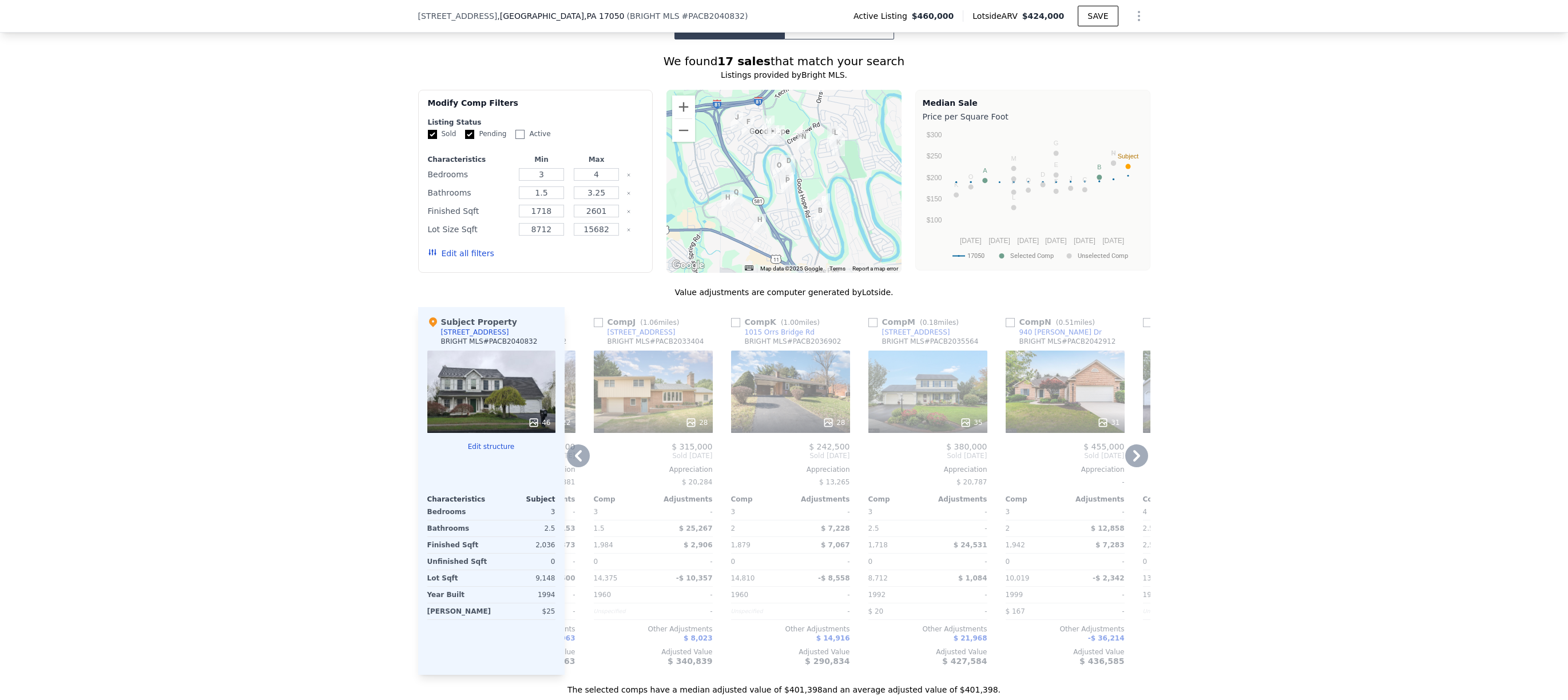
click at [869, 324] on div "Comp M ( 0.18 miles)" at bounding box center [916, 322] width 96 height 12
click at [869, 327] on input "checkbox" at bounding box center [873, 323] width 9 height 9
checkbox input "true"
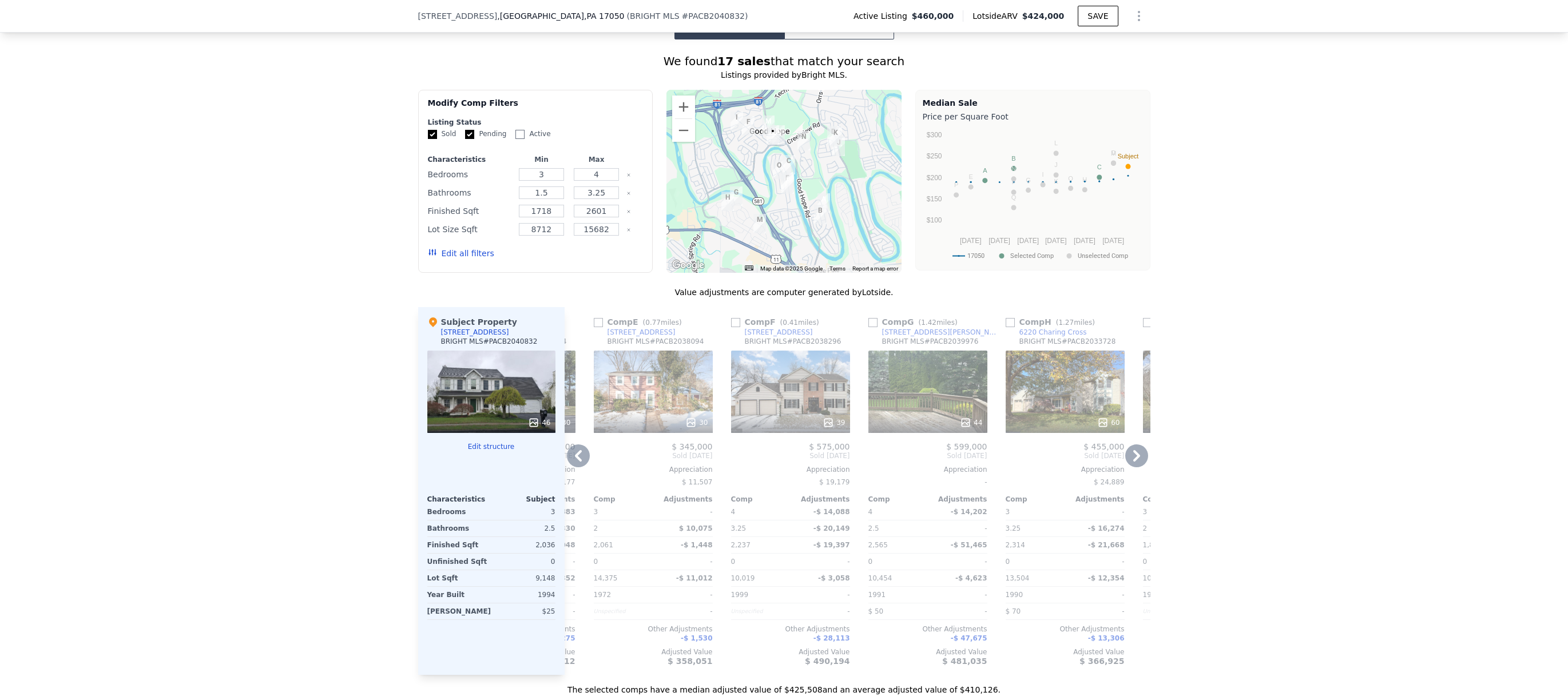
click at [731, 327] on input "checkbox" at bounding box center [735, 323] width 9 height 9
checkbox input "true"
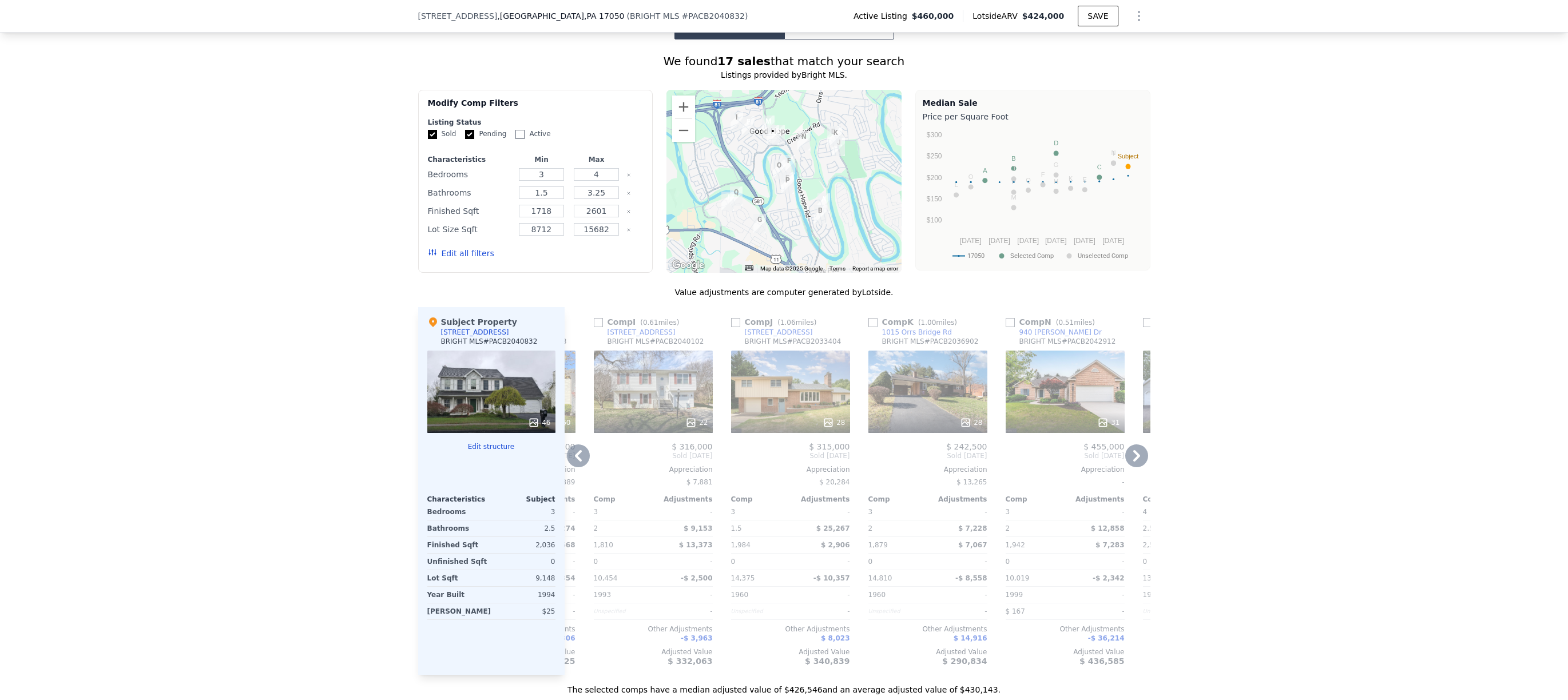
click at [731, 327] on input "checkbox" at bounding box center [735, 323] width 9 height 9
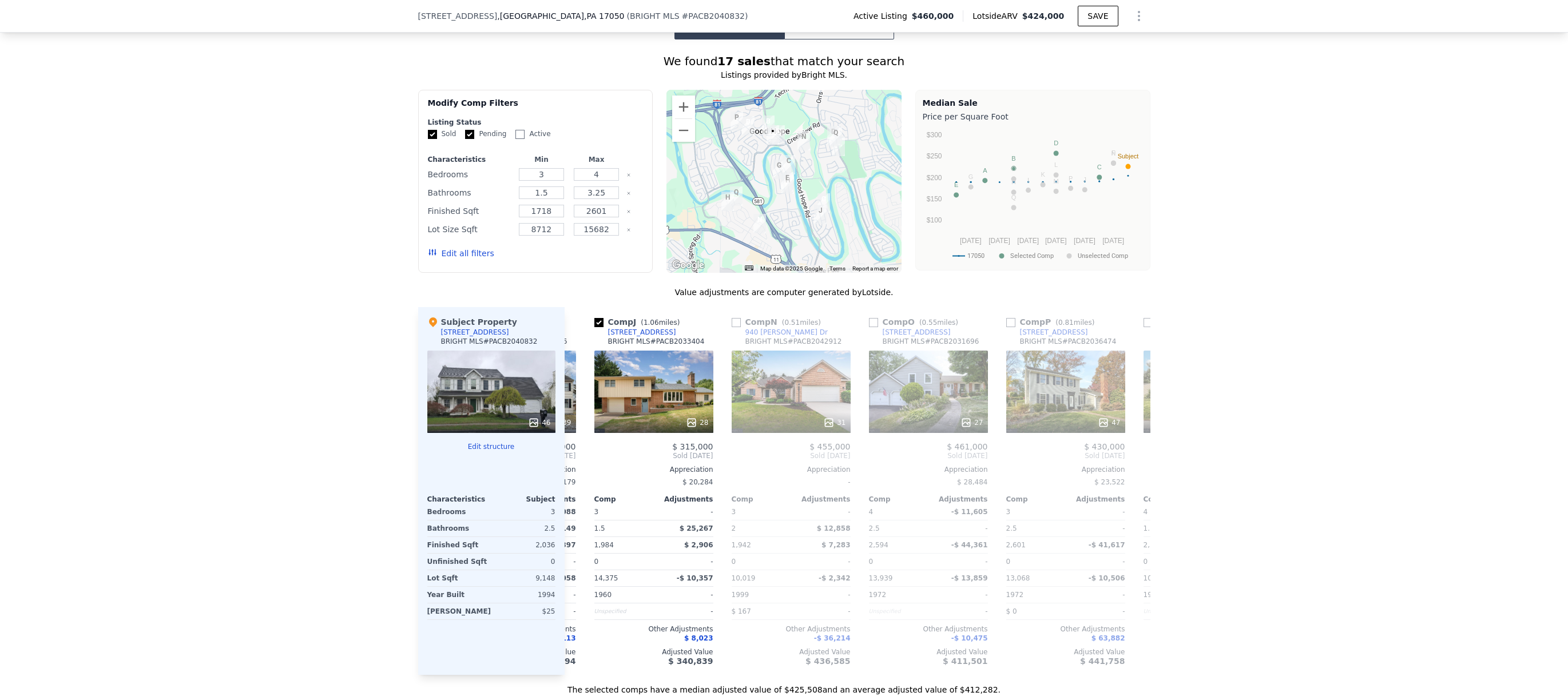
scroll to position [0, 321]
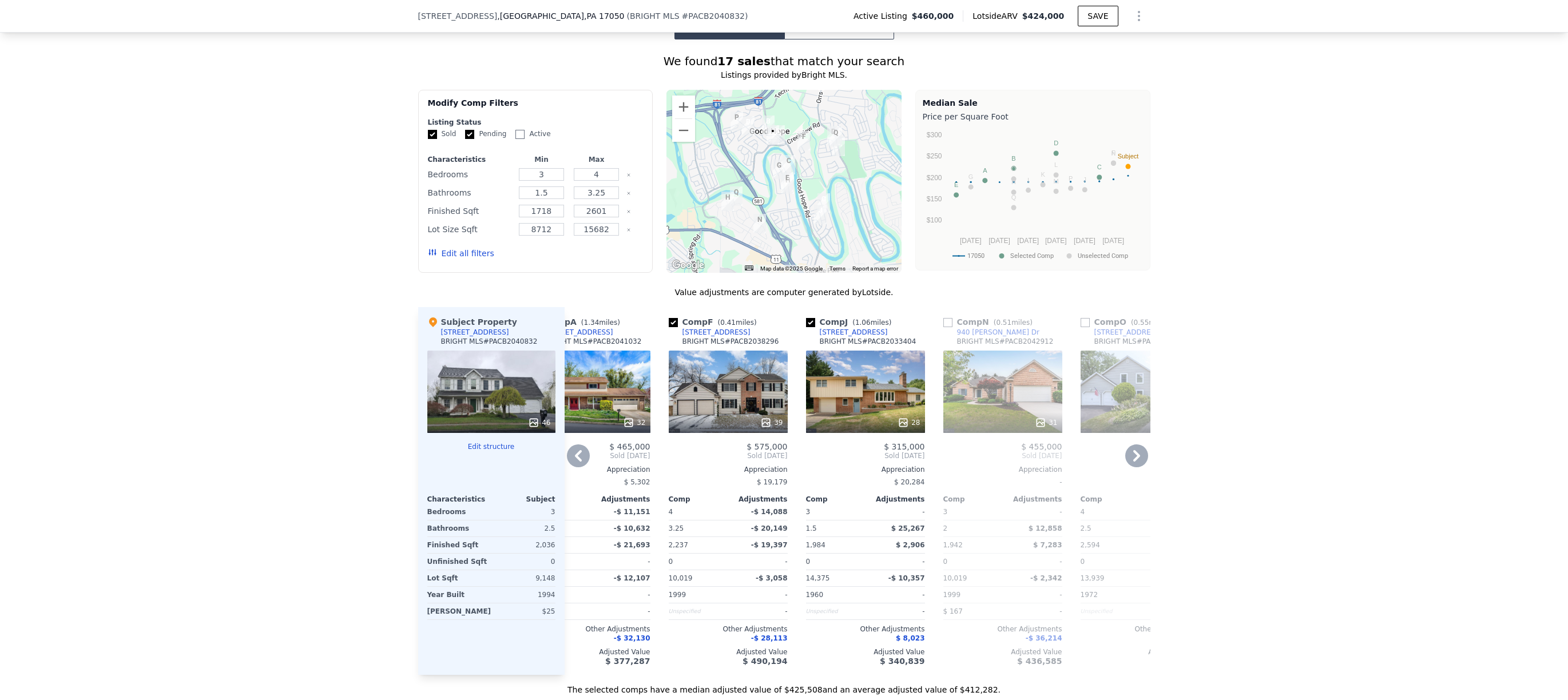
click at [807, 327] on input "checkbox" at bounding box center [810, 323] width 9 height 9
checkbox input "false"
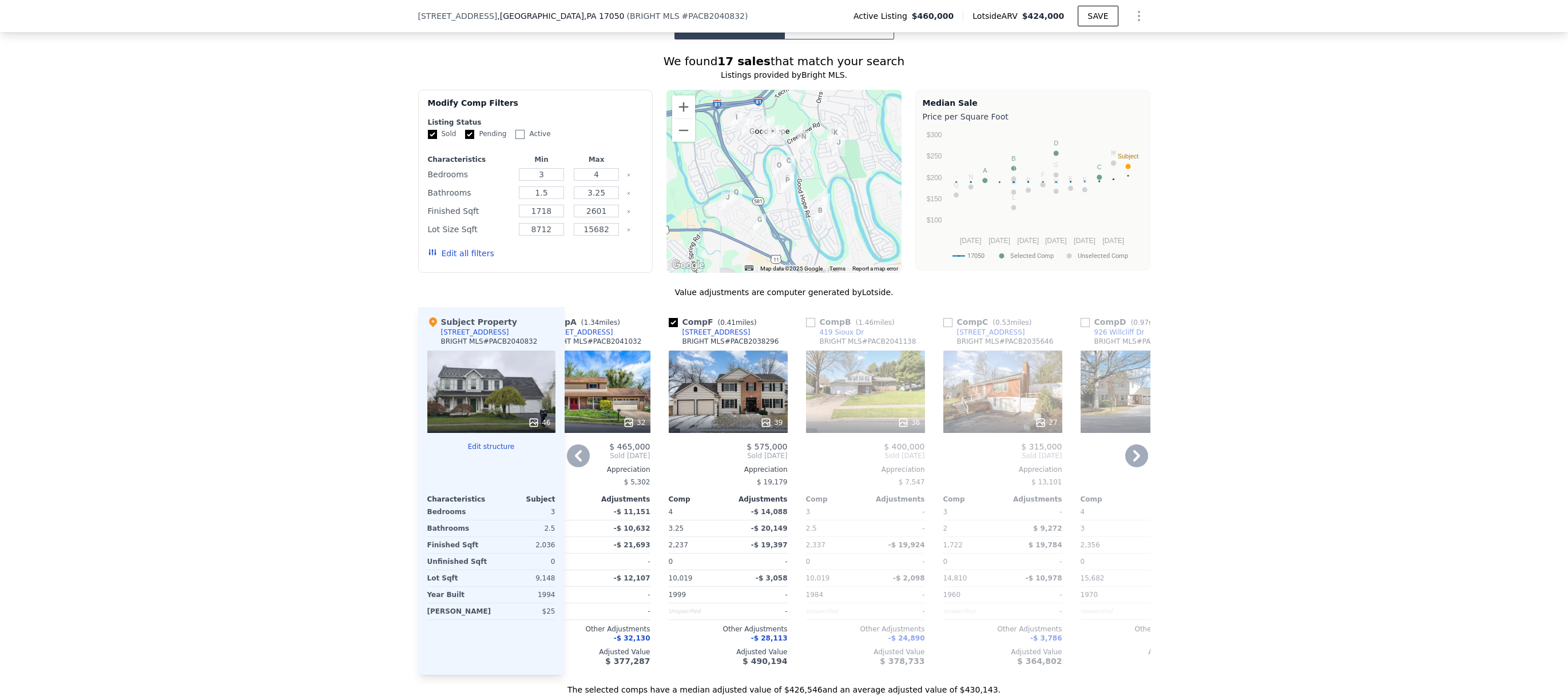
click at [732, 127] on img "6106 Locust Ln" at bounding box center [737, 121] width 13 height 19
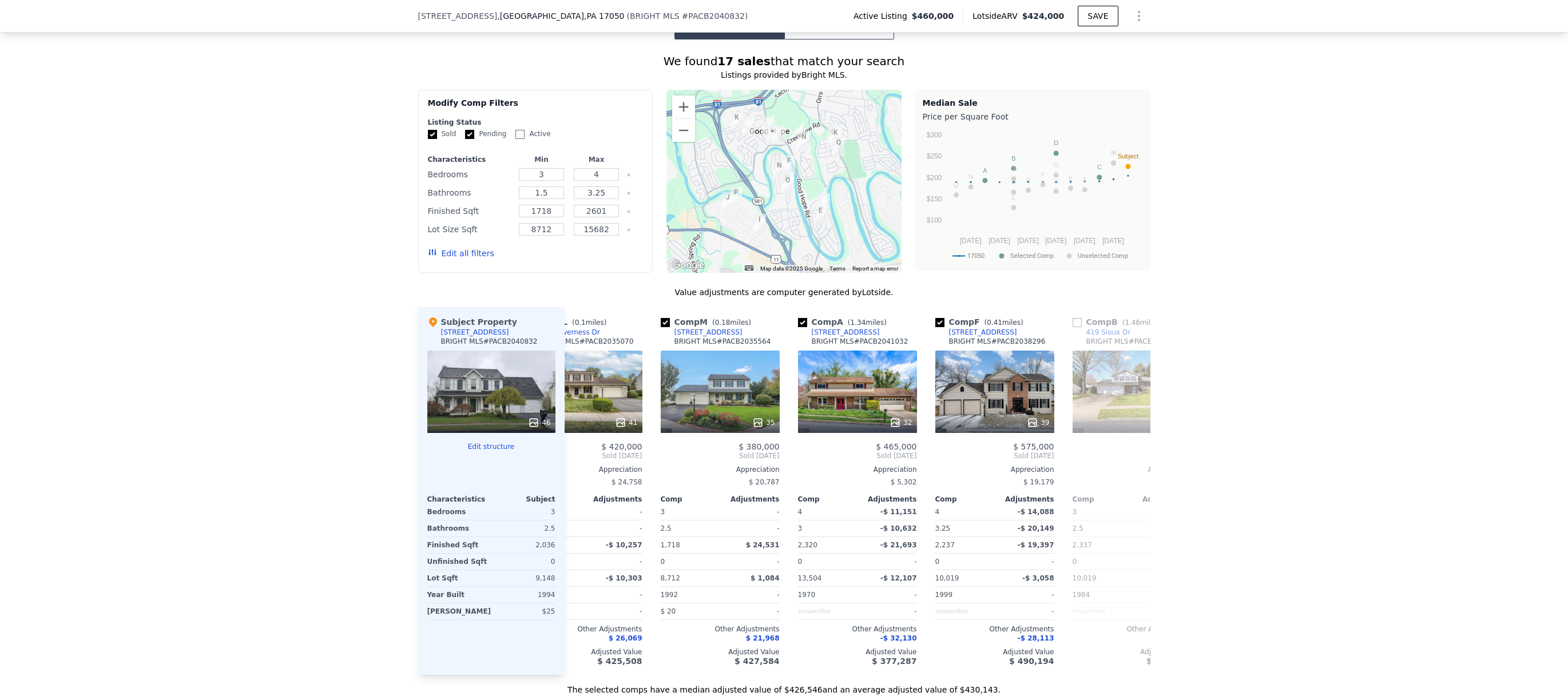
scroll to position [0, 0]
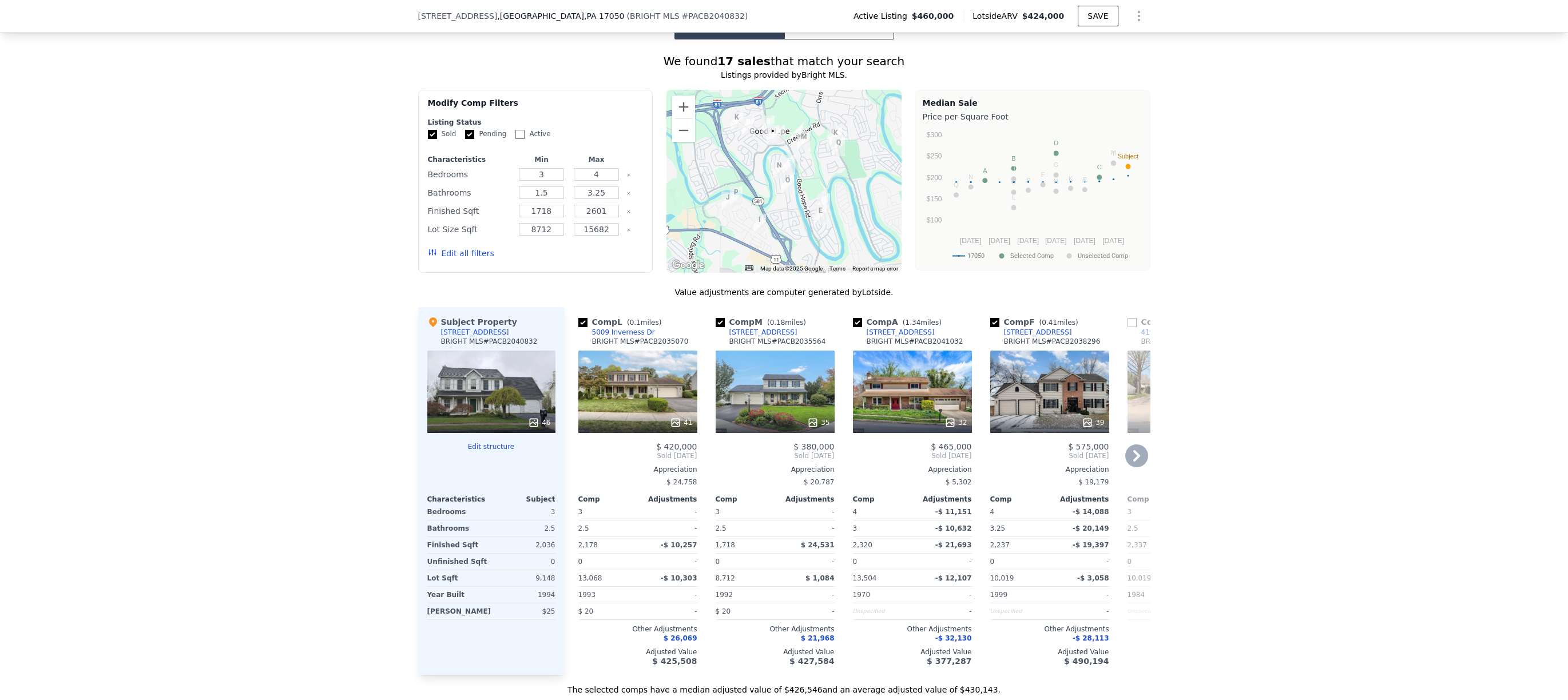
click at [992, 327] on input "checkbox" at bounding box center [995, 323] width 9 height 9
checkbox input "false"
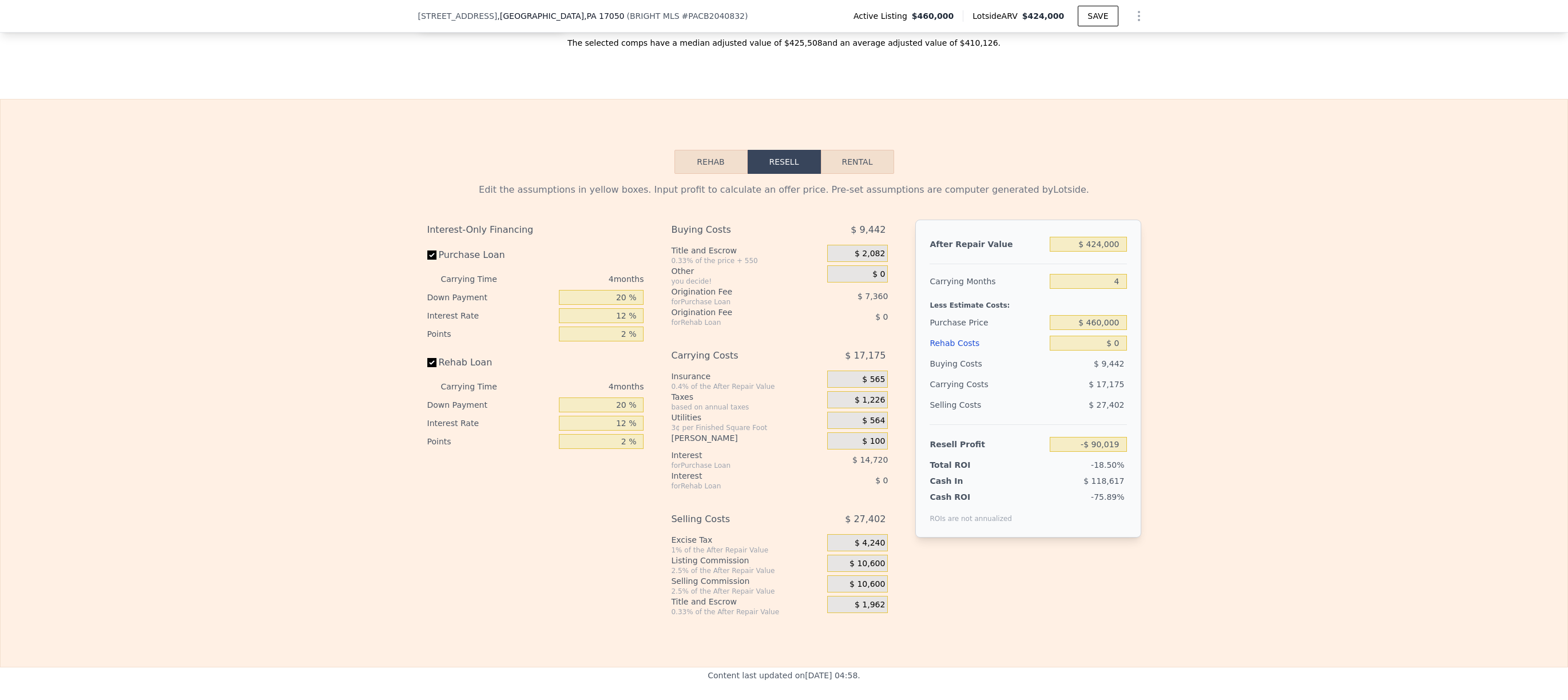
scroll to position [1488, 0]
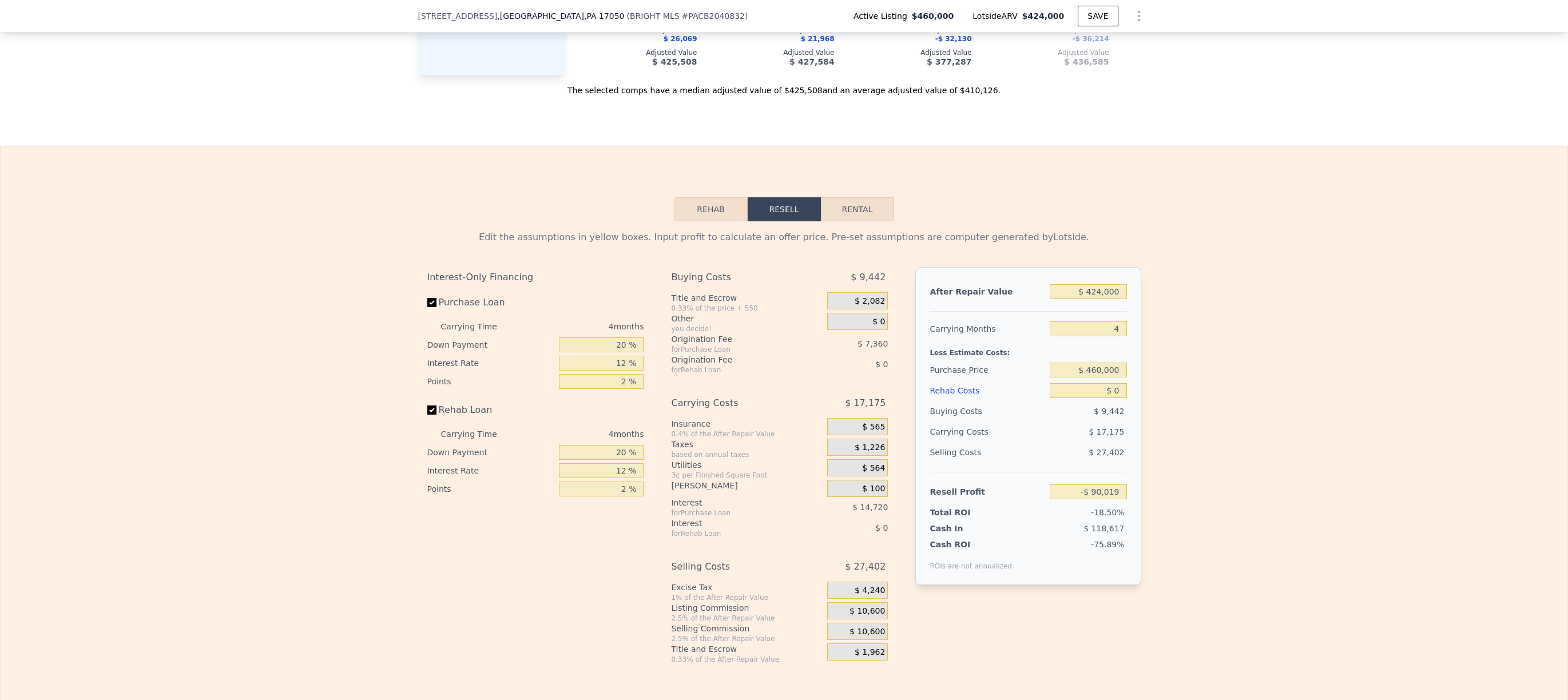
click at [724, 222] on button "Rehab" at bounding box center [711, 209] width 73 height 24
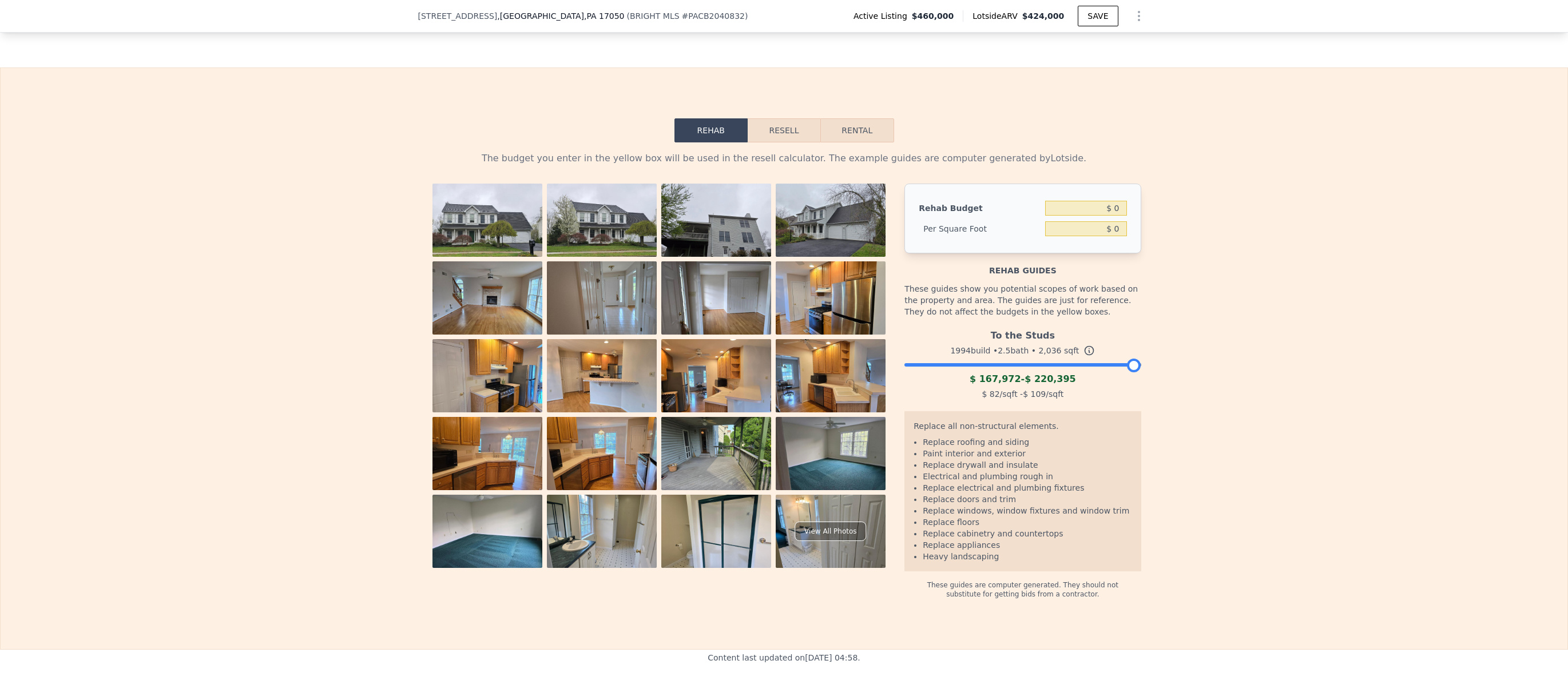
scroll to position [1561, 0]
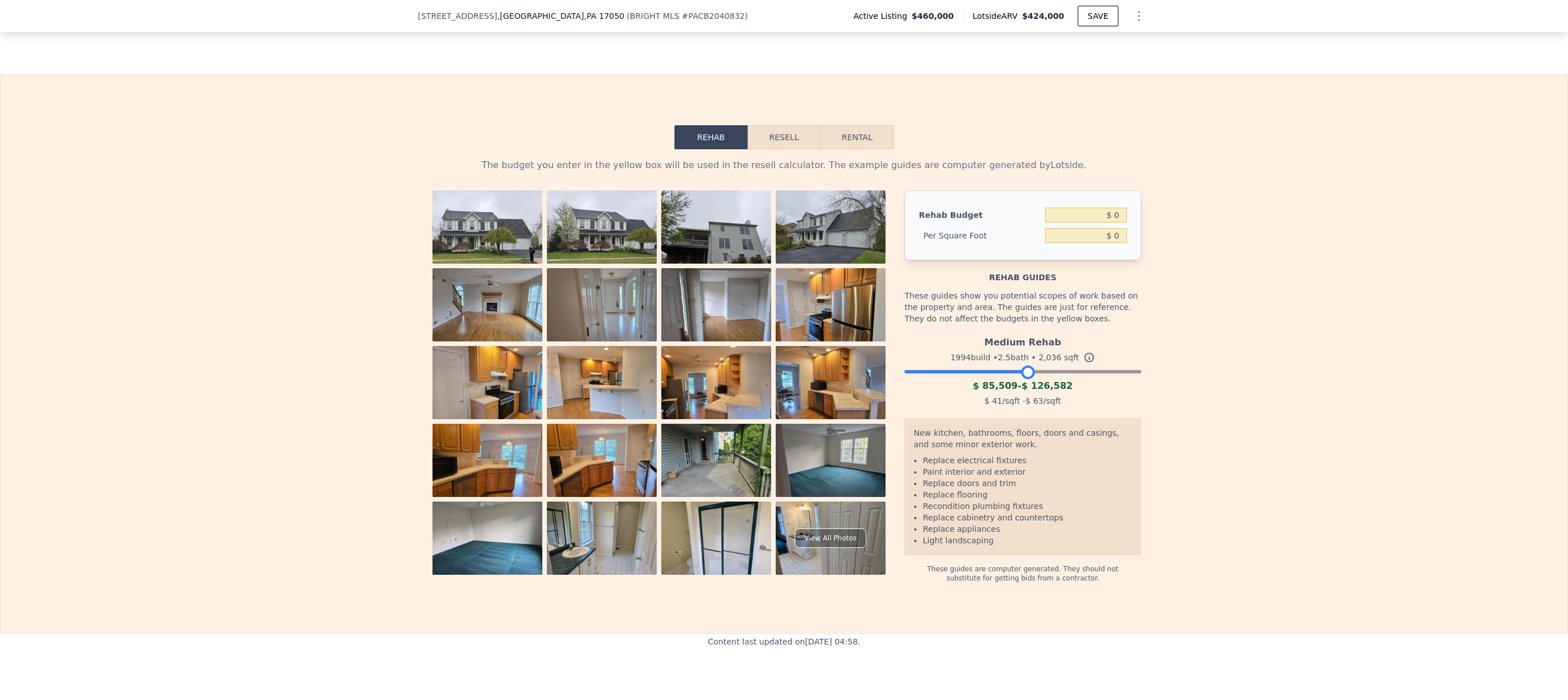
drag, startPoint x: 1128, startPoint y: 385, endPoint x: 1023, endPoint y: 385, distance: 105.0
click at [1023, 379] on div at bounding box center [1028, 373] width 14 height 14
click at [1079, 478] on li "Paint interior and exterior" at bounding box center [1027, 472] width 209 height 12
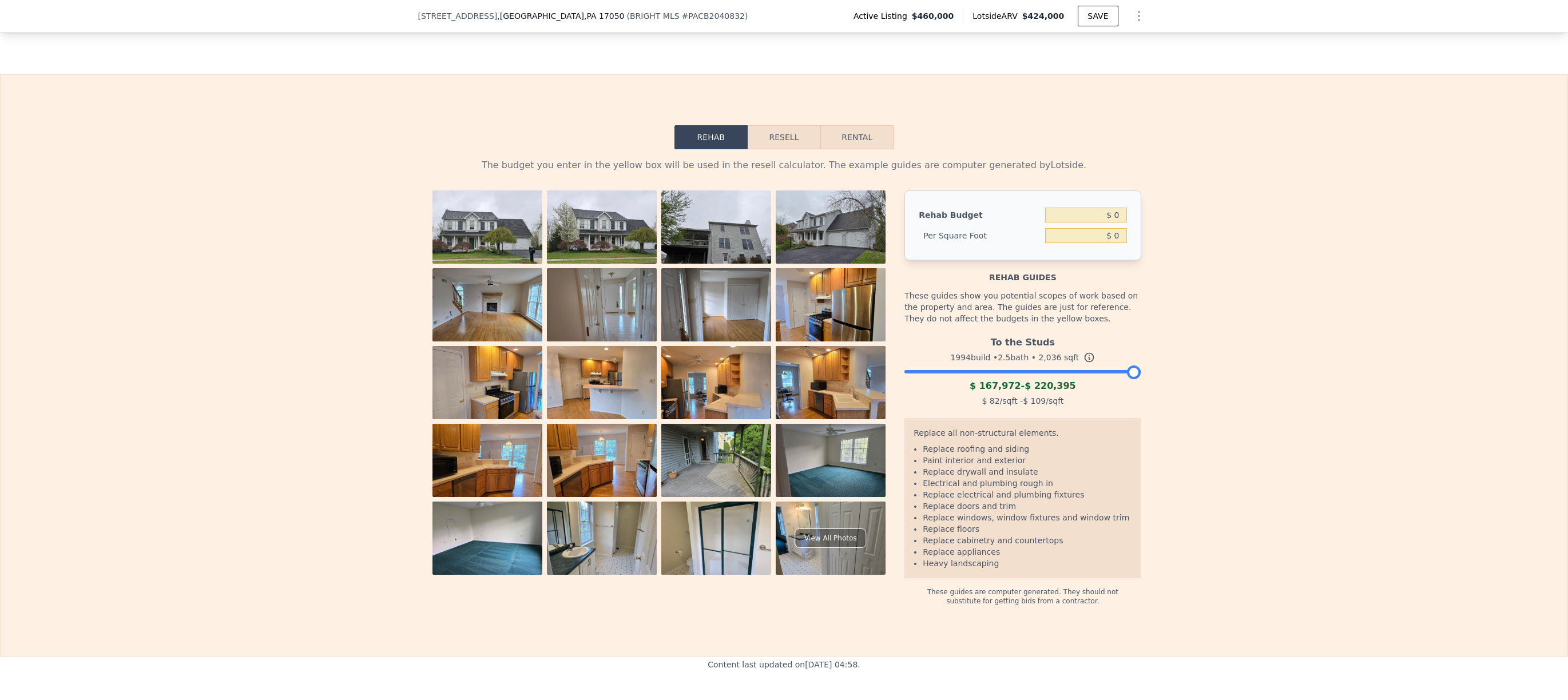
drag, startPoint x: 1031, startPoint y: 390, endPoint x: 1160, endPoint y: 376, distance: 129.8
click at [1160, 376] on div "The budget you enter in the yellow box will be used in the resell calculator. T…" at bounding box center [784, 377] width 1567 height 457
click at [1052, 466] on li "Paint interior and exterior" at bounding box center [1027, 460] width 209 height 12
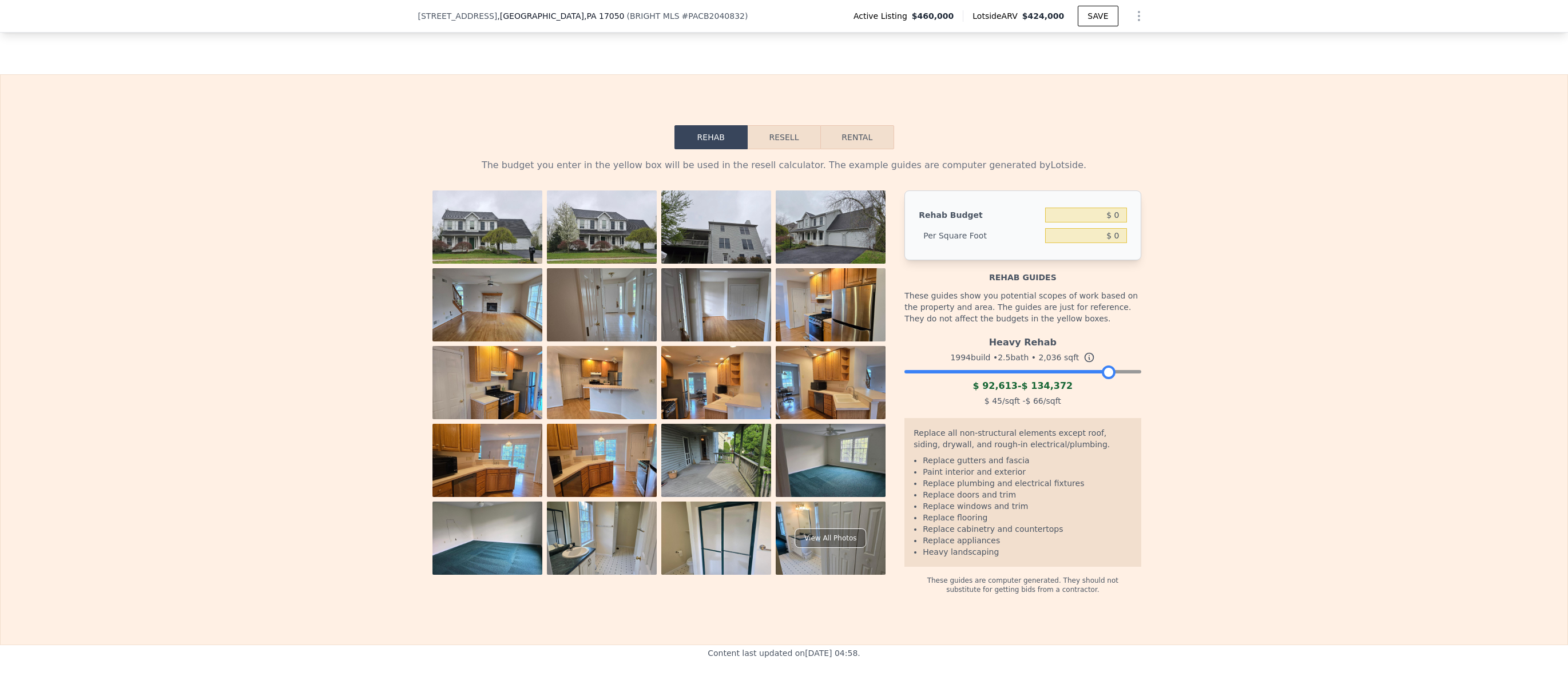
drag, startPoint x: 1127, startPoint y: 385, endPoint x: 1101, endPoint y: 383, distance: 26.1
click at [1102, 379] on div at bounding box center [1108, 373] width 14 height 14
click at [1058, 512] on li "Replace windows and trim" at bounding box center [1027, 506] width 209 height 12
click at [1080, 447] on div "Replace all non-structural elements except roof, siding, drywall, and rough-in …" at bounding box center [1023, 441] width 218 height 27
click at [995, 594] on div "These guides are computer generated. They should not substitute for getting bid…" at bounding box center [1023, 580] width 236 height 27
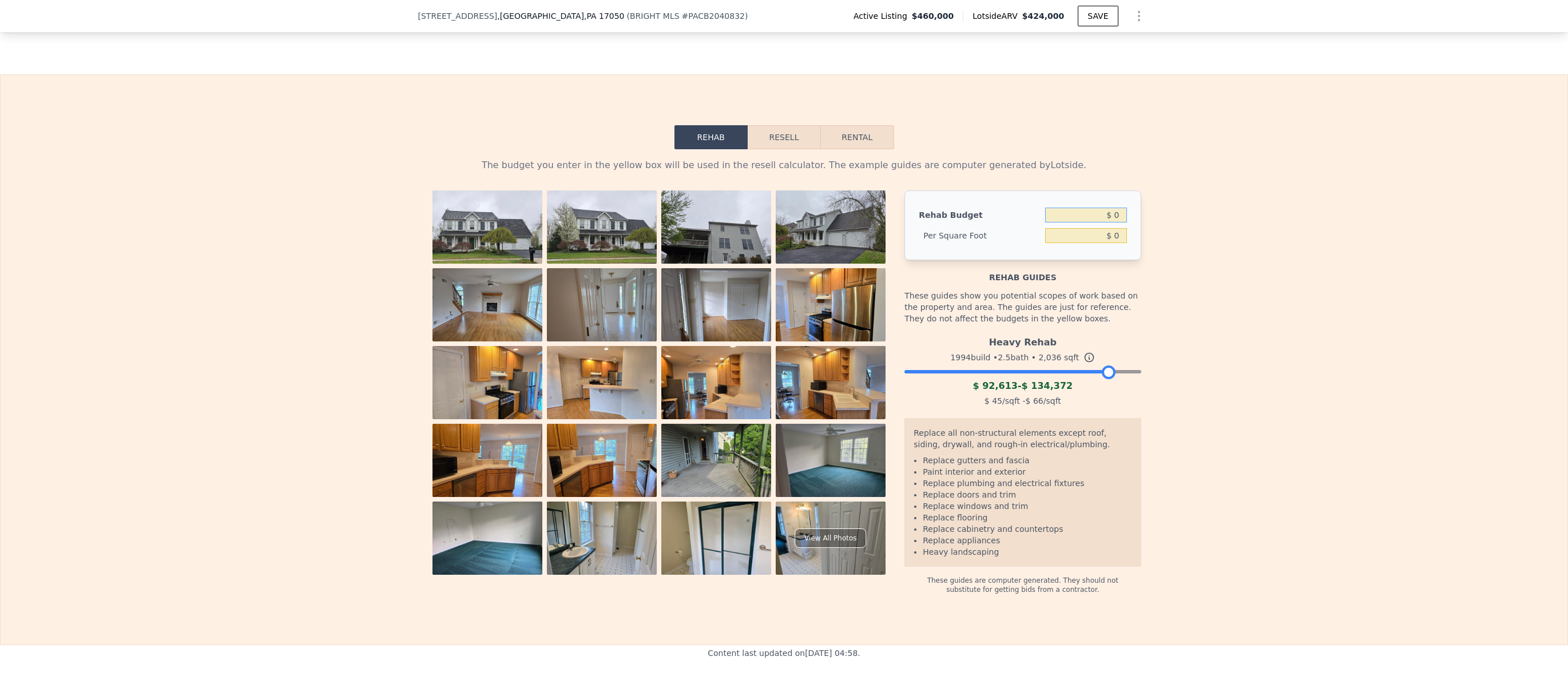
click at [1097, 223] on input "$ 0" at bounding box center [1085, 215] width 81 height 15
click at [1115, 243] on input "$ 0" at bounding box center [1085, 236] width 81 height 15
type input "$ 50"
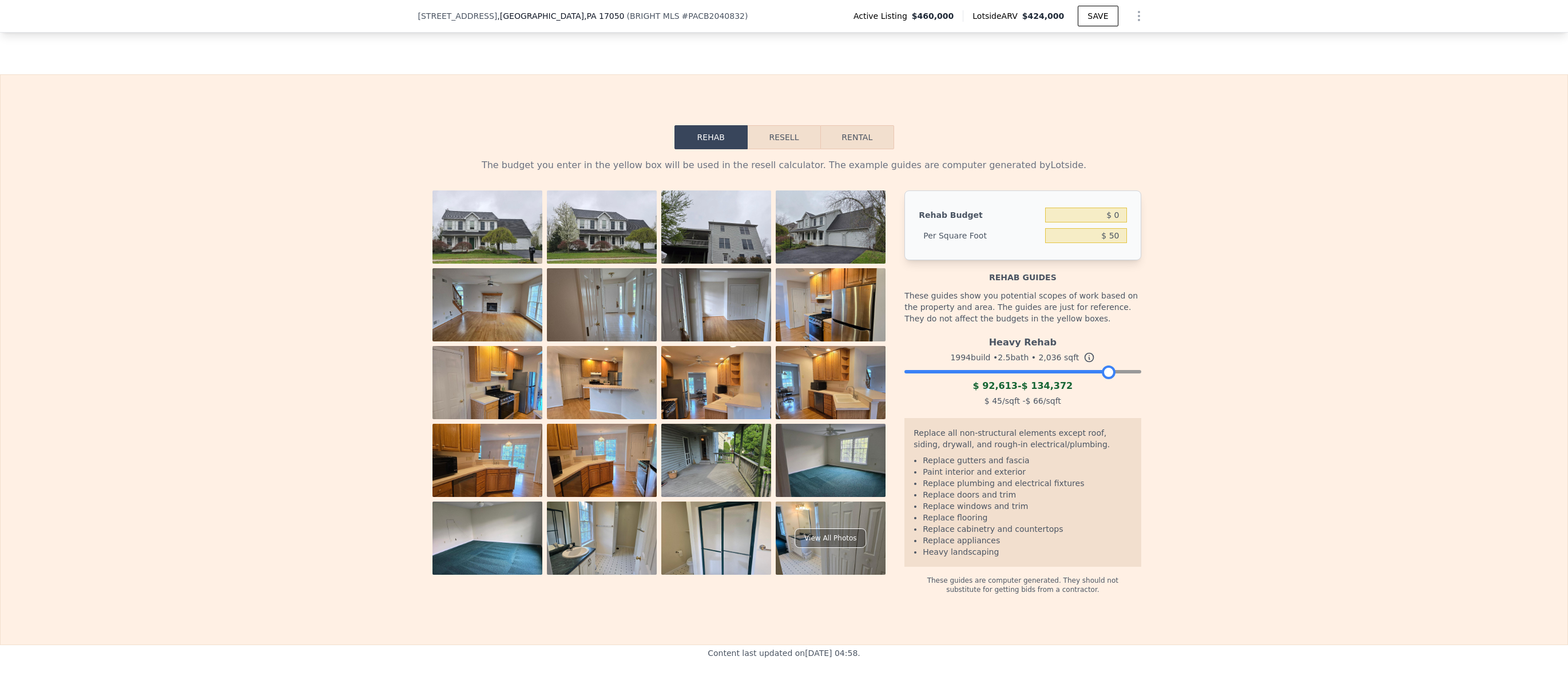
type input "$ 101,800"
click at [1202, 285] on div "The budget you enter in the yellow box will be used in the resell calculator. T…" at bounding box center [784, 371] width 1567 height 445
click at [1114, 243] on input "$ 50" at bounding box center [1085, 236] width 81 height 15
type input "$ 55"
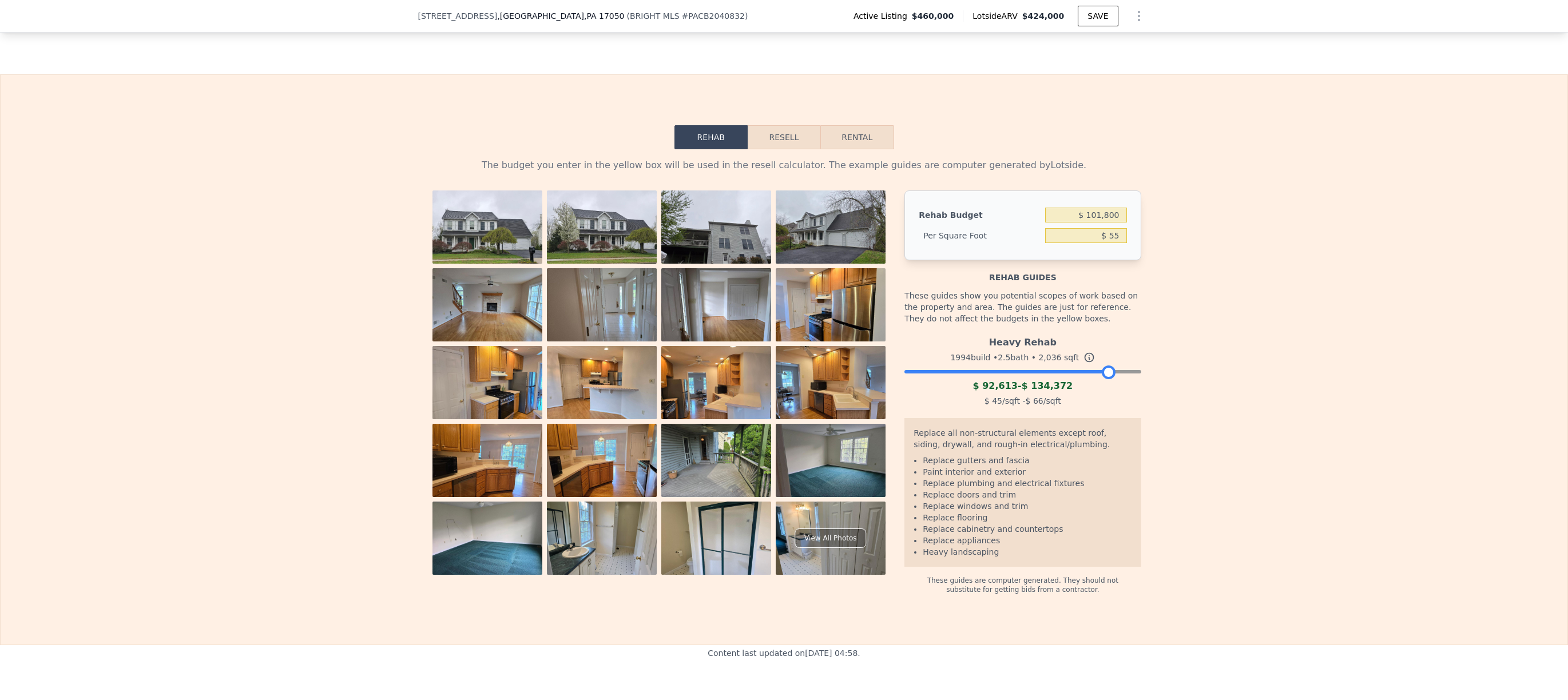
type input "$ 111,980"
click at [1371, 315] on div "The budget you enter in the yellow box will be used in the resell calculator. T…" at bounding box center [784, 371] width 1567 height 445
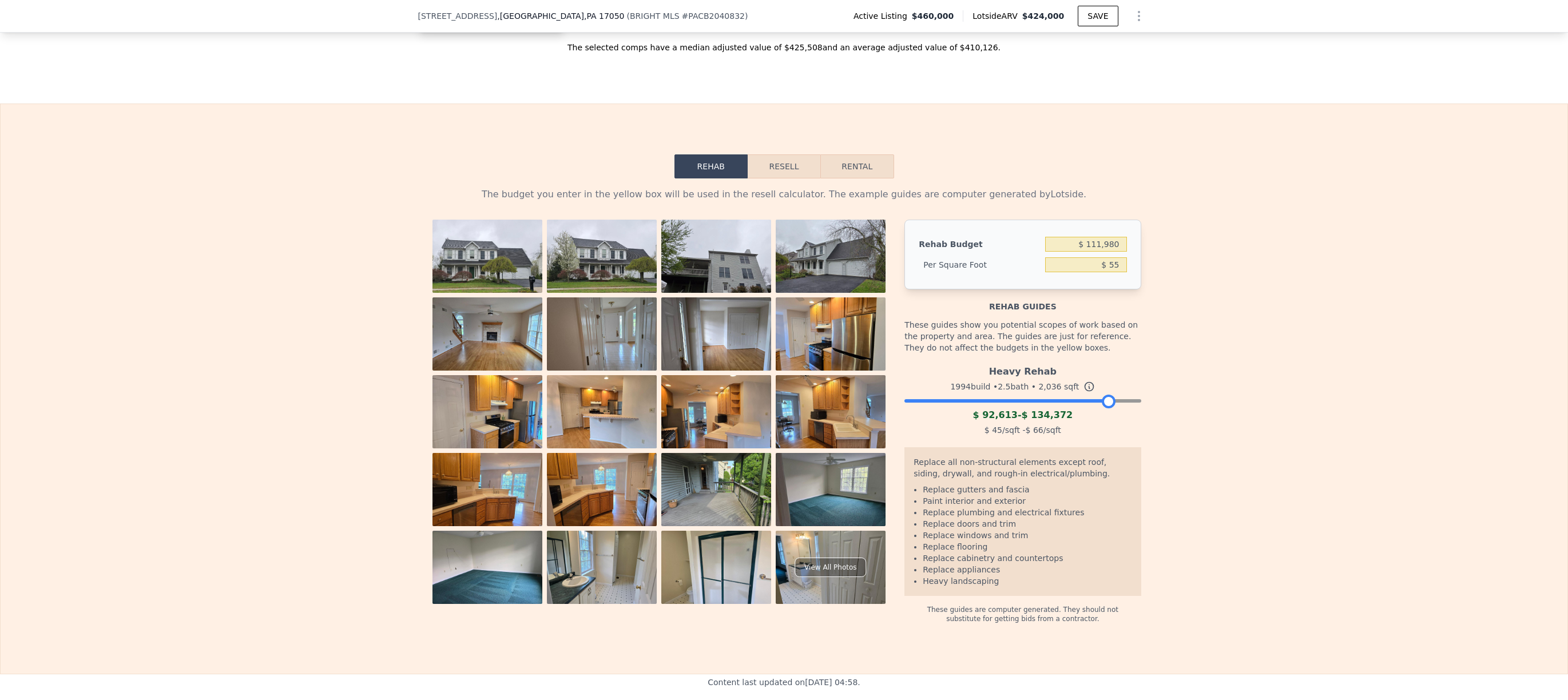
scroll to position [1539, 0]
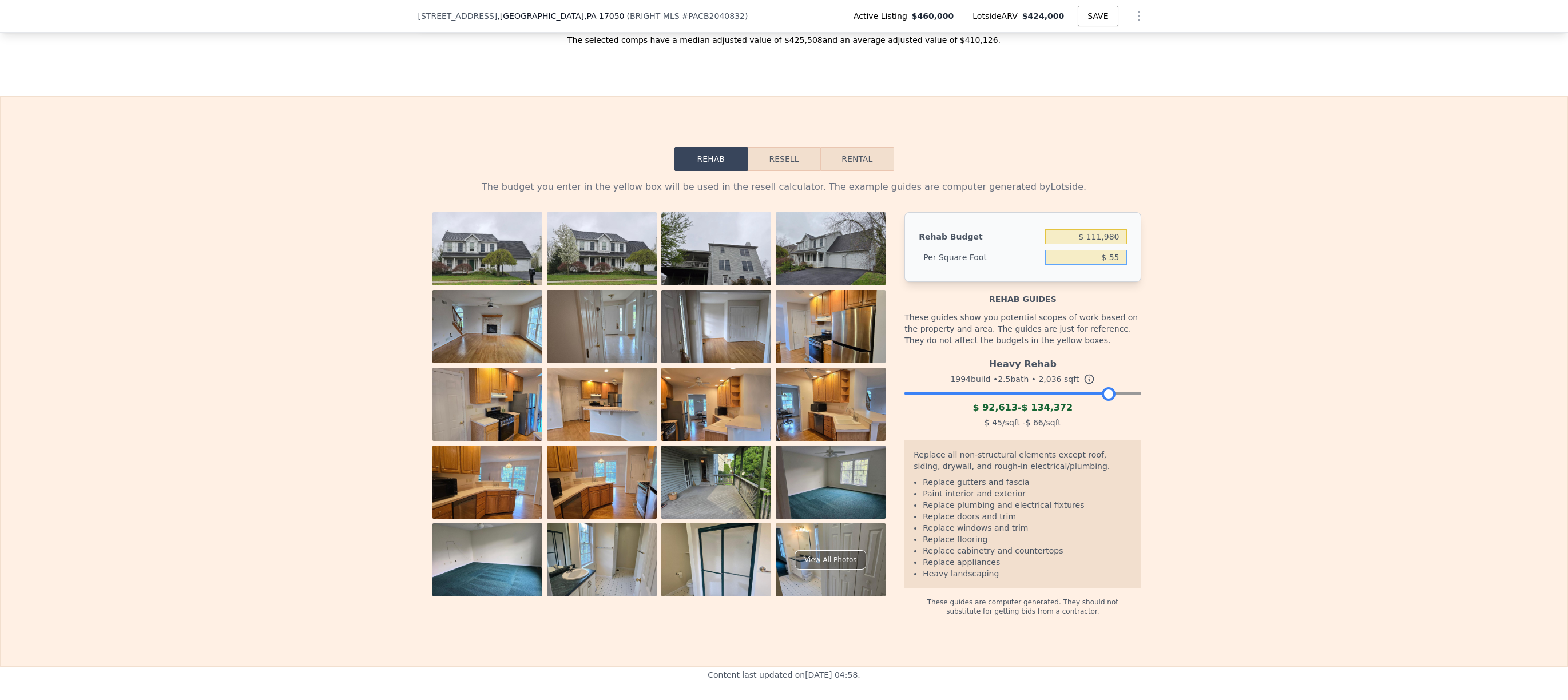
click at [1115, 265] on input "$ 55" at bounding box center [1085, 257] width 81 height 15
type input "$ 60"
click at [1084, 353] on div "These guides show you potential scopes of work based on the property and area. …" at bounding box center [1023, 329] width 236 height 48
type input "$ 122,160"
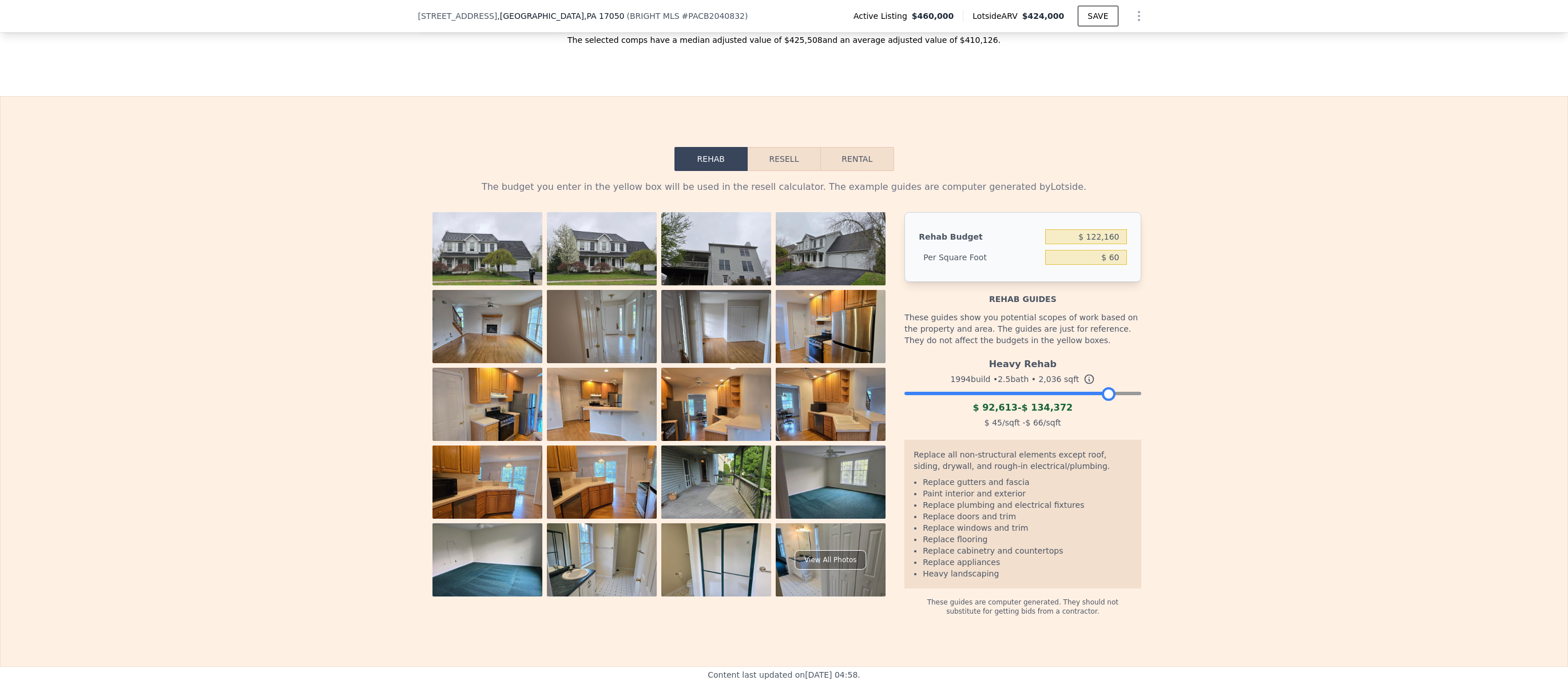
click at [1031, 353] on div "These guides show you potential scopes of work based on the property and area. …" at bounding box center [1023, 329] width 236 height 48
click at [766, 171] on button "Resell" at bounding box center [783, 159] width 72 height 24
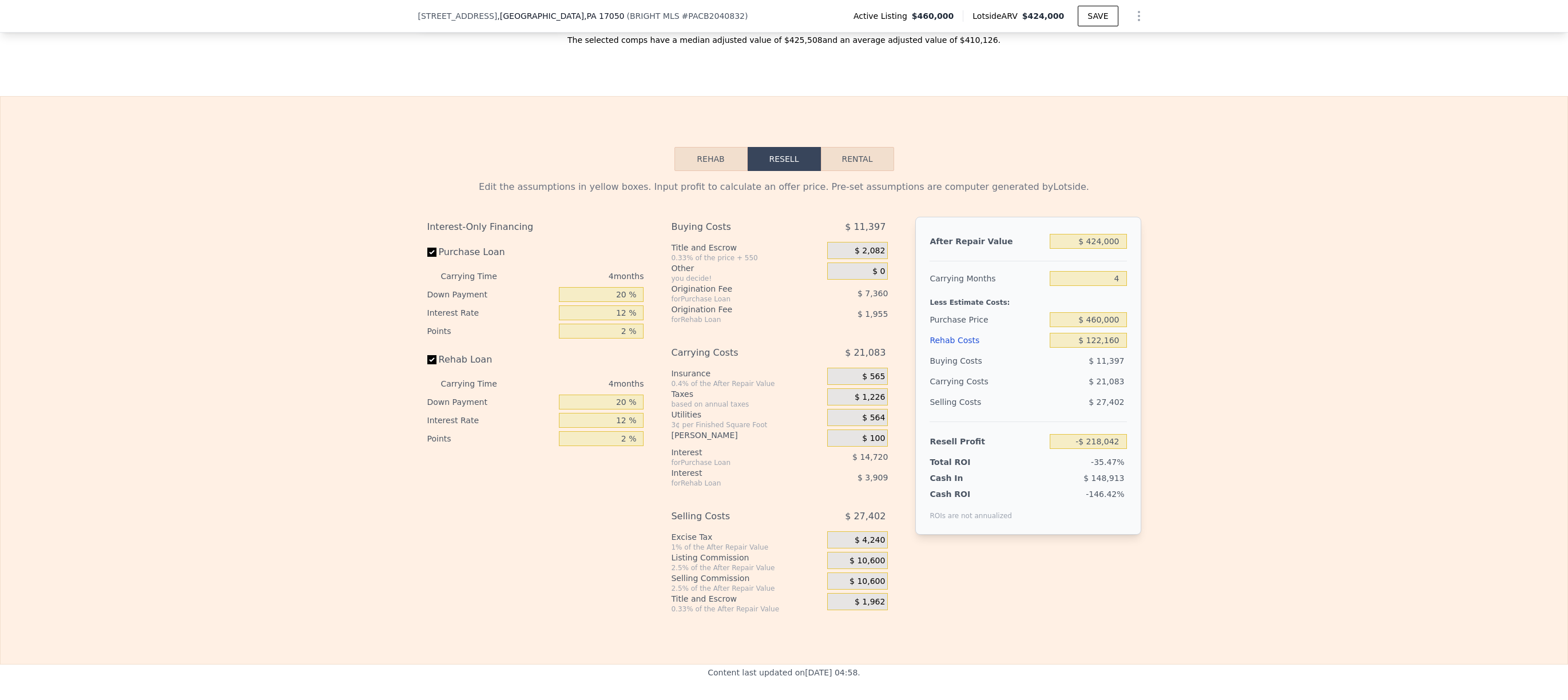
click at [617, 267] on div "Purchase Loan" at bounding box center [536, 254] width 217 height 25
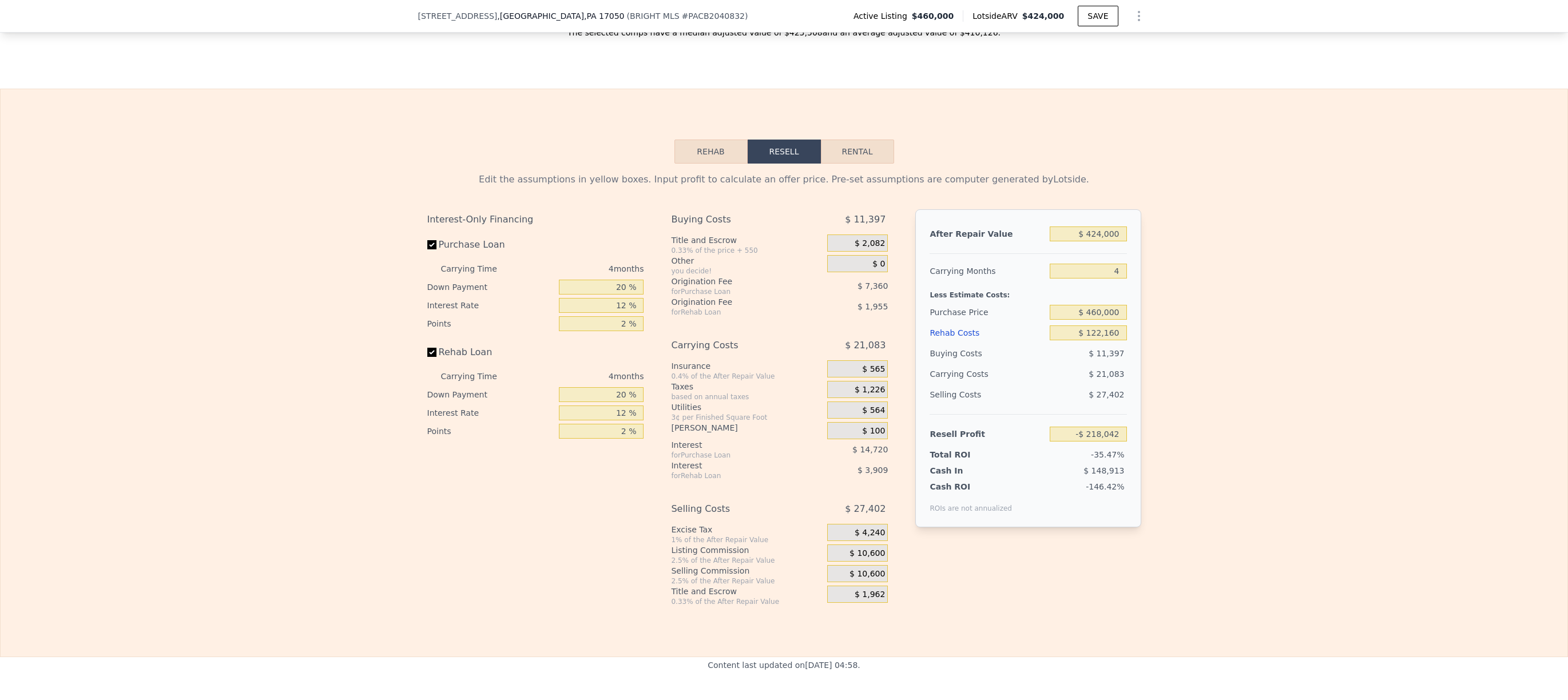
scroll to position [1553, 0]
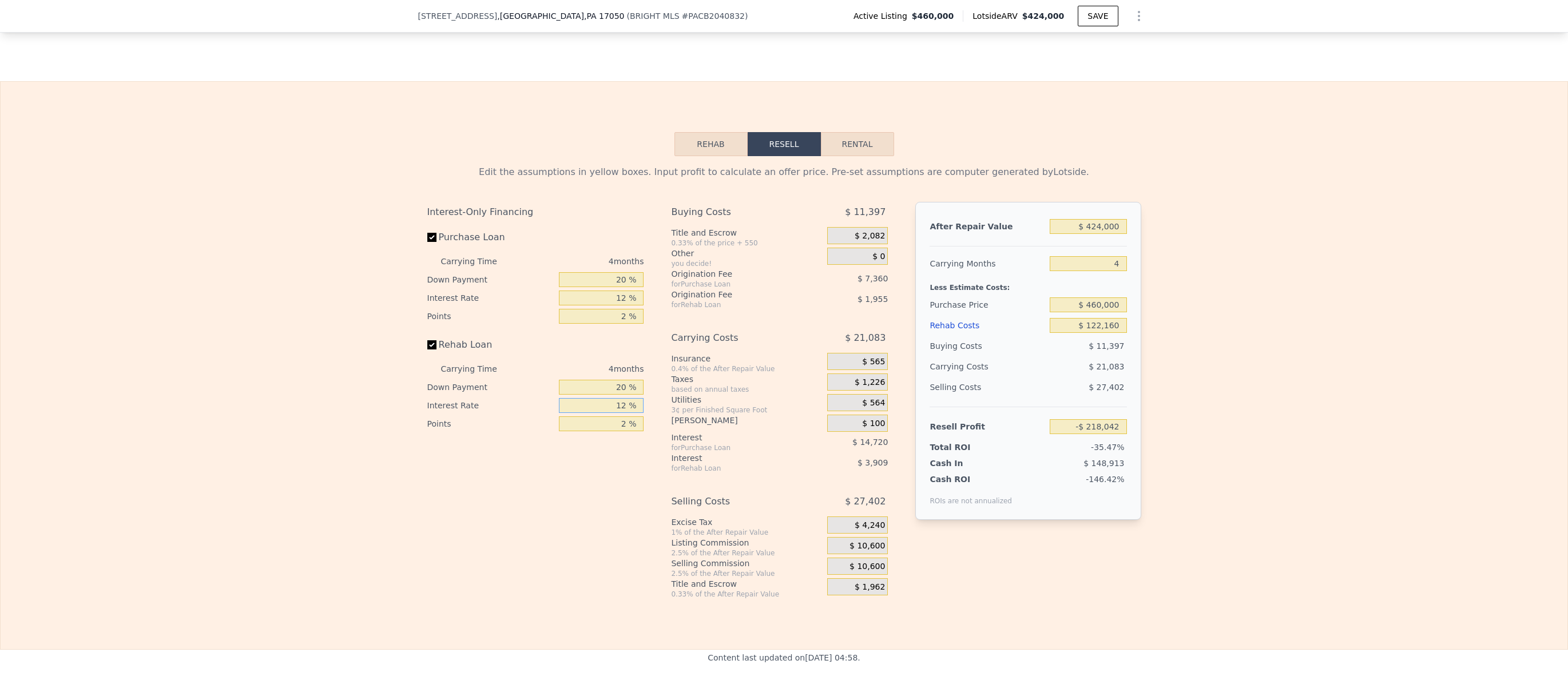
click at [603, 413] on input "12 %" at bounding box center [601, 405] width 85 height 15
type input "6 %"
type input "-$ 216,090"
type input "6 %"
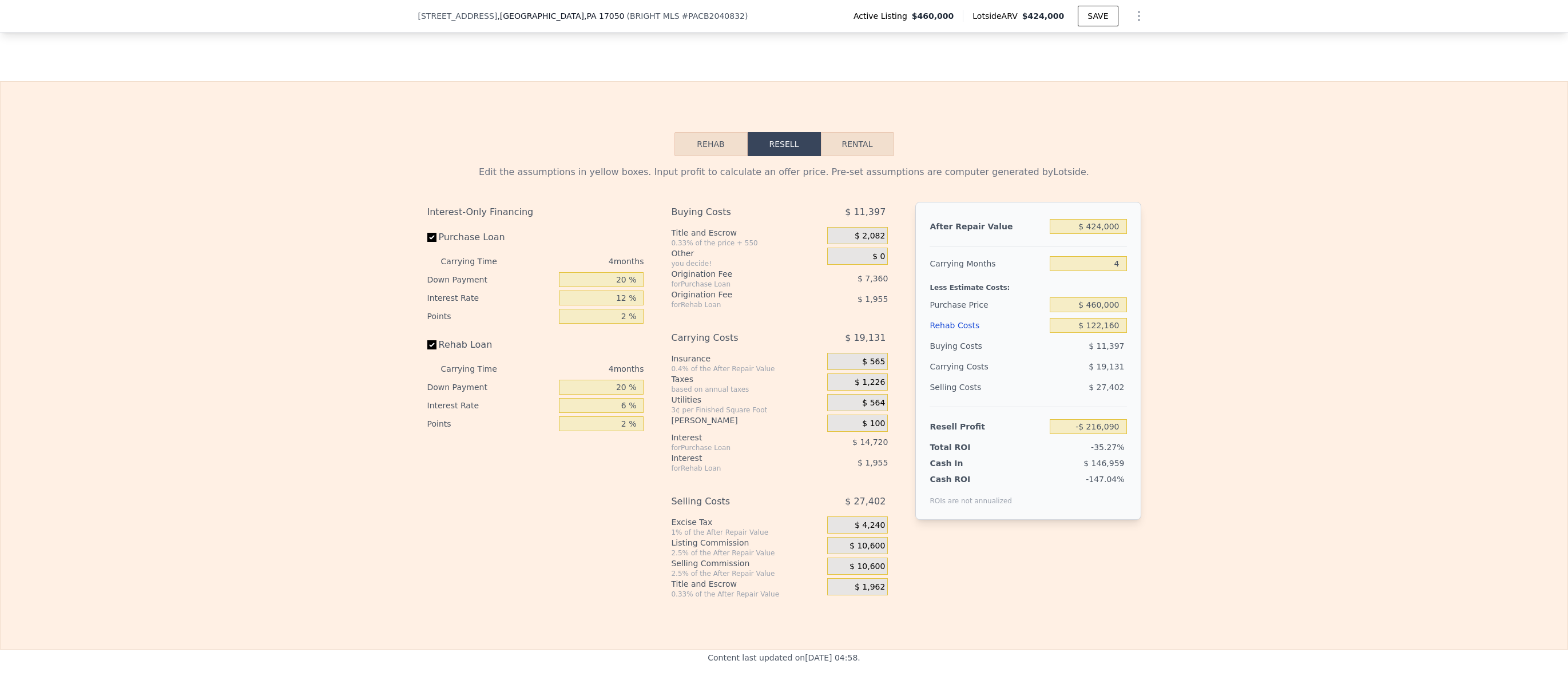
click at [581, 377] on div "4 months" at bounding box center [582, 369] width 124 height 18
click at [608, 306] on input "12 %" at bounding box center [601, 298] width 85 height 15
type input "6 %"
type input "-$ 208,730"
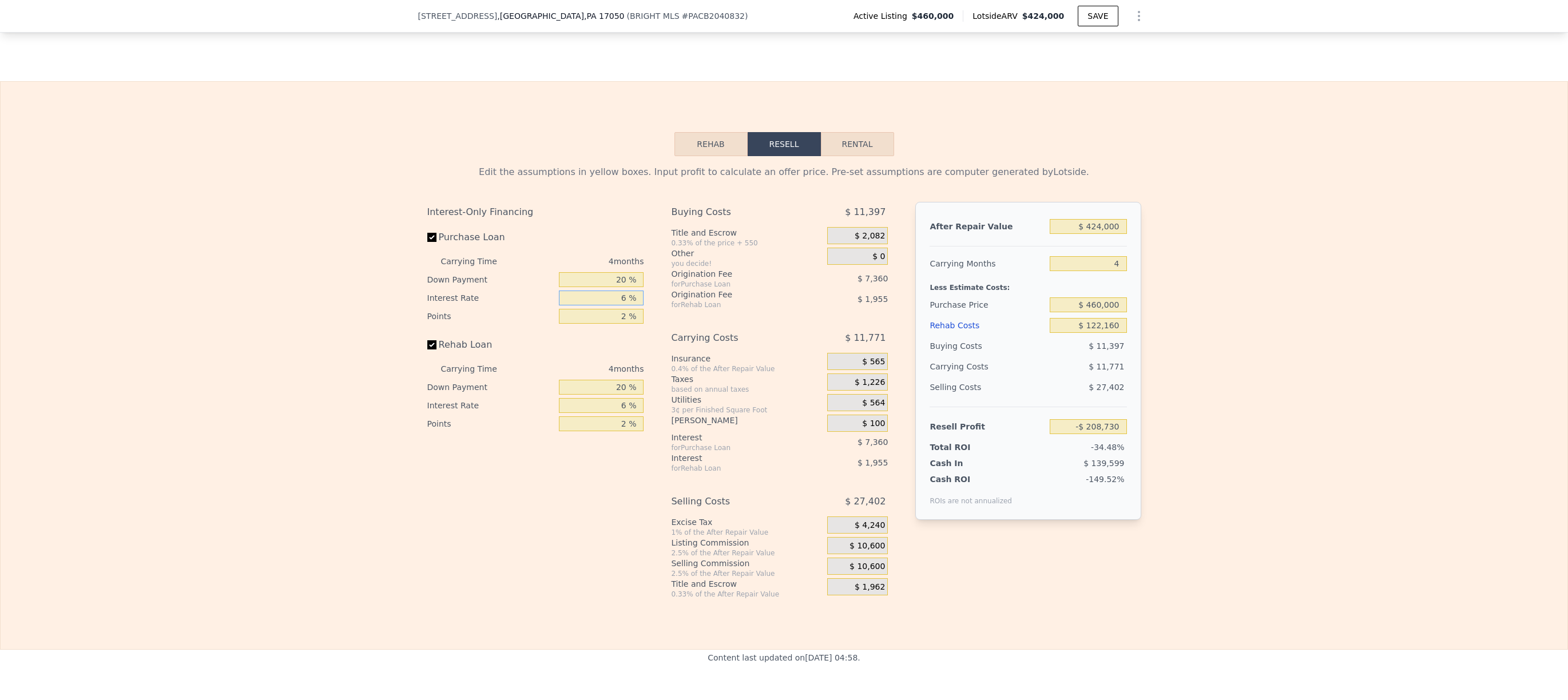
type input "6 %"
click at [627, 252] on div "Purchase Loan" at bounding box center [536, 239] width 217 height 25
click at [731, 204] on div "Edit the assumptions in yellow boxes. Input profit to calculate an offer price.…" at bounding box center [784, 382] width 714 height 433
click at [1070, 234] on input "$ 424,000" at bounding box center [1088, 226] width 77 height 15
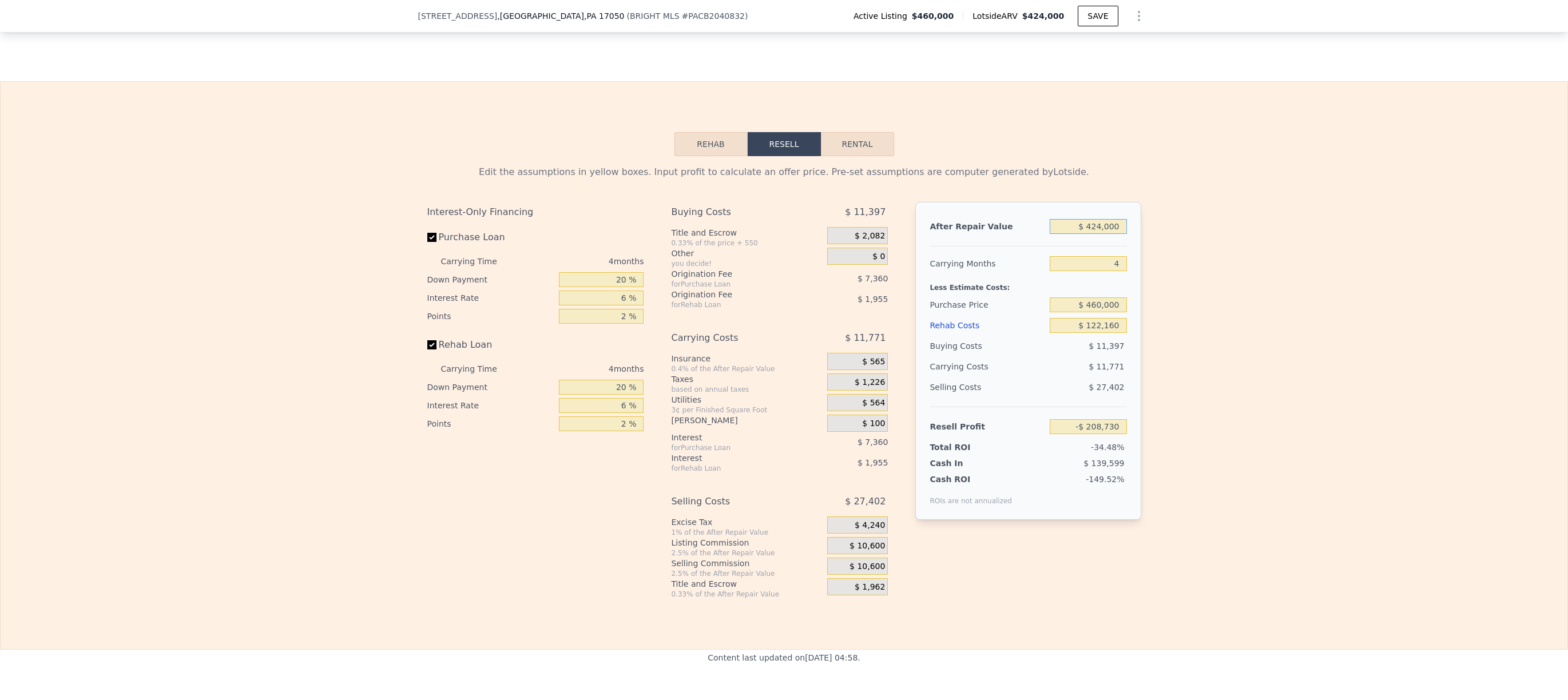
click at [1097, 234] on input "$ 424,000" at bounding box center [1088, 226] width 77 height 15
type input "$ 4"
type input "-$ 605,309"
type input "$ 49"
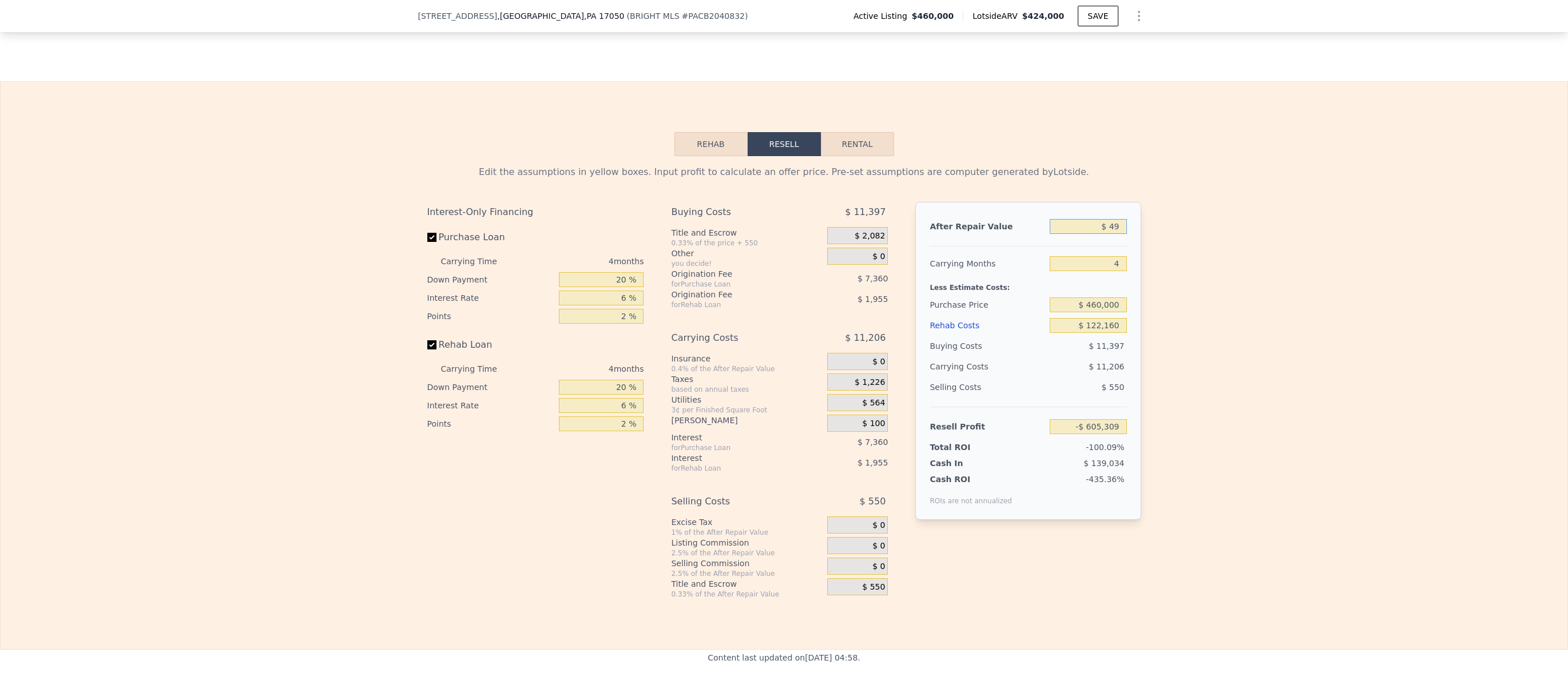
type input "-$ 605,266"
type input "$ 495"
type input "-$ 604,850"
type input "$ 4,950"
type input "-$ 600,684"
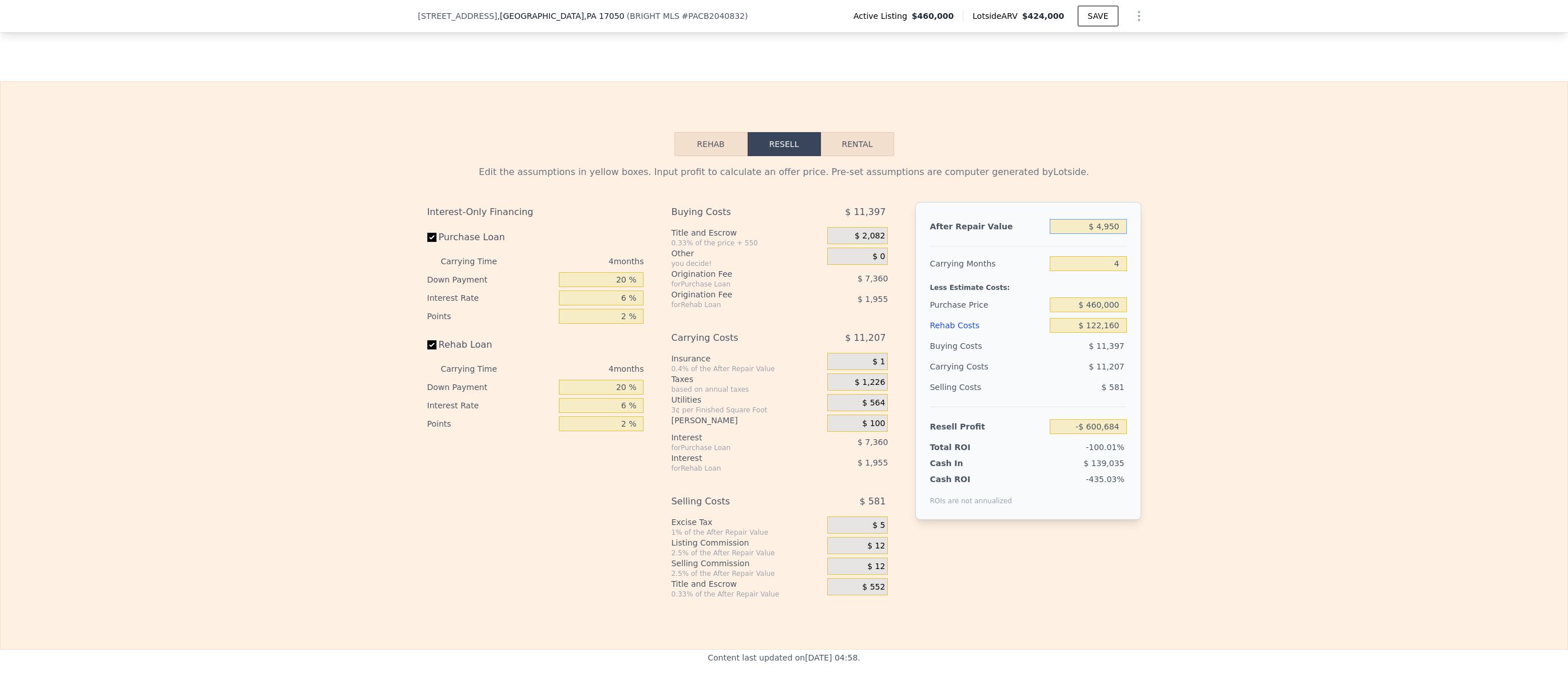
type input "$ 49,500"
type input "-$ 559,015"
type input "$ 495,000"
type input "-$ 142,321"
type input "$ 495,000"
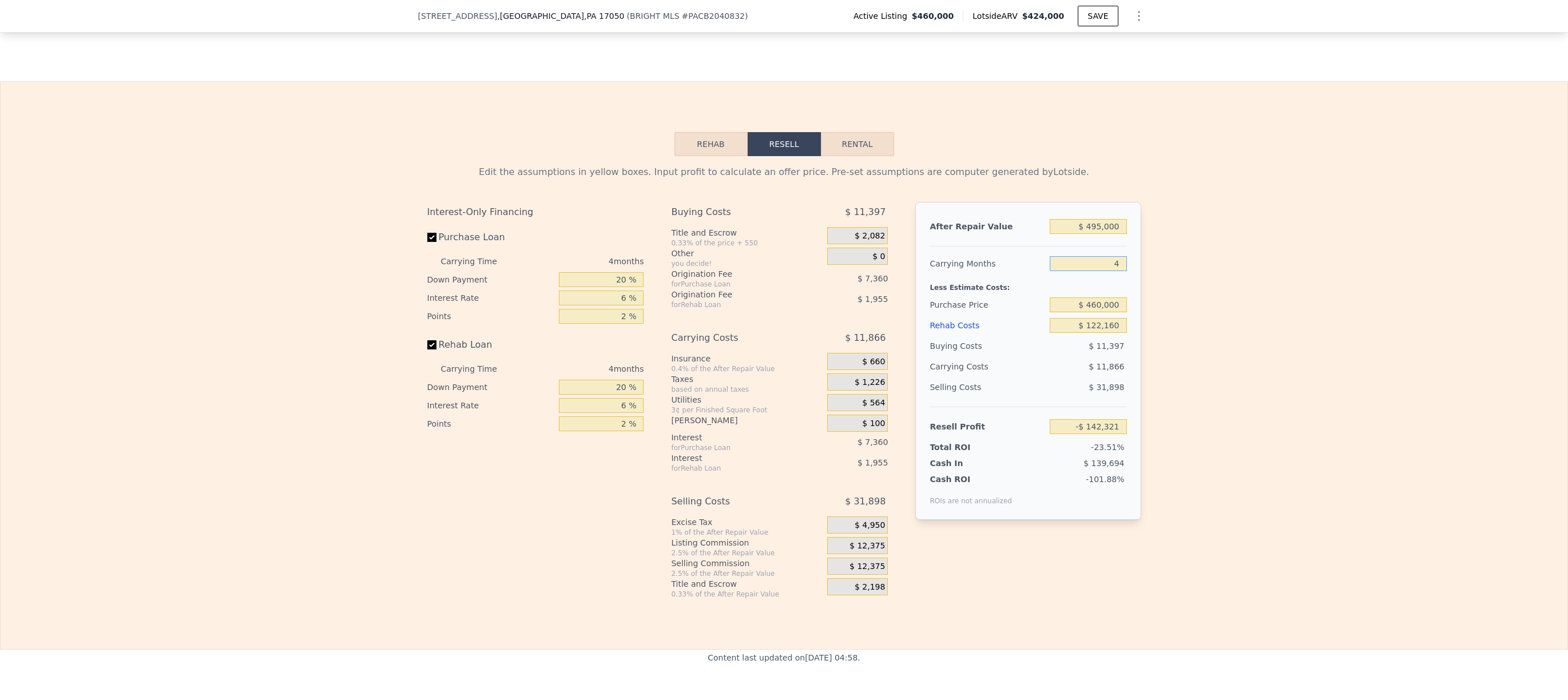
click at [1093, 271] on input "4" at bounding box center [1088, 264] width 77 height 15
type input "6"
type input "-$ 148,254"
click at [1209, 275] on div "Edit the assumptions in yellow boxes. Input profit to calculate an offer price.…" at bounding box center [784, 377] width 1567 height 443
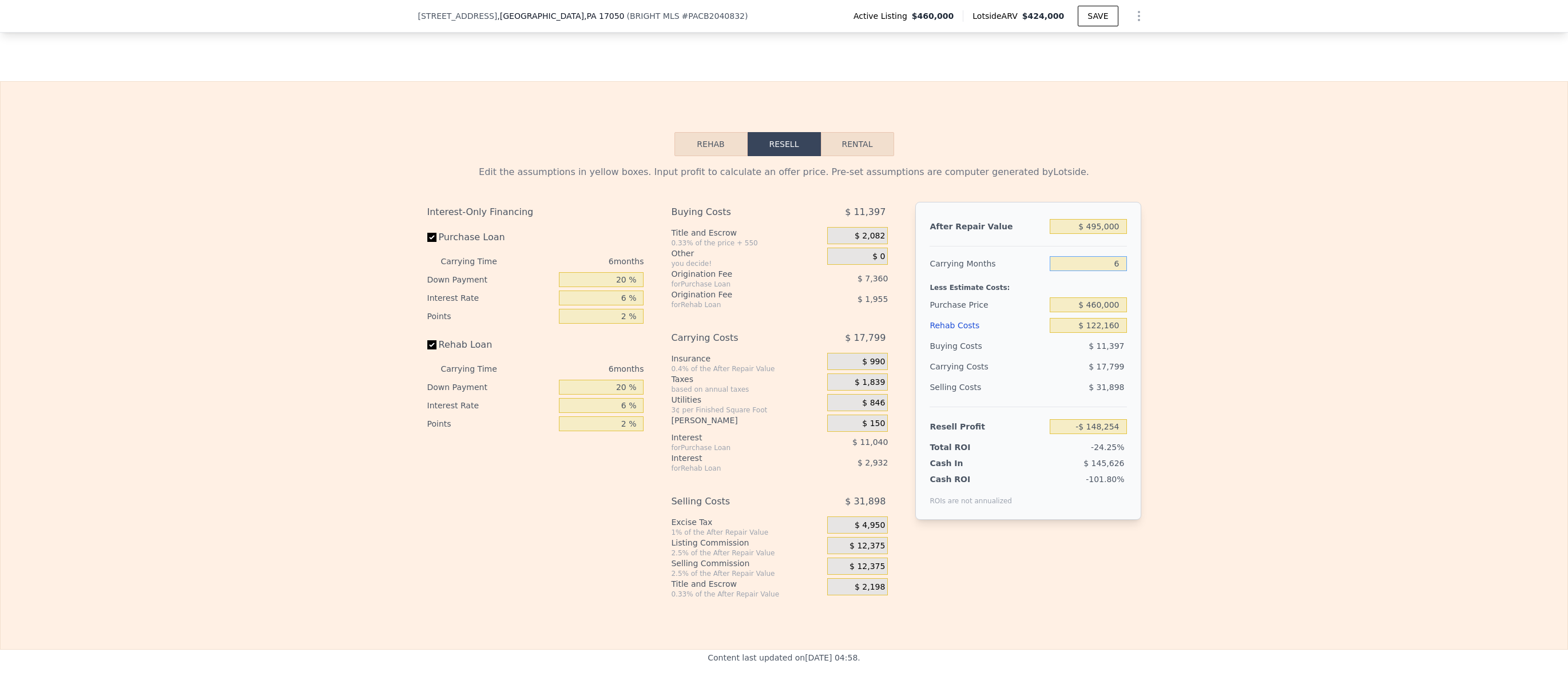
click at [1099, 271] on input "6" at bounding box center [1088, 264] width 77 height 15
type input "8"
type input "-$ 154,188"
type input "8"
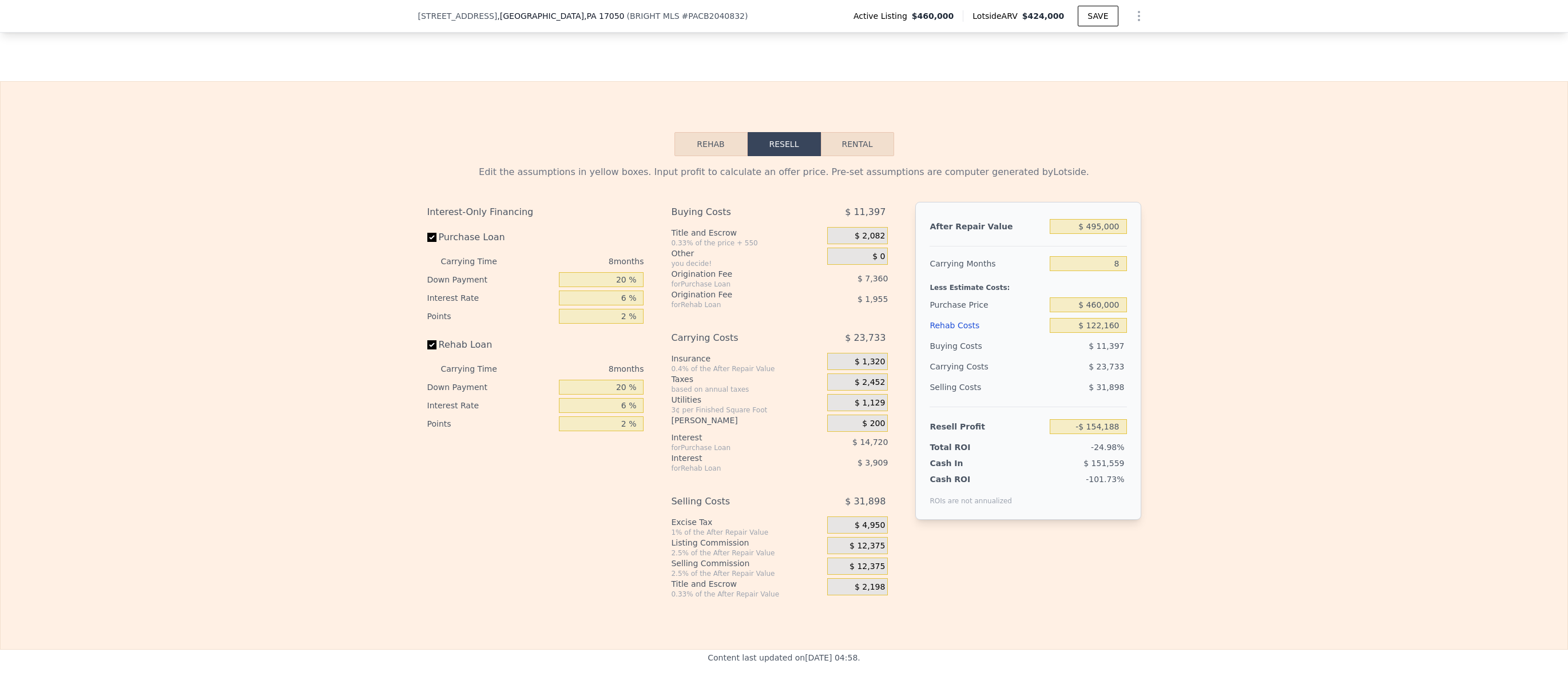
click at [1162, 280] on div "Edit the assumptions in yellow boxes. Input profit to calculate an offer price.…" at bounding box center [784, 377] width 1567 height 443
click at [1074, 312] on input "$ 460,000" at bounding box center [1088, 305] width 77 height 15
click at [1083, 312] on input "$ 460,000" at bounding box center [1088, 305] width 77 height 15
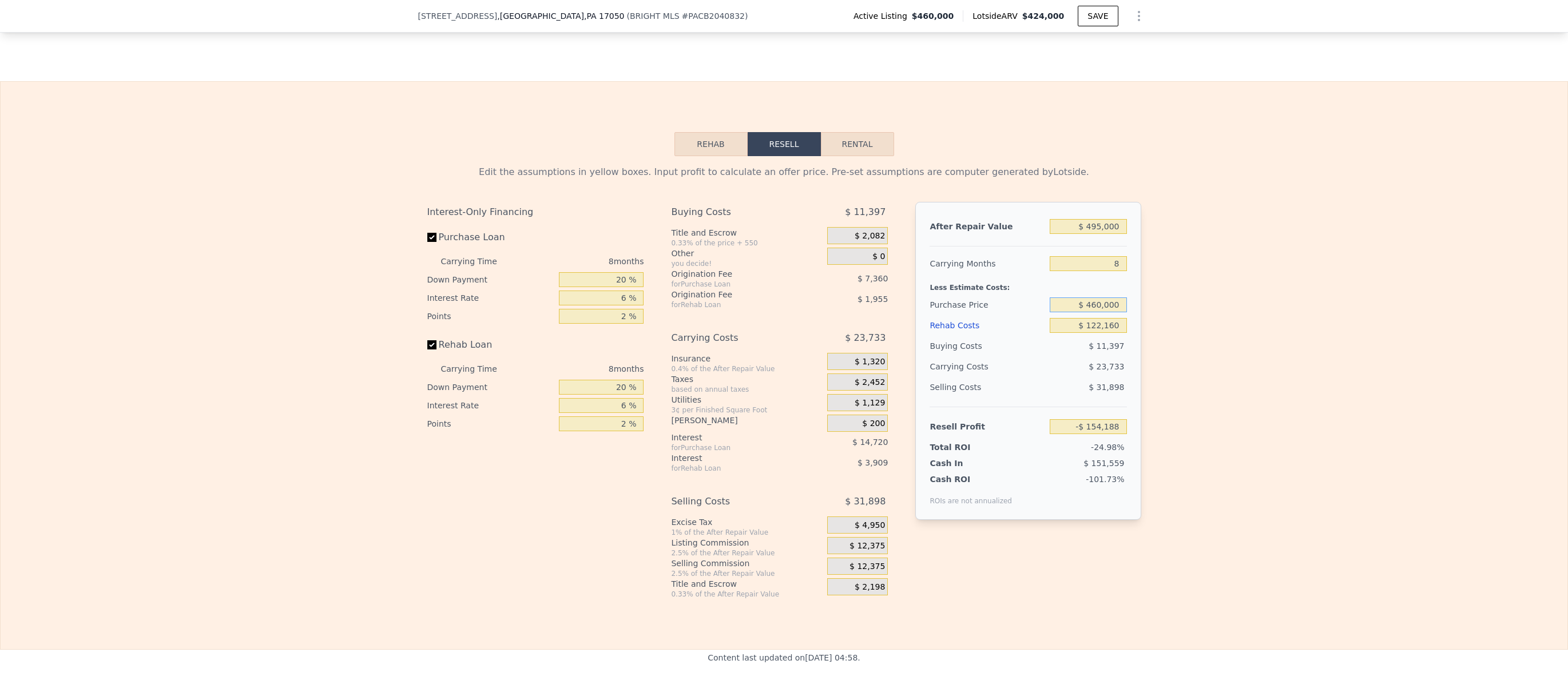
click at [1083, 312] on input "$ 460,000" at bounding box center [1088, 305] width 77 height 15
type input "$ 3"
type input "$ 325,000"
type input "-$ 12,258"
click at [1308, 326] on div "Edit the assumptions in yellow boxes. Input profit to calculate an offer price.…" at bounding box center [784, 377] width 1567 height 443
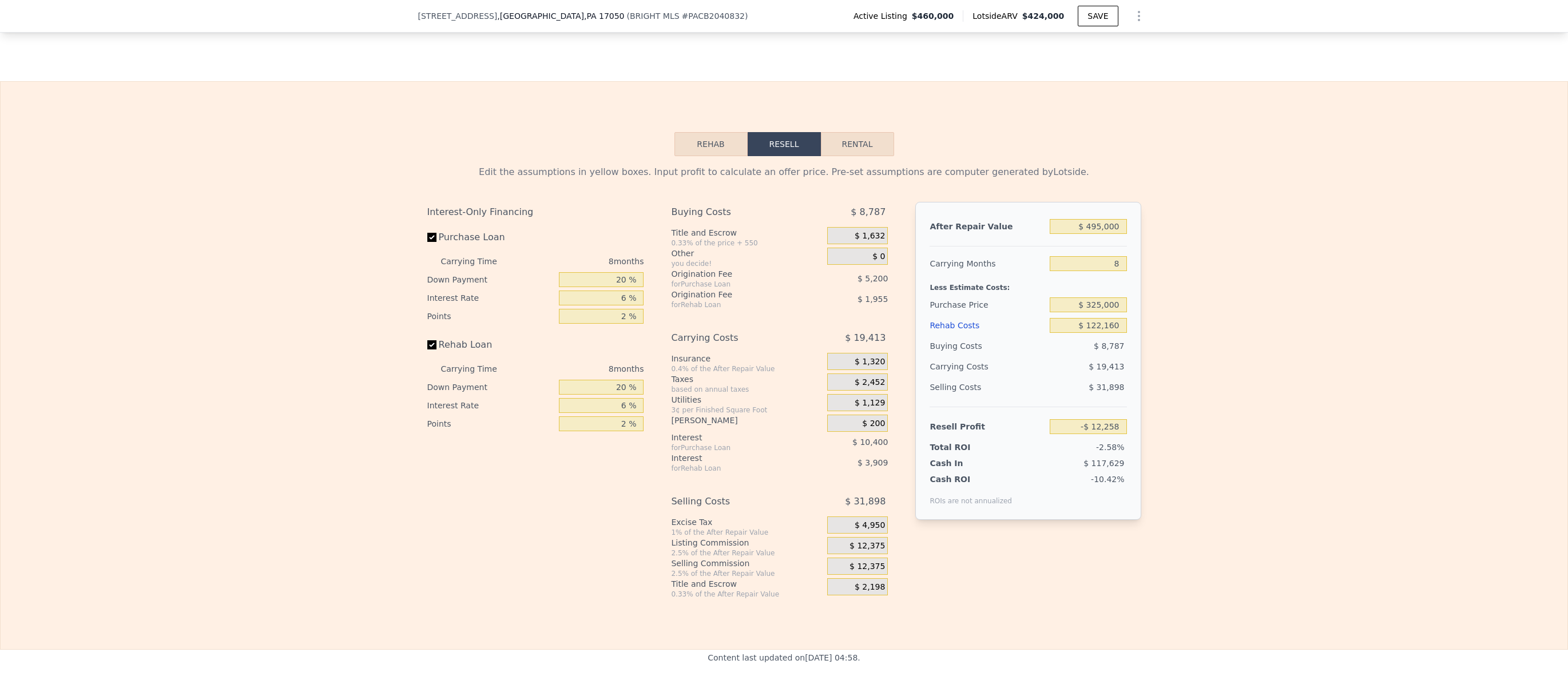
click at [1225, 328] on div "Edit the assumptions in yellow boxes. Input profit to calculate an offer price.…" at bounding box center [784, 377] width 1567 height 443
click at [615, 324] on input "2 %" at bounding box center [601, 316] width 85 height 15
type input "0 %"
type input "-$ 7,058"
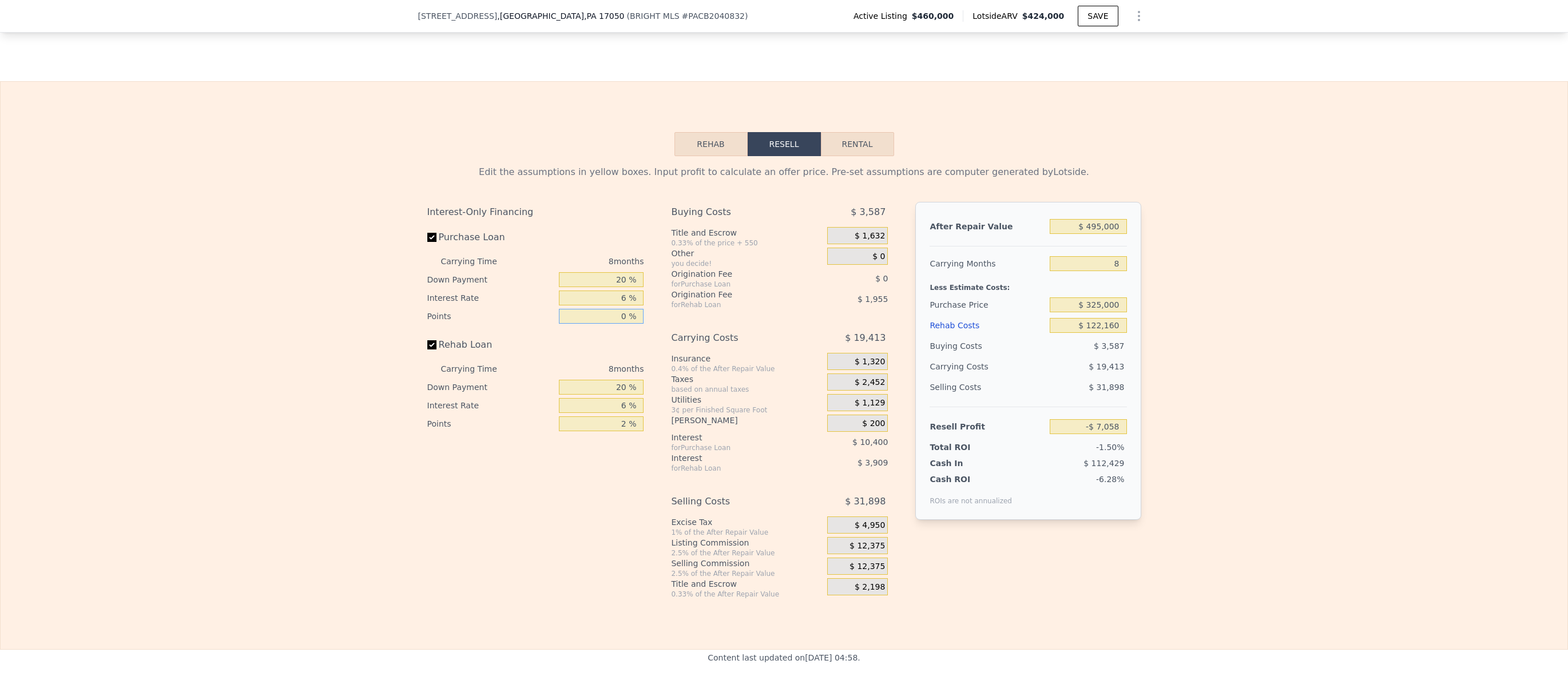
type input "0 %"
click at [615, 432] on input "2 %" at bounding box center [601, 424] width 85 height 15
type input "0 %"
type input "-$ 5,103"
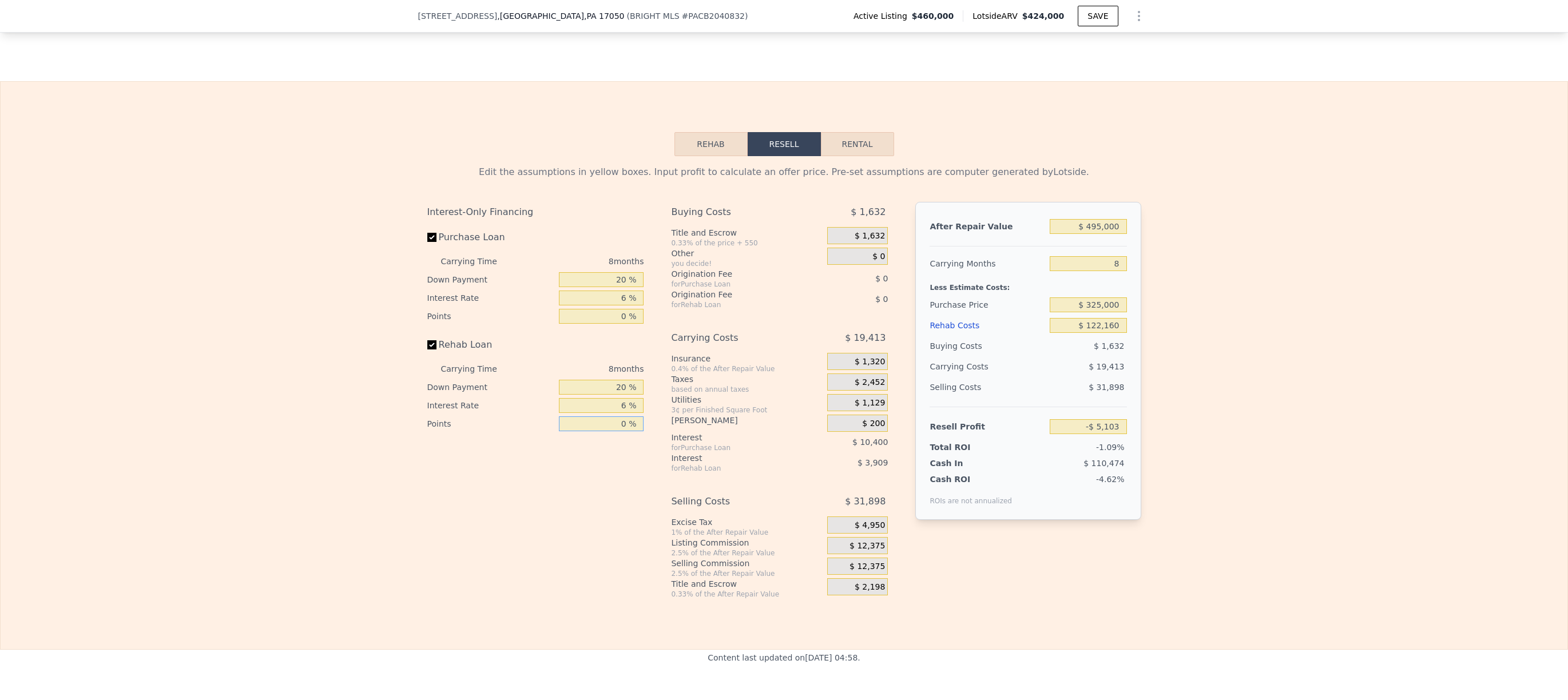
type input "0 %"
click at [587, 518] on div "Interest-Only Financing Purchase Loan Carrying Time 8 months Down Payment 20 % …" at bounding box center [540, 401] width 226 height 397
click at [614, 306] on input "6 %" at bounding box center [601, 298] width 85 height 15
type input "8 %"
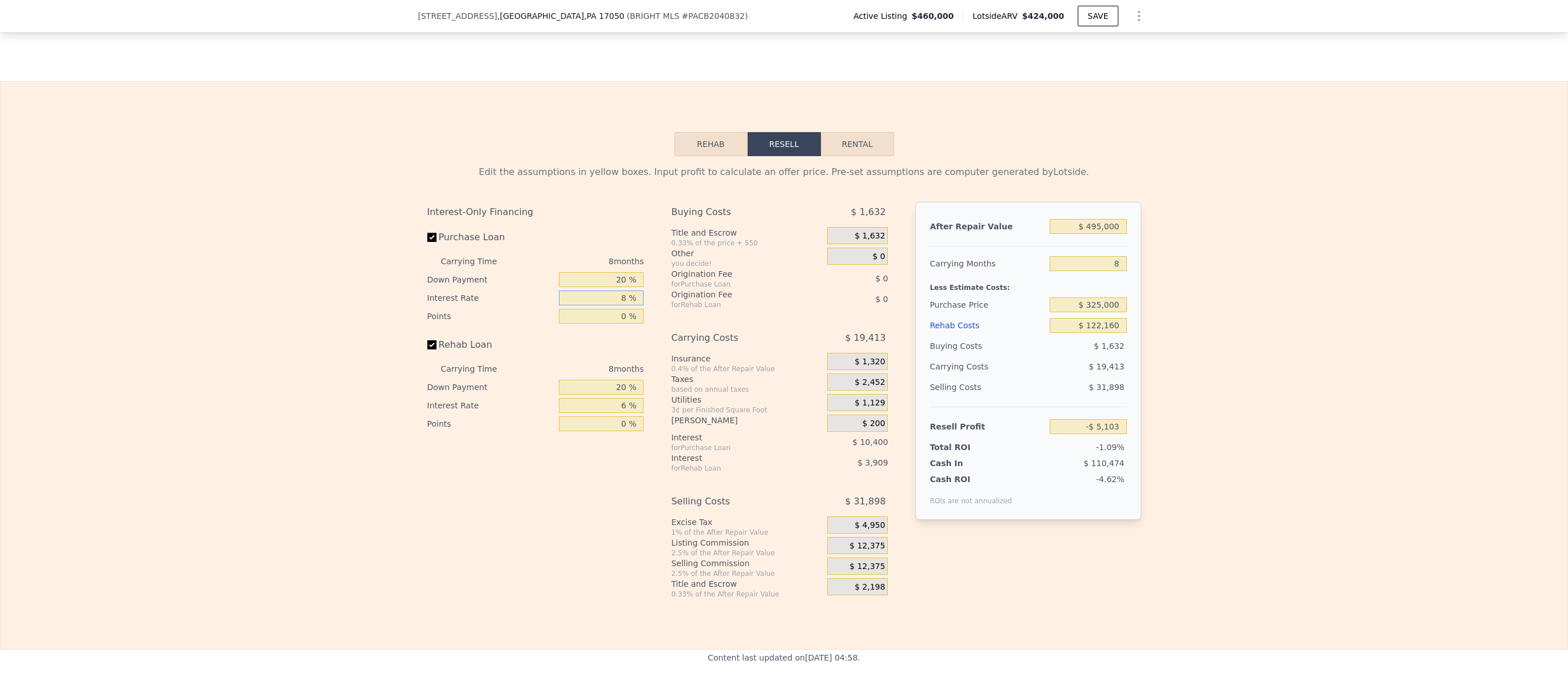
type input "-$ 8,567"
type input "8 %"
click at [616, 413] on input "6 %" at bounding box center [601, 405] width 85 height 15
type input "8 %"
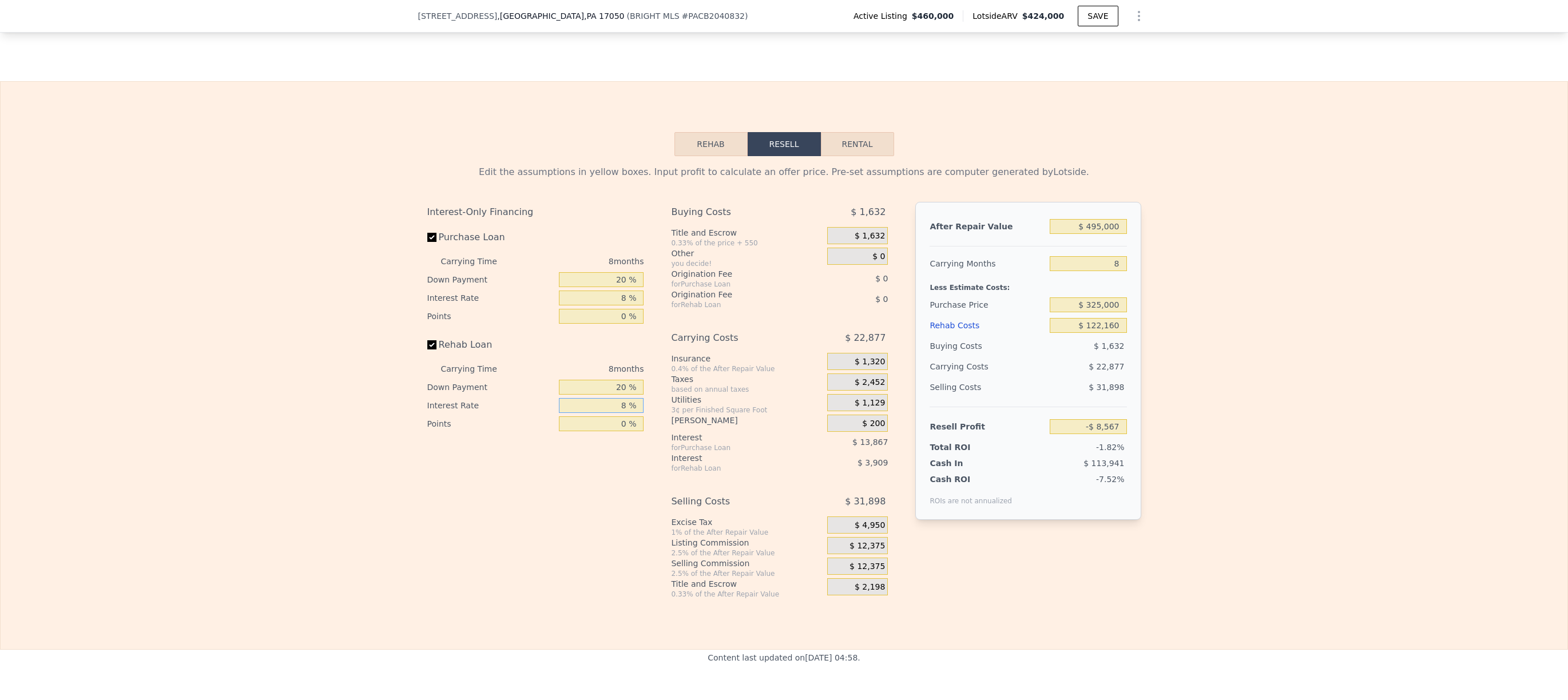
type input "-$ 9,871"
type input "8 %"
click at [578, 480] on div "Interest-Only Financing Purchase Loan Carrying Time 8 months Down Payment 20 % …" at bounding box center [540, 401] width 226 height 397
click at [880, 429] on span "$ 200" at bounding box center [873, 424] width 23 height 10
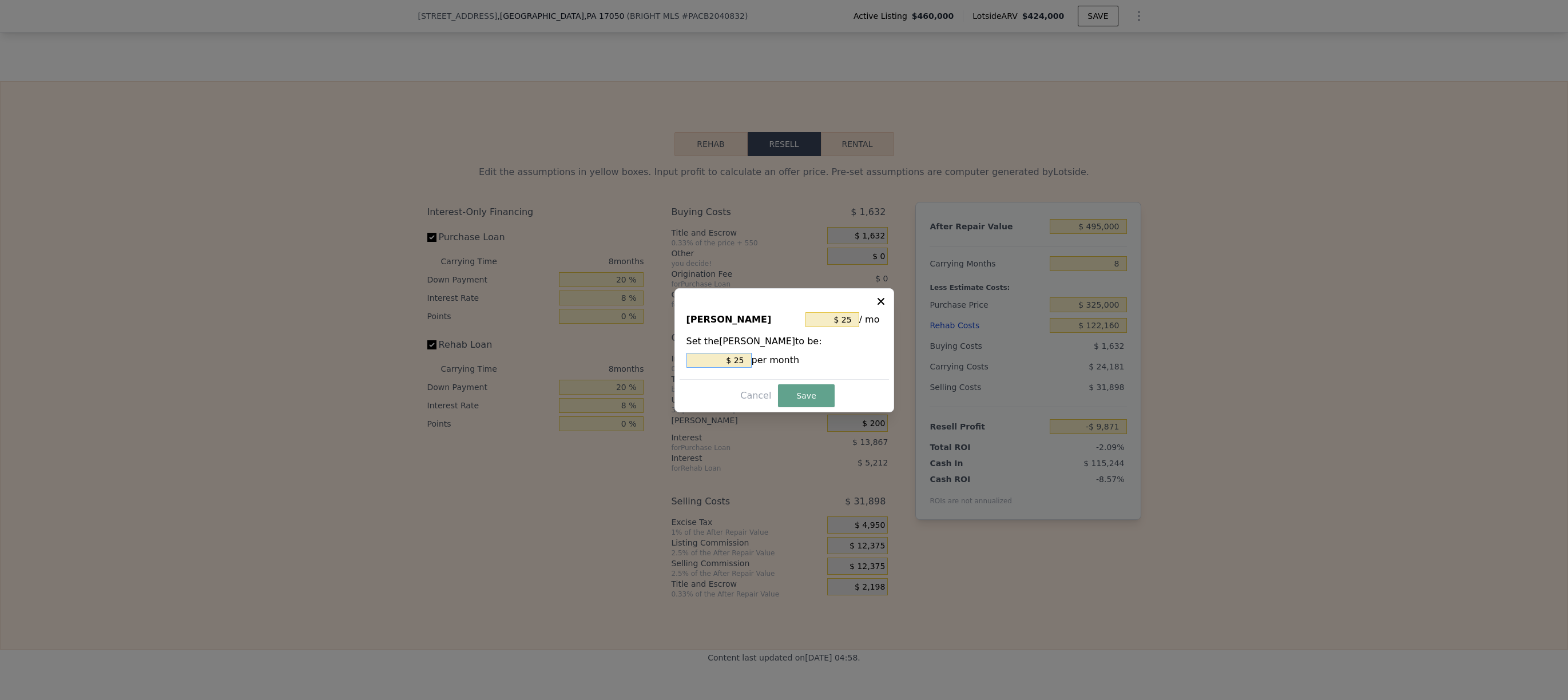
click at [737, 354] on input "$ 25" at bounding box center [719, 360] width 65 height 15
type input "$ 0"
click at [814, 398] on button "Save" at bounding box center [806, 396] width 56 height 23
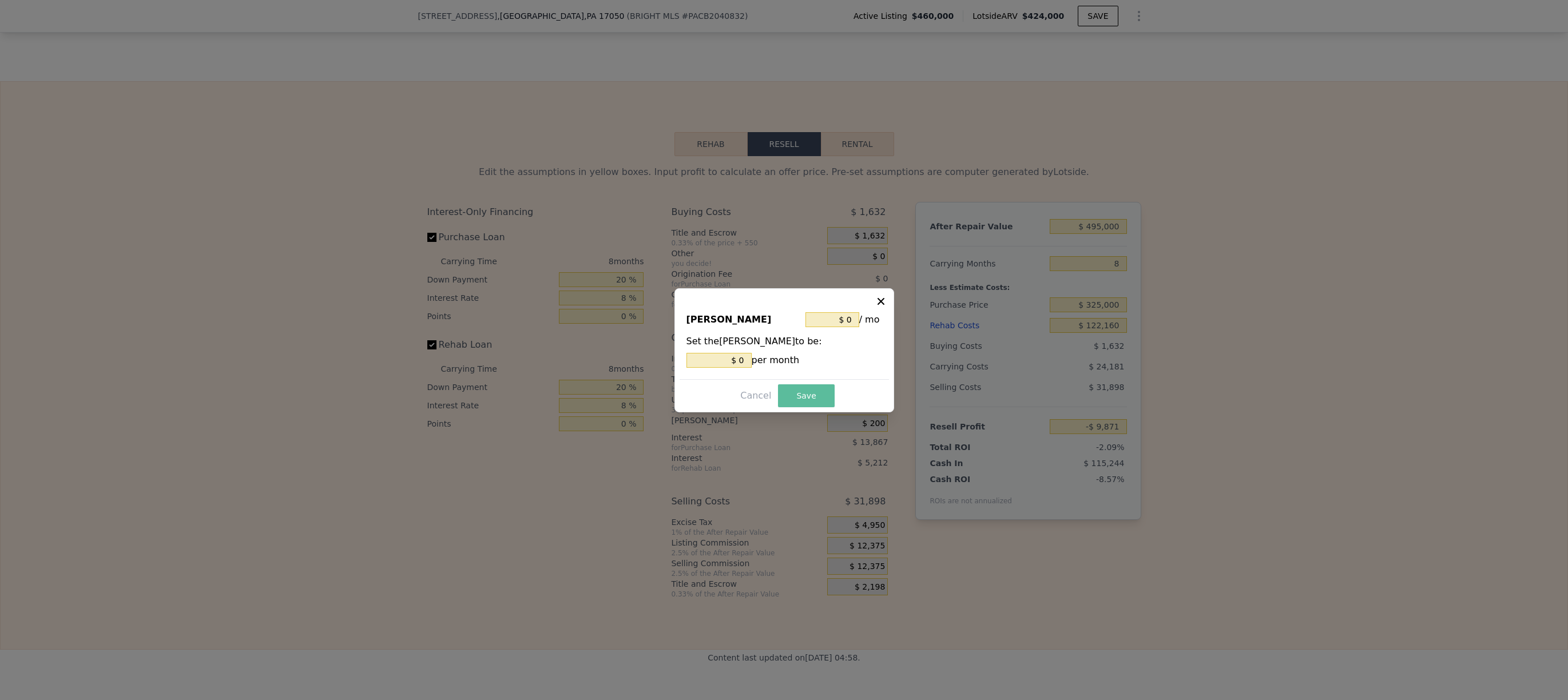
type input "-$ 9,671"
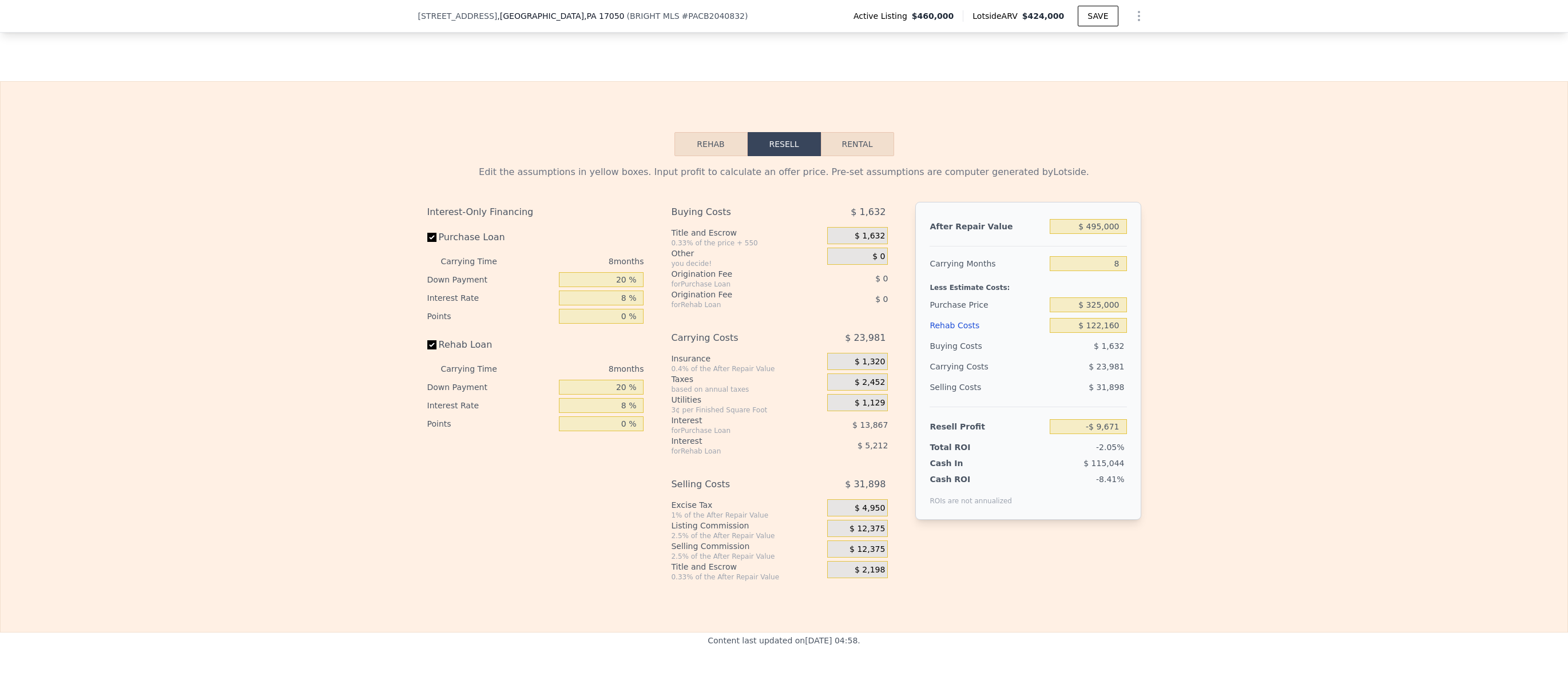
click at [679, 511] on div "Excise Tax" at bounding box center [746, 505] width 152 height 12
click at [652, 578] on div "Interest-Only Financing Purchase Loan Carrying Time 8 months Down Payment 20 % …" at bounding box center [784, 392] width 714 height 380
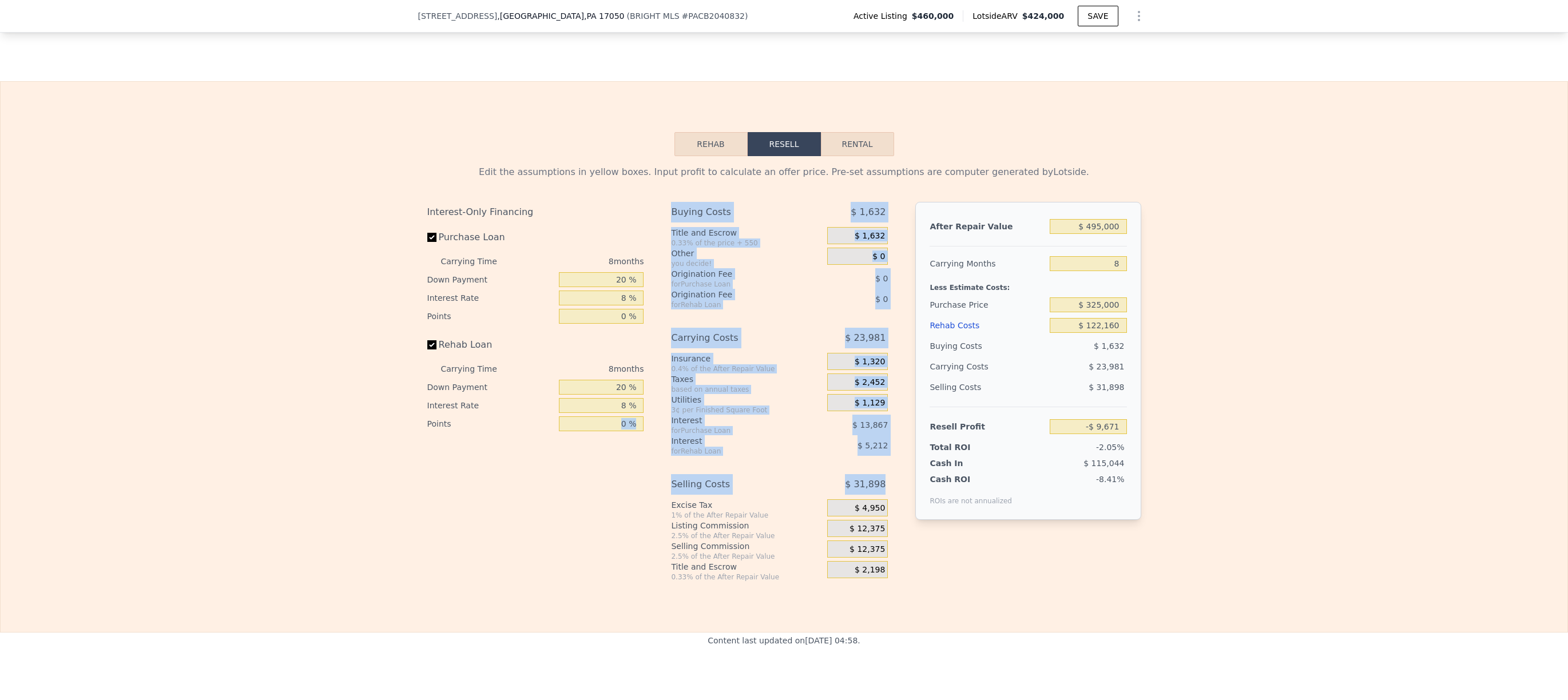
drag, startPoint x: 657, startPoint y: 503, endPoint x: 894, endPoint y: 502, distance: 237.0
click at [894, 502] on div "Interest-Only Financing Purchase Loan Carrying Time 8 months Down Payment 20 % …" at bounding box center [784, 392] width 714 height 380
click at [894, 503] on div "Interest-Only Financing Purchase Loan Carrying Time 8 months Down Payment 20 % …" at bounding box center [784, 392] width 714 height 380
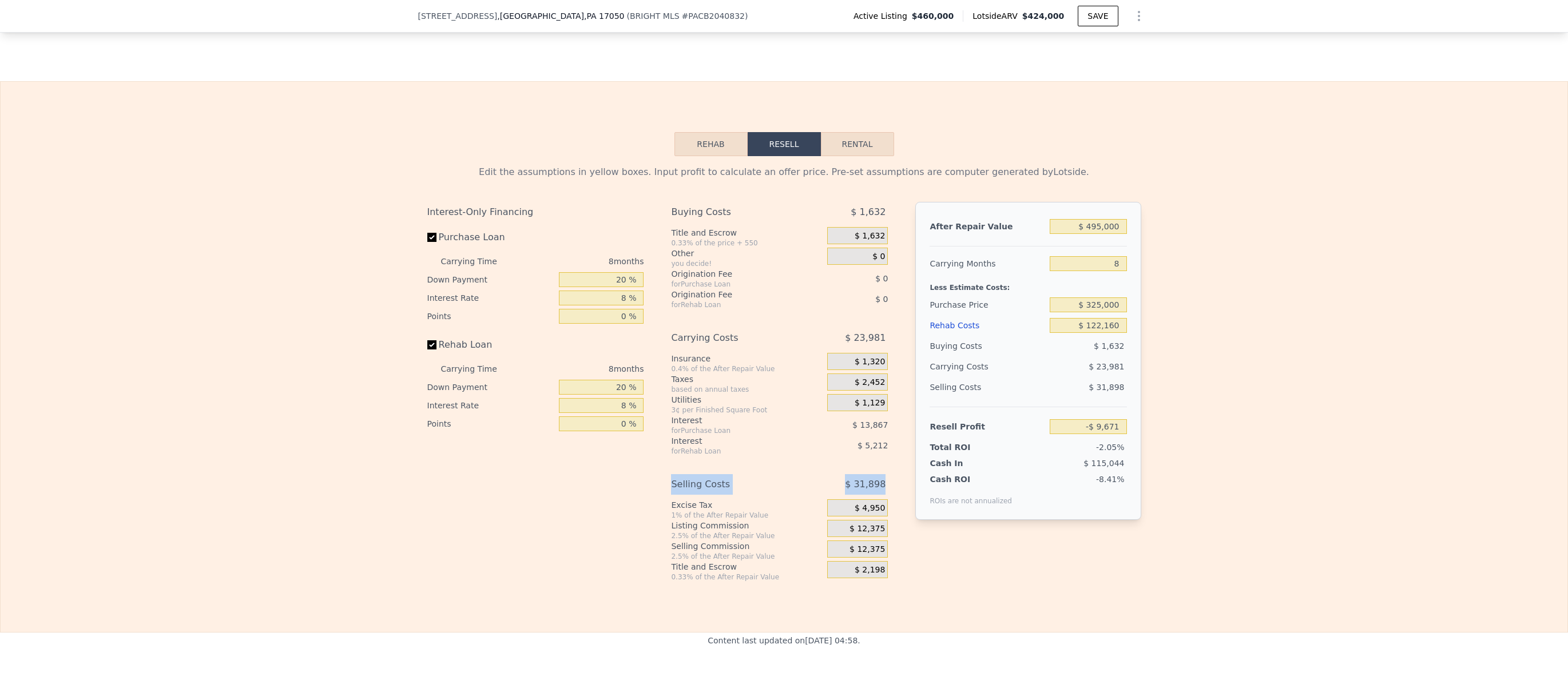
drag, startPoint x: 889, startPoint y: 501, endPoint x: 668, endPoint y: 502, distance: 221.0
click at [671, 502] on div "Buying Costs $ 1,632 Title and Escrow 0.33% of the price + 550 $ 1,632 Other yo…" at bounding box center [783, 392] width 226 height 380
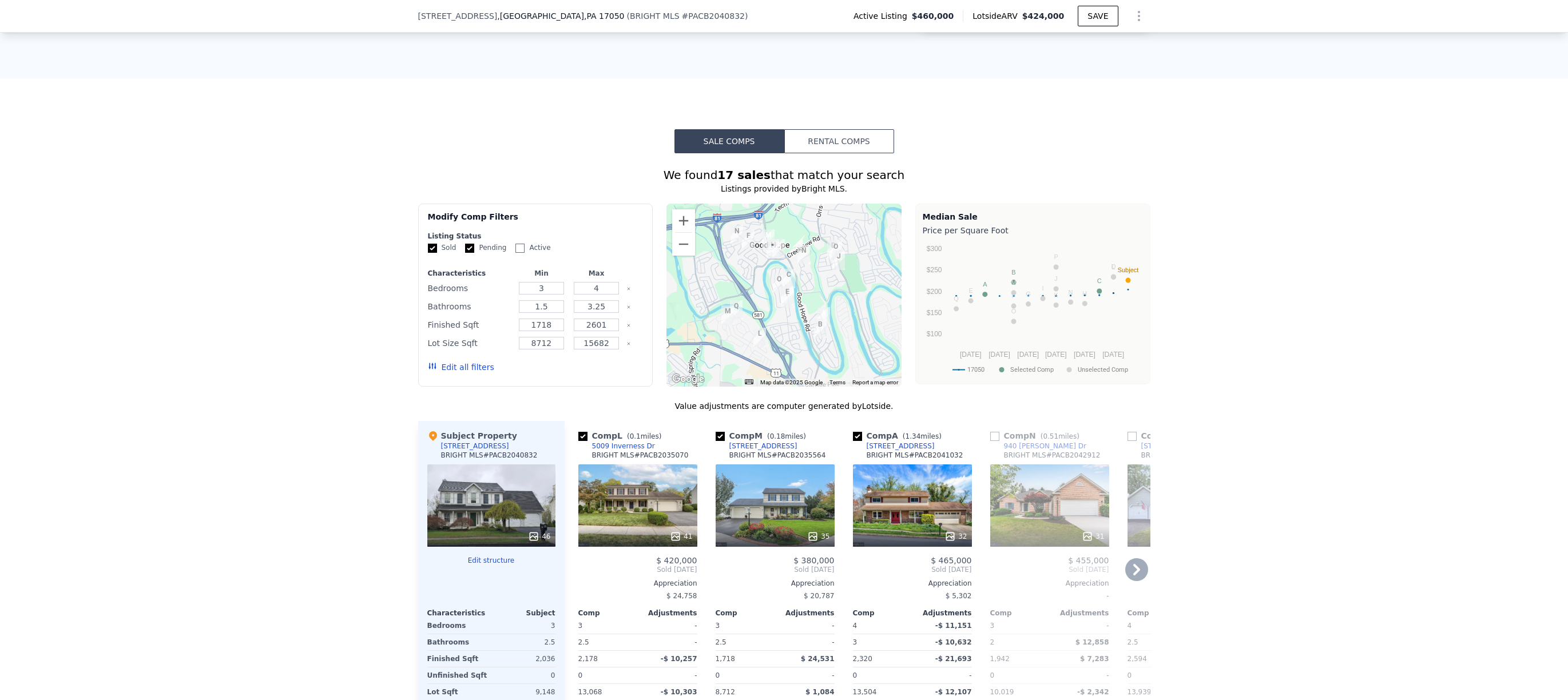
scroll to position [0, 0]
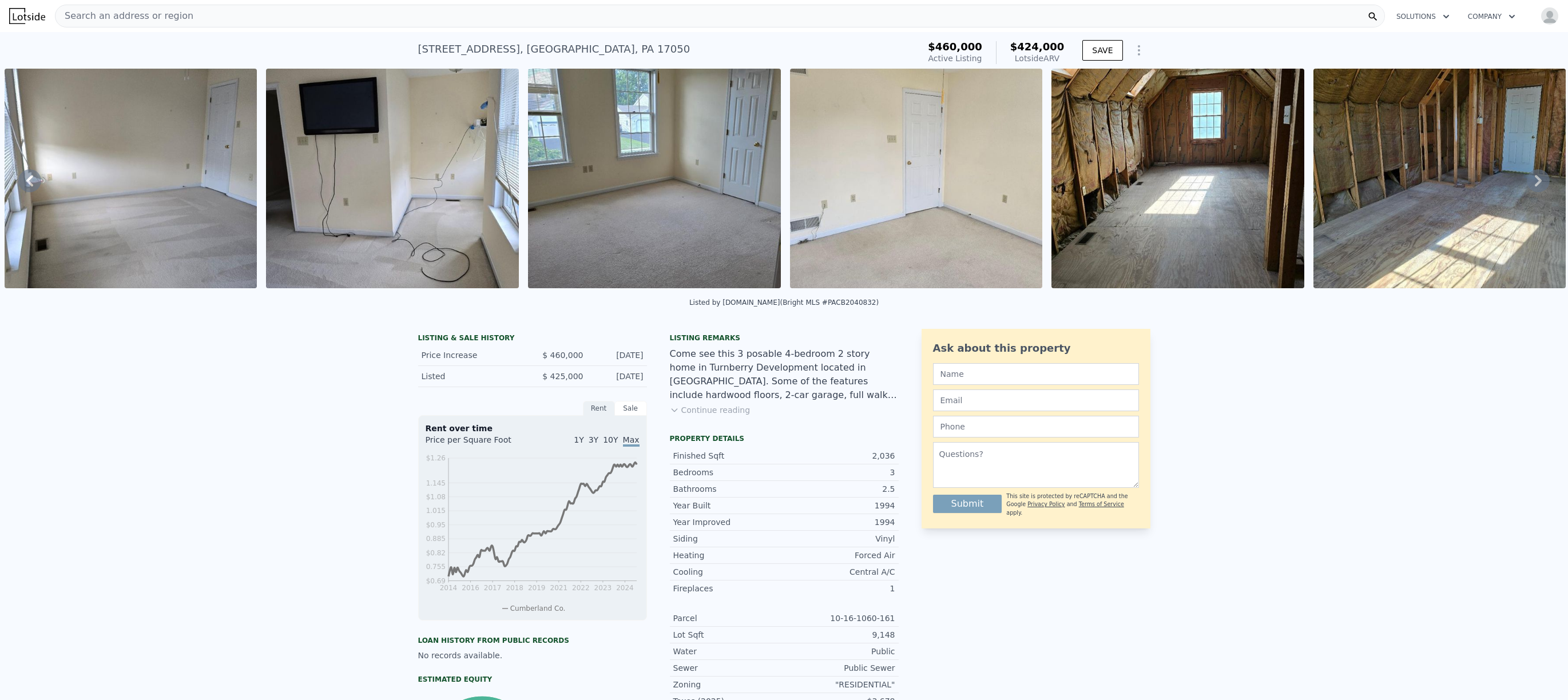
click at [43, 18] on img at bounding box center [27, 16] width 36 height 16
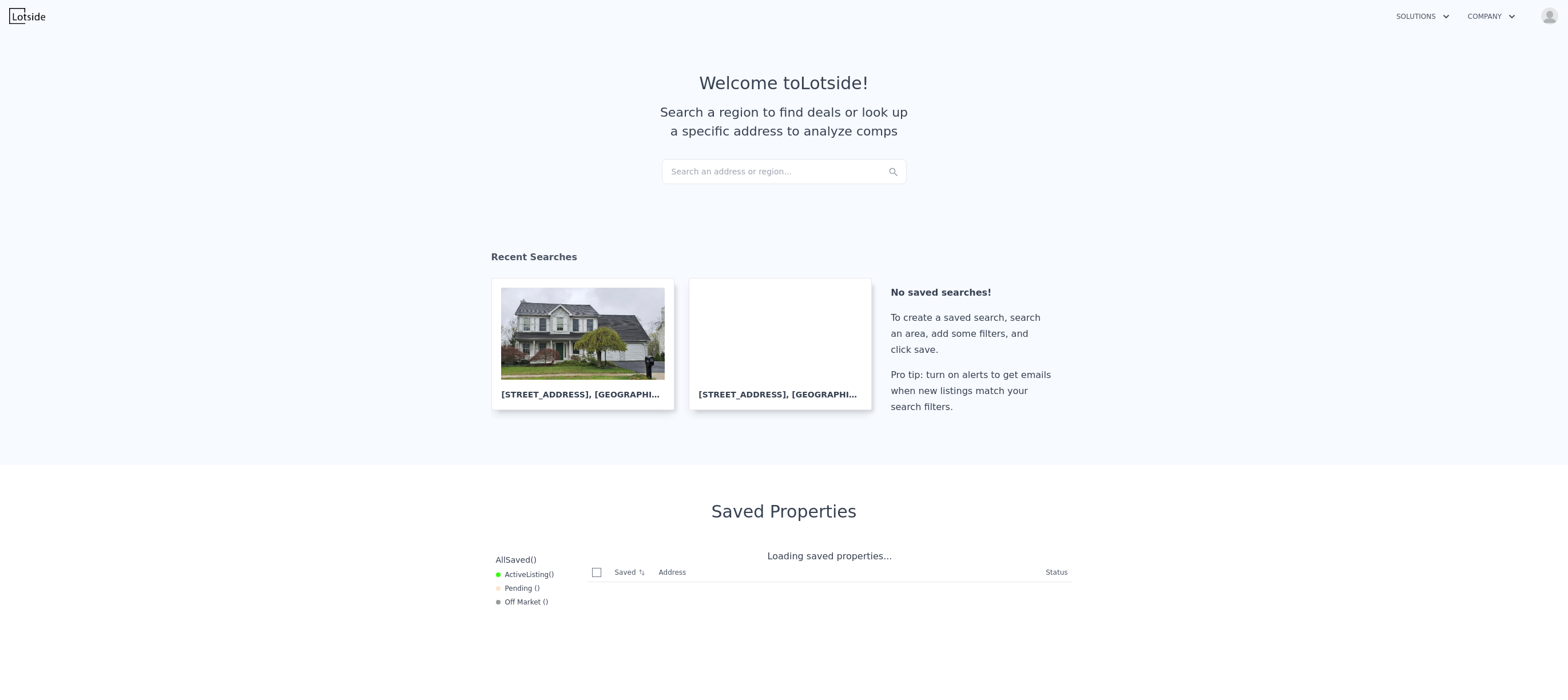
checkbox input "true"
